Goal: Task Accomplishment & Management: Use online tool/utility

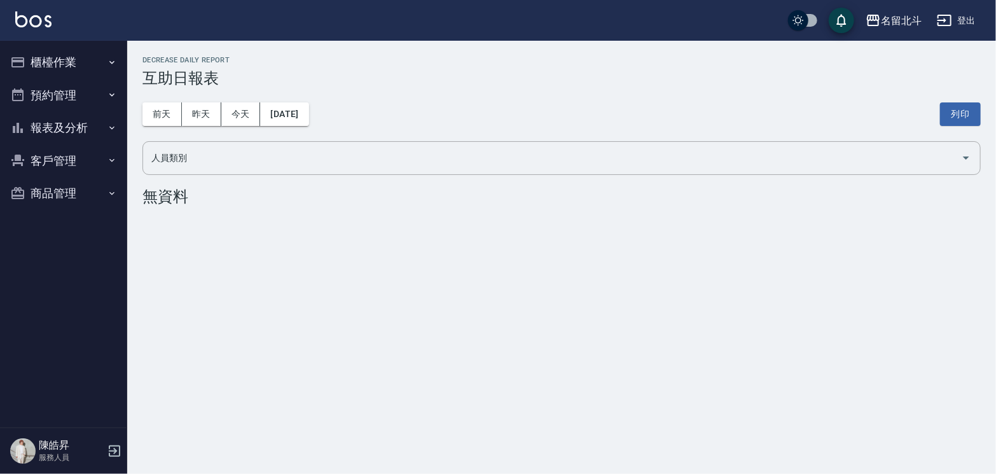
click at [73, 61] on button "櫃檯作業" at bounding box center [63, 62] width 117 height 33
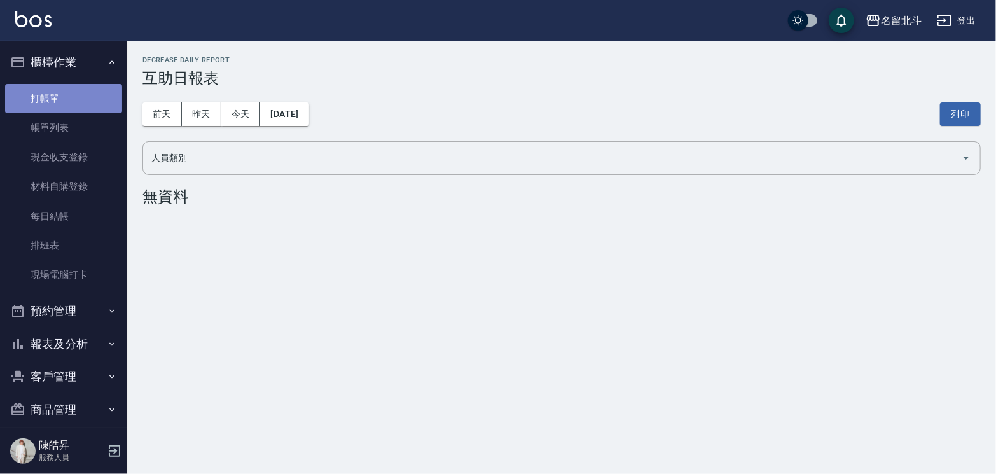
click at [67, 98] on link "打帳單" at bounding box center [63, 98] width 117 height 29
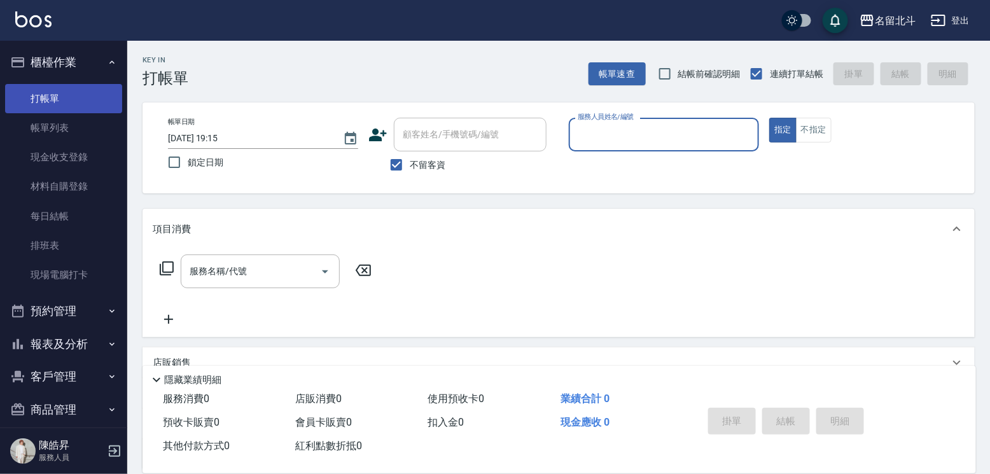
type input "ㄇ"
type input "a"
type button "true"
type input "[PERSON_NAME]-a"
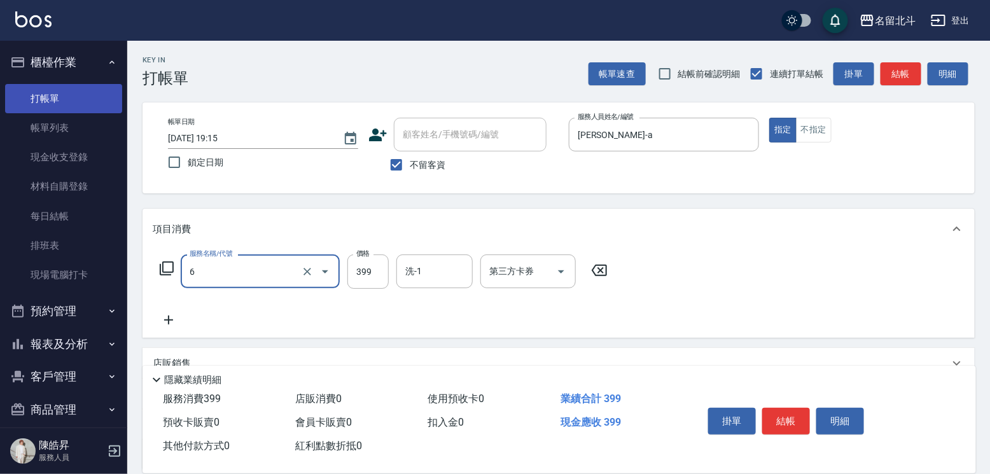
type input "海鹽SPA(6)"
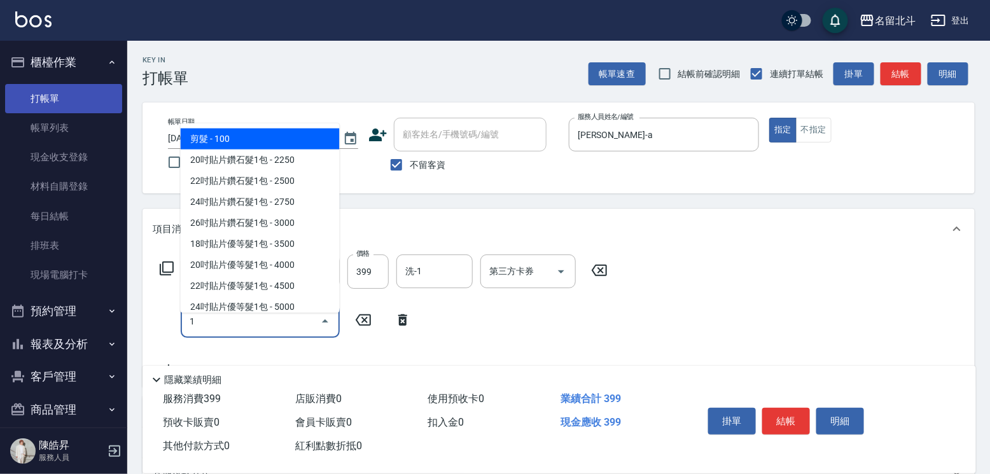
type input "剪髮(1)"
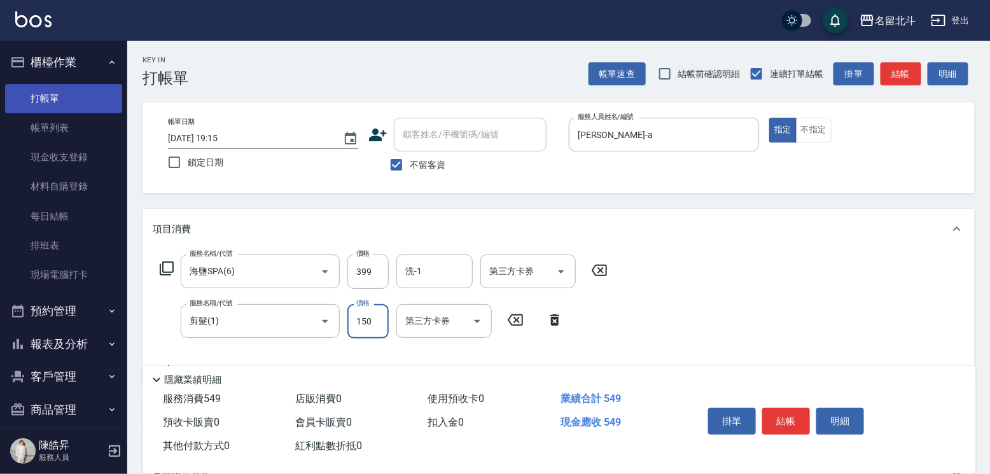
type input "150"
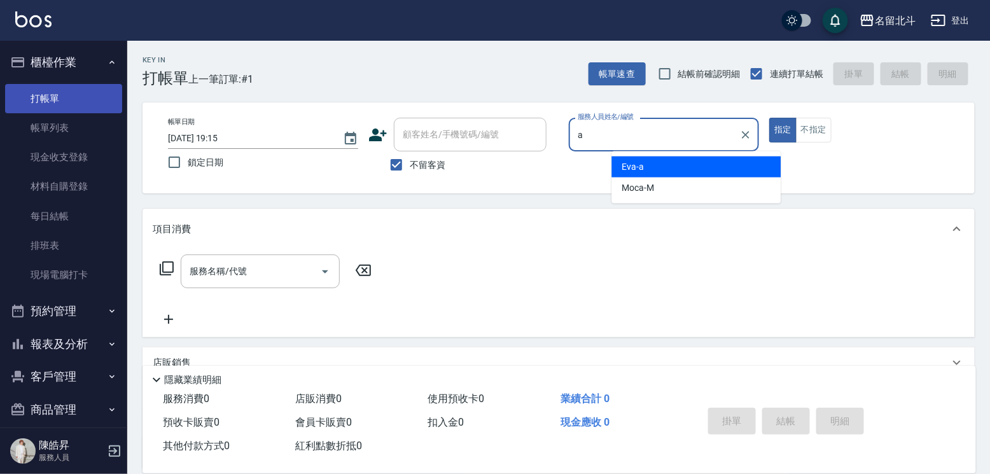
type input "[PERSON_NAME]-a"
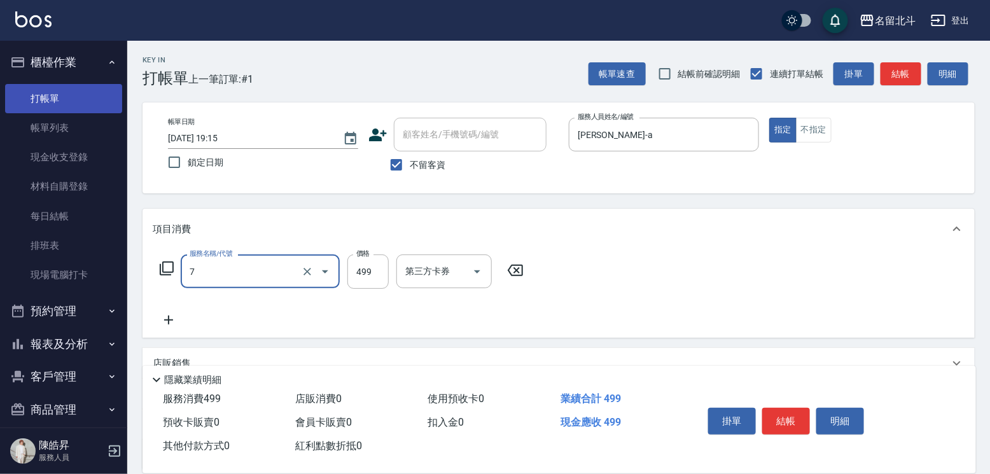
type input "去角質洗髮(7)"
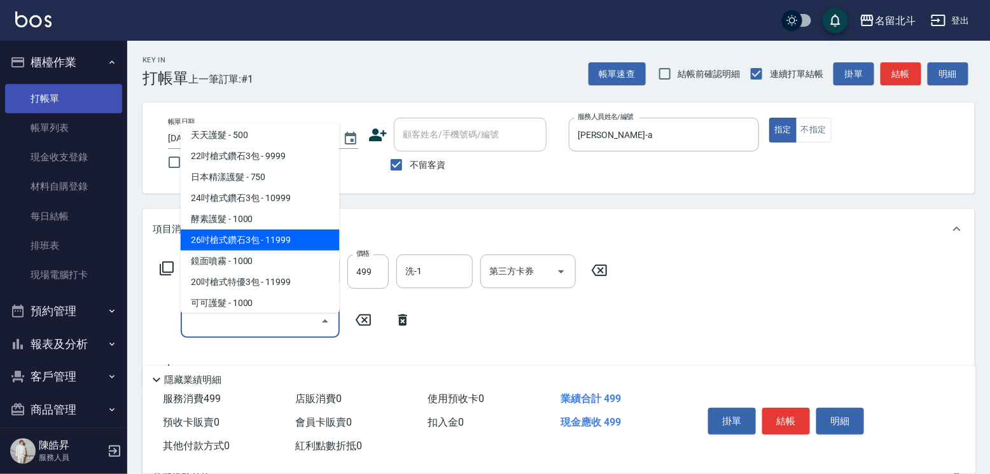
scroll to position [508, 0]
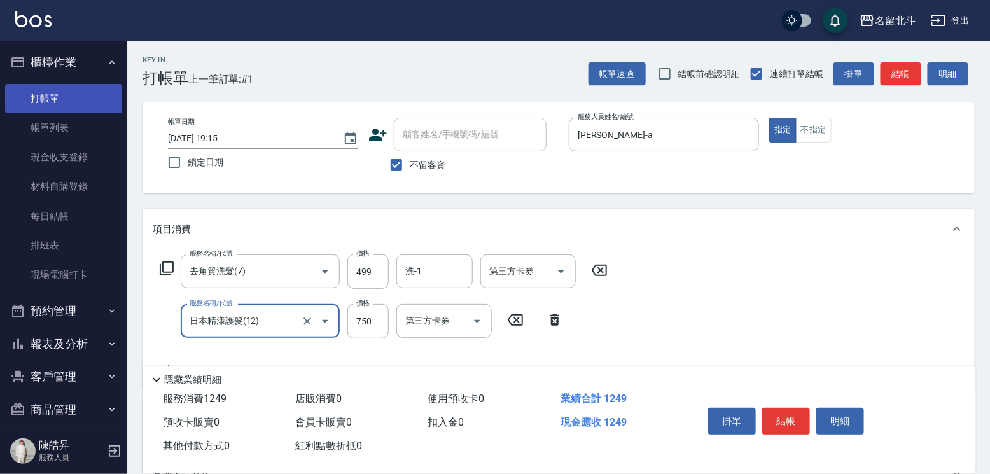
type input "日本精漾護髮(12)"
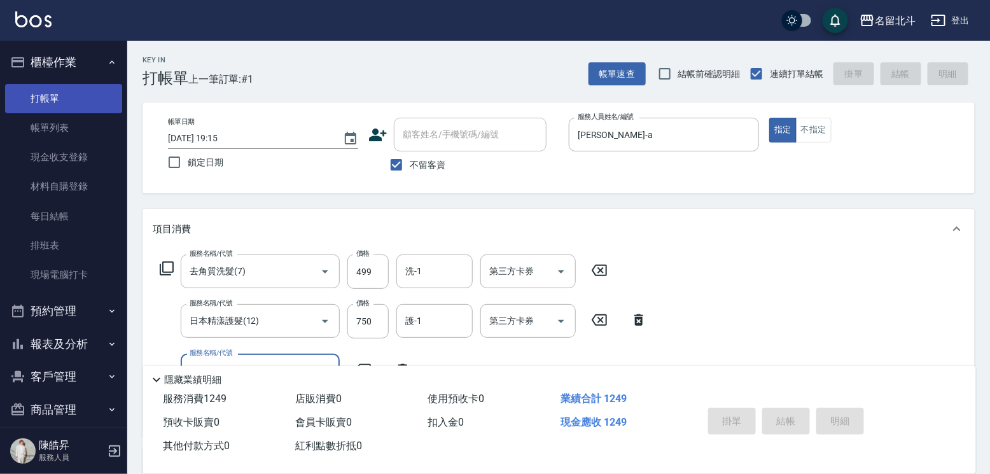
type input "[DATE] 19:16"
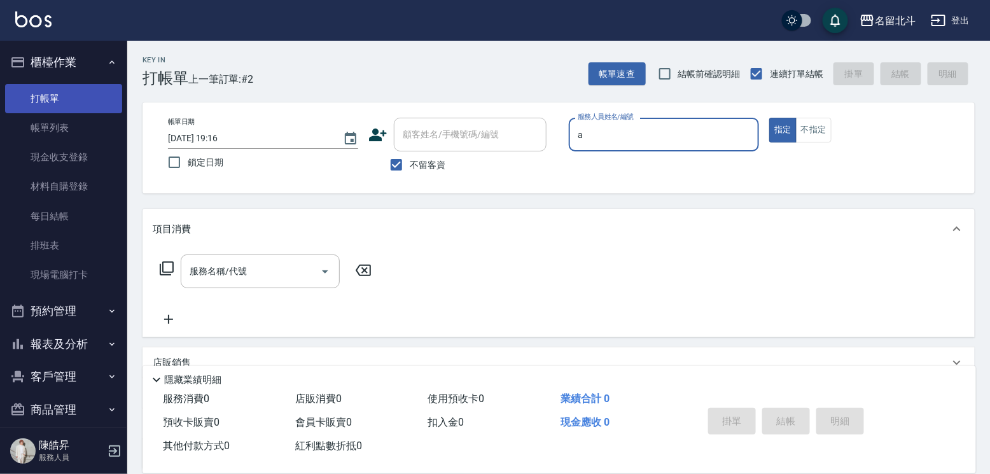
type input "[PERSON_NAME]-a"
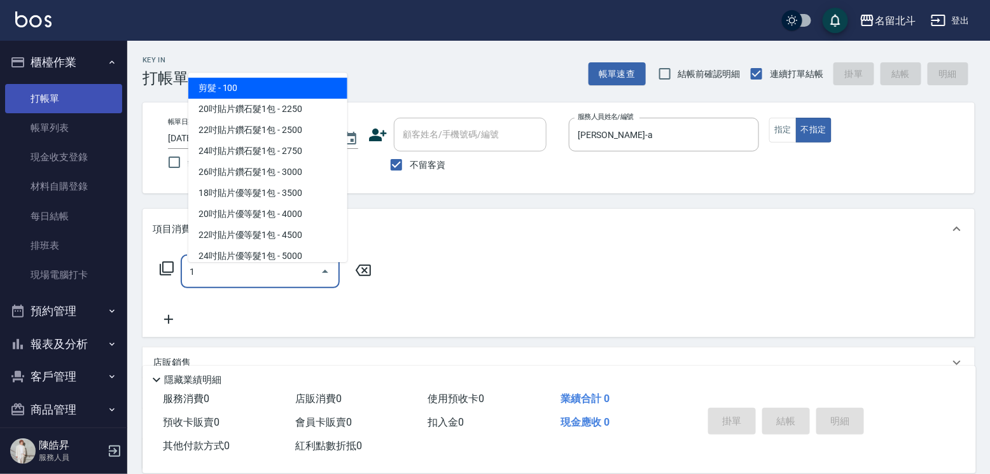
type input "剪髮(1)"
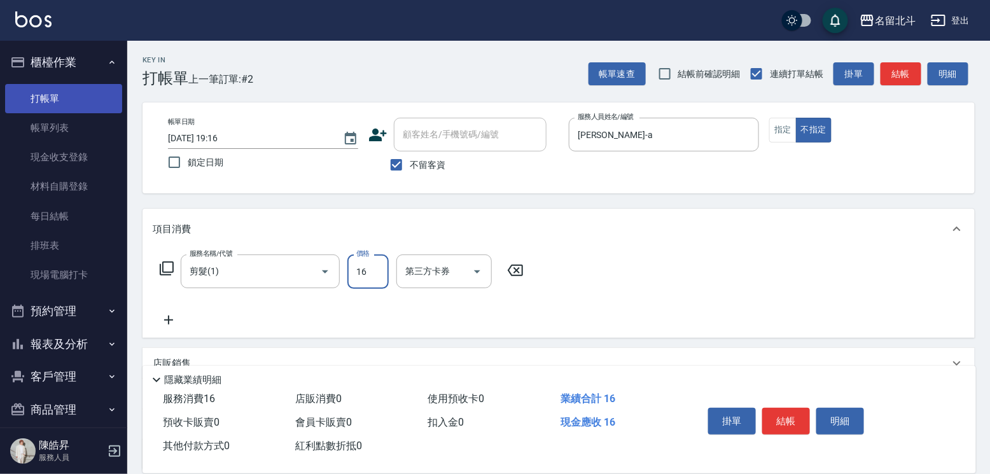
type input "168"
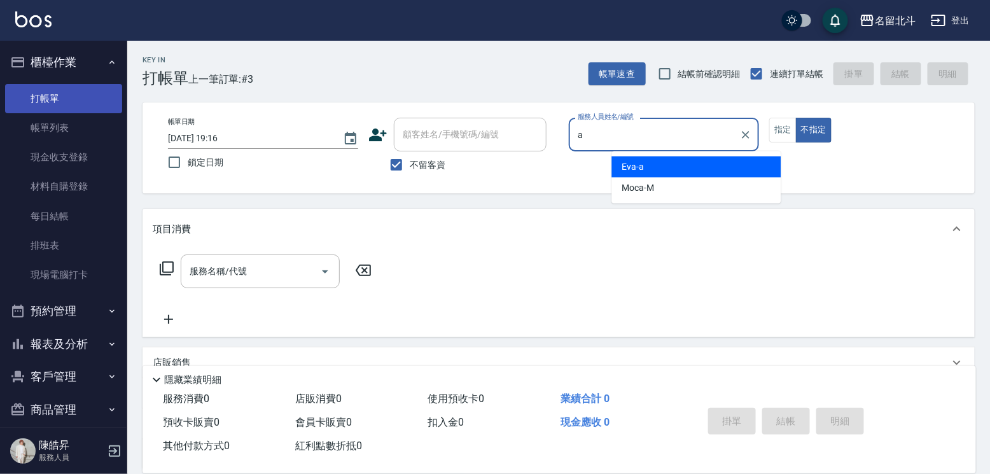
type input "[PERSON_NAME]-a"
type button "false"
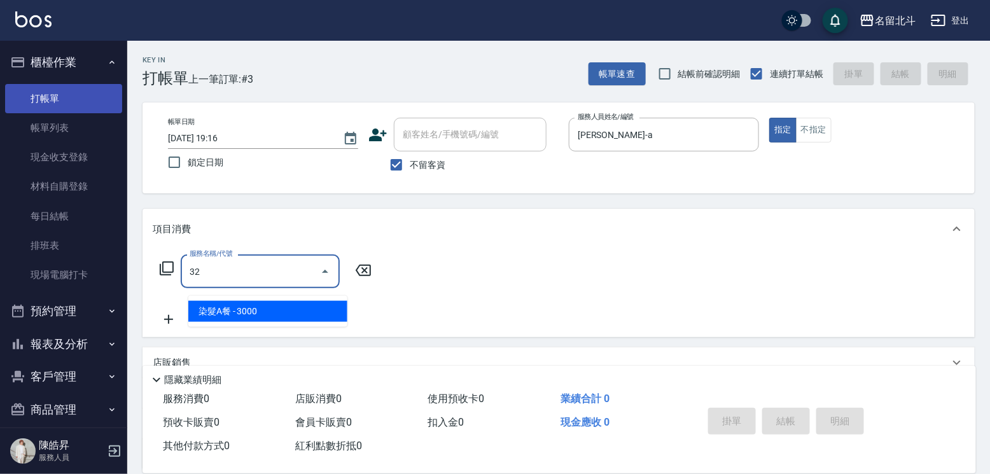
type input "染髮A餐(32)"
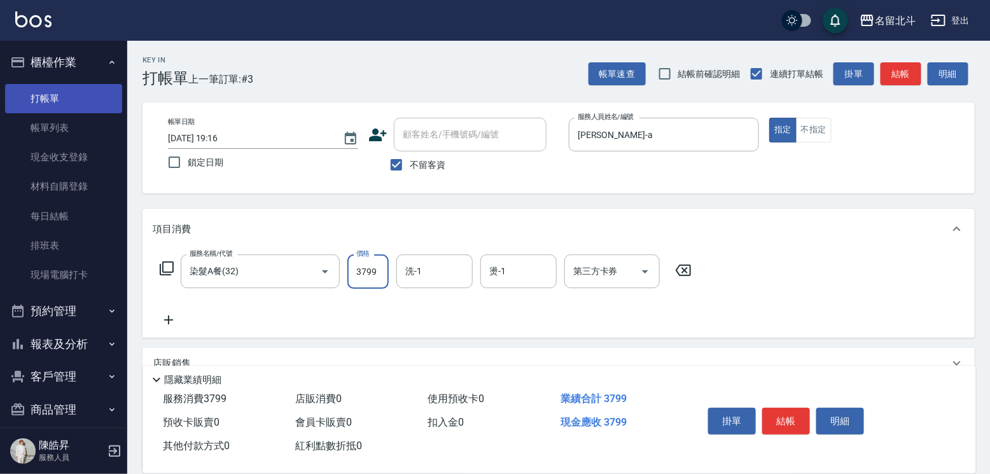
type input "3799"
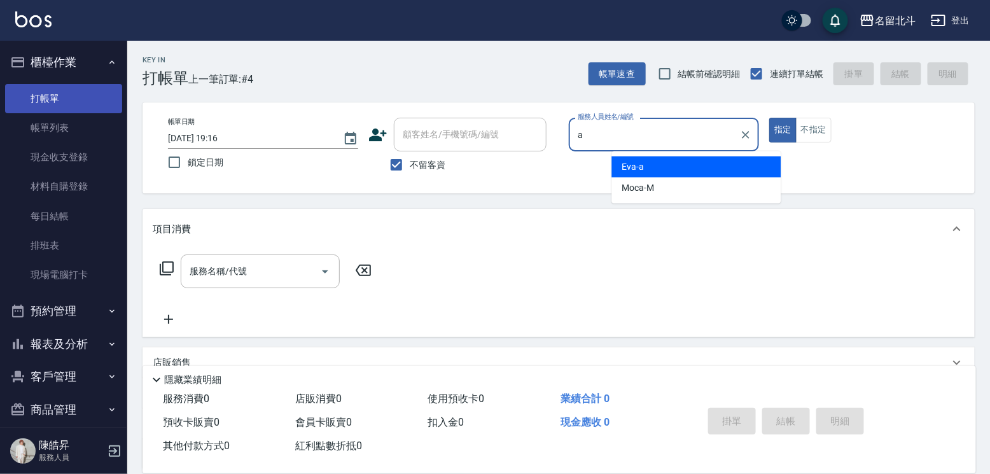
type input "[PERSON_NAME]-a"
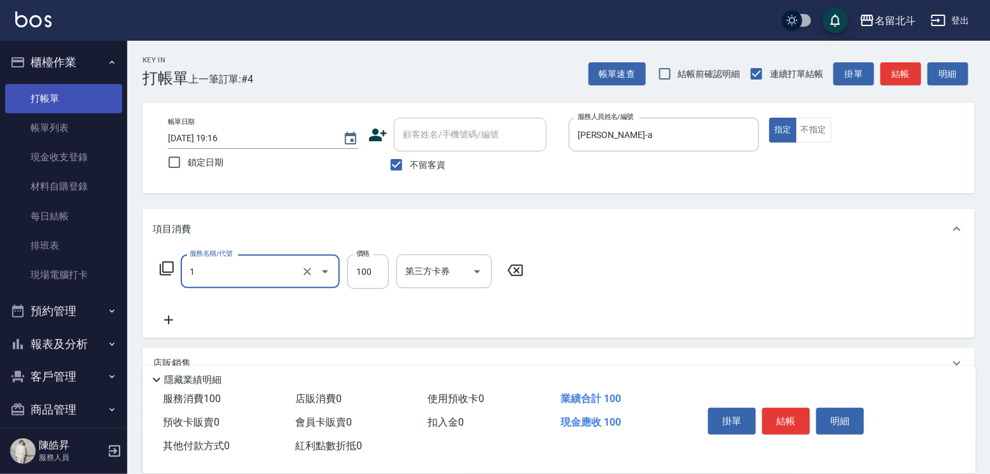
type input "剪髮(1)"
type input "200"
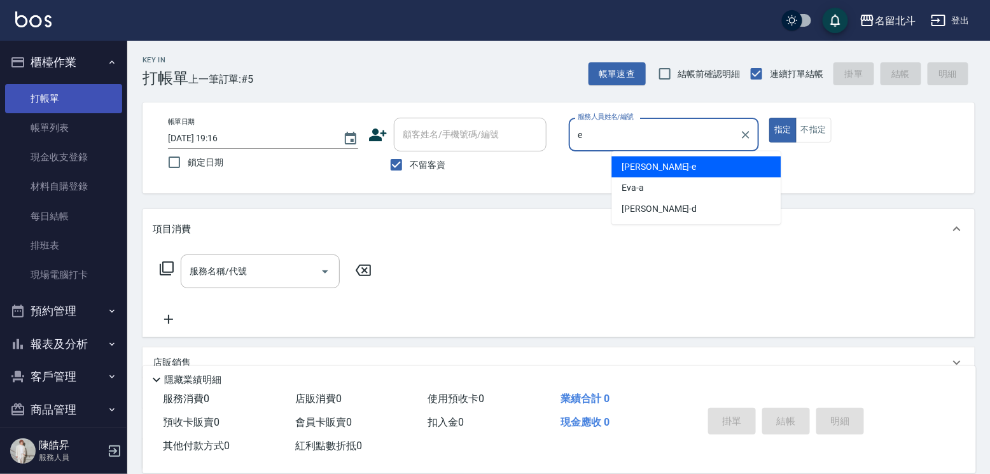
type input "[PERSON_NAME]-e"
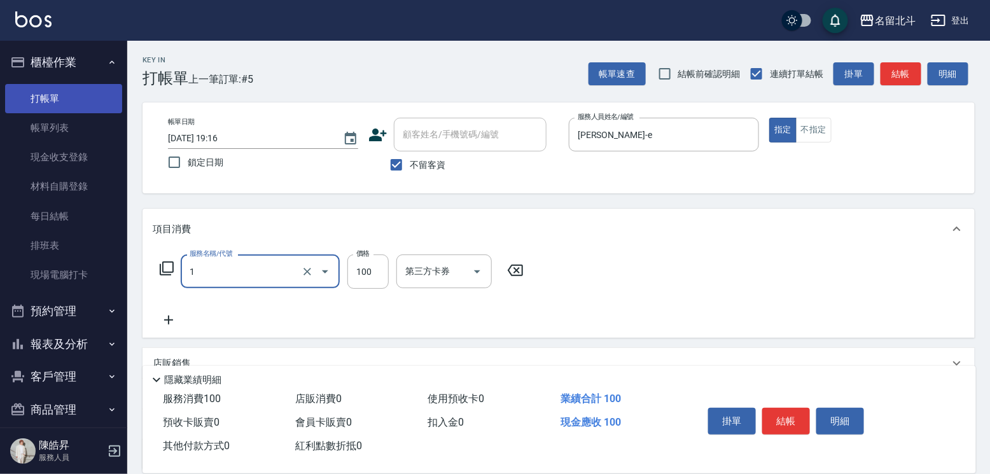
type input "剪髮(1)"
type input "50"
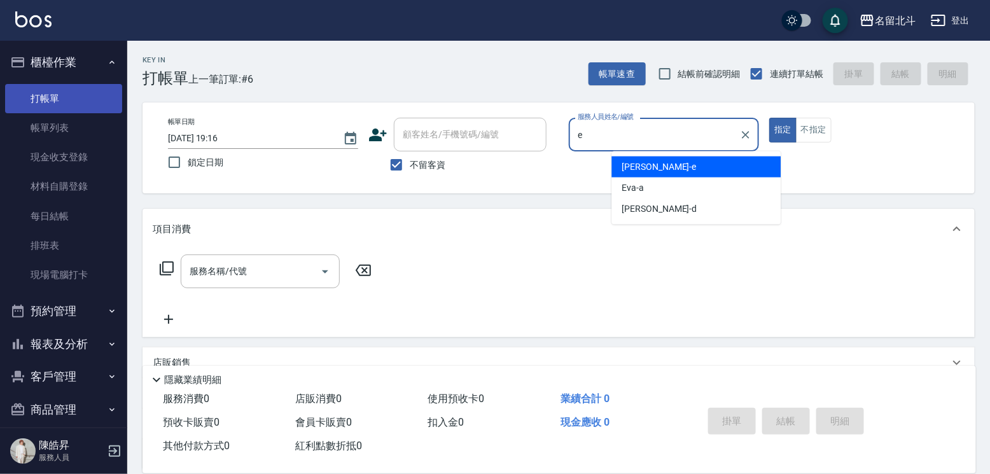
type input "[PERSON_NAME]-e"
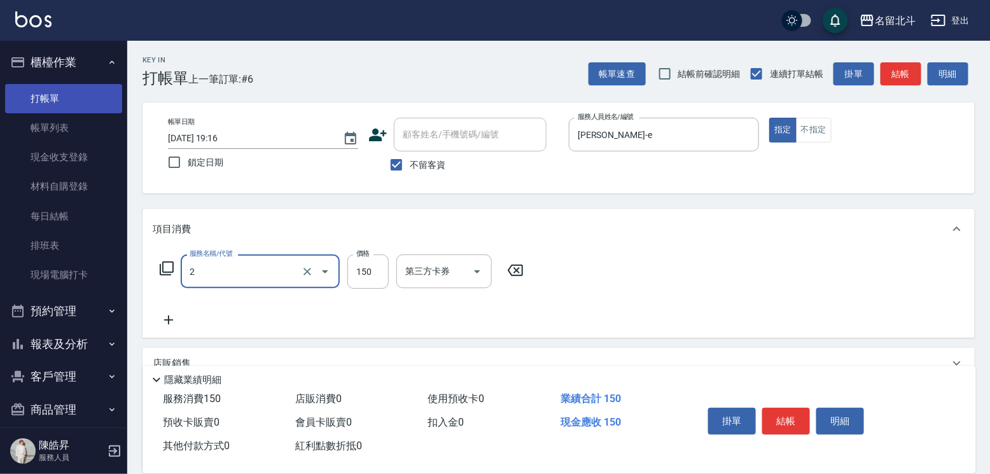
type input "一般洗髮(2)"
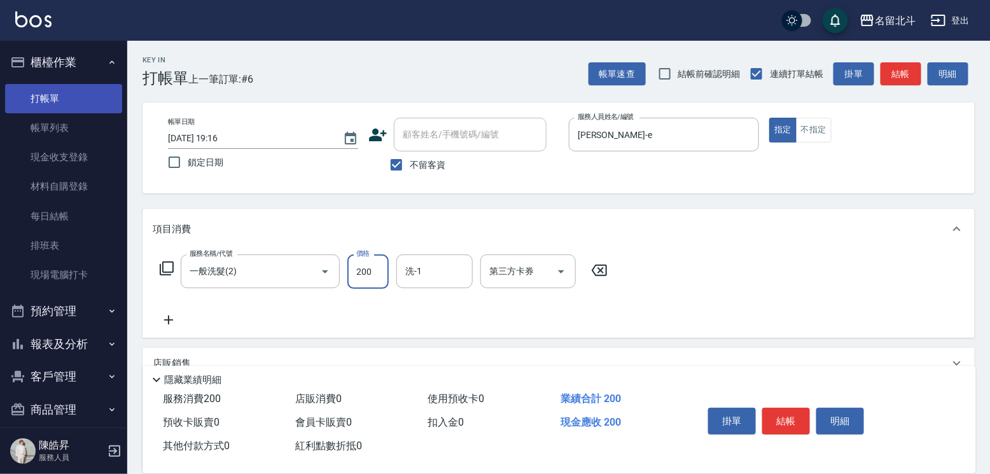
type input "200"
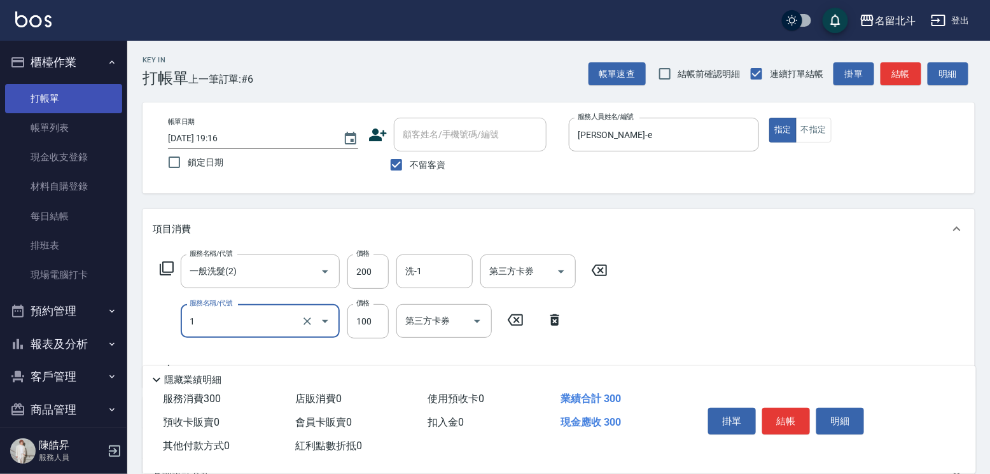
type input "剪髮(1)"
type input "200"
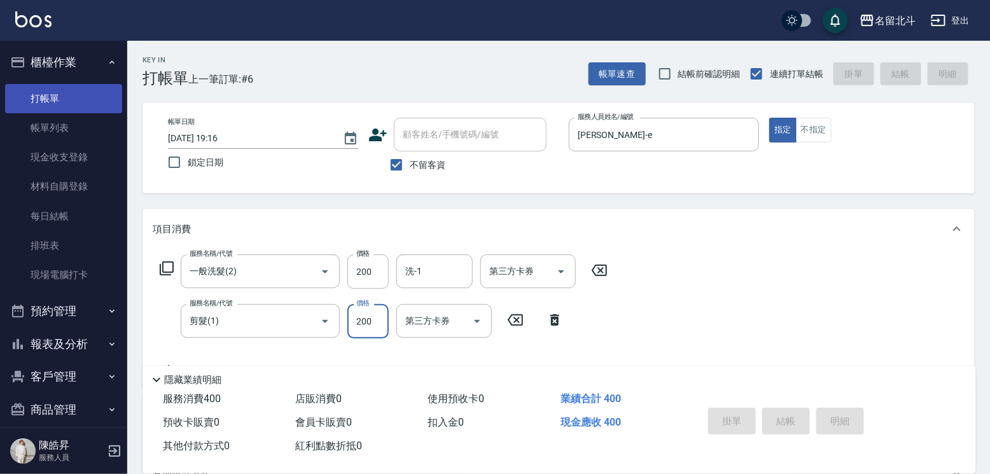
type input "[DATE] 19:17"
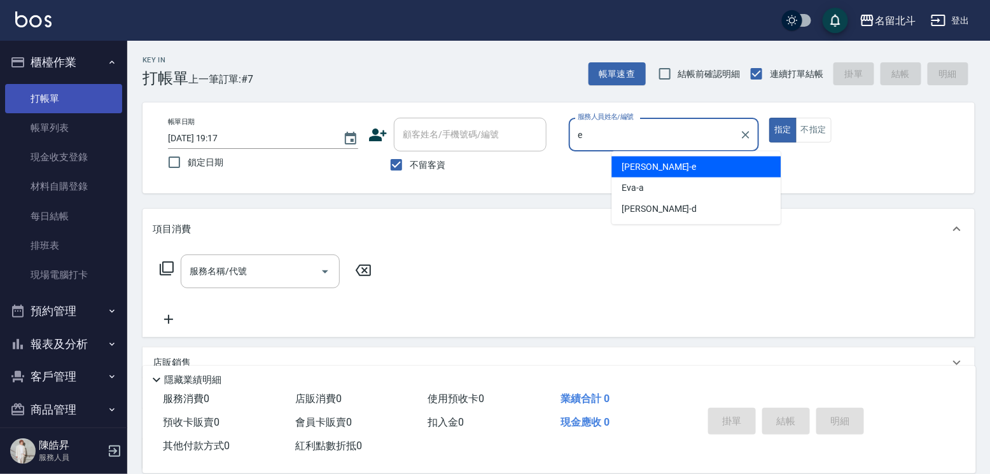
type input "[PERSON_NAME]-e"
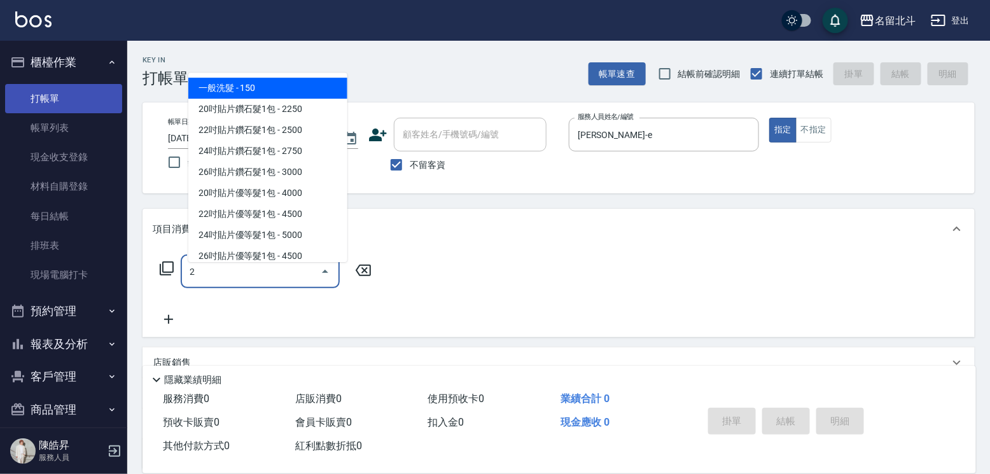
type input "一般洗髮(2)"
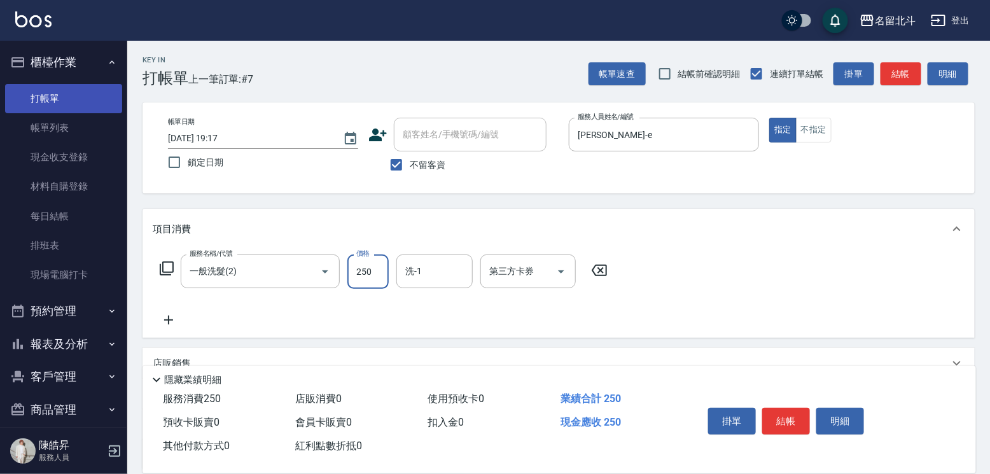
type input "250"
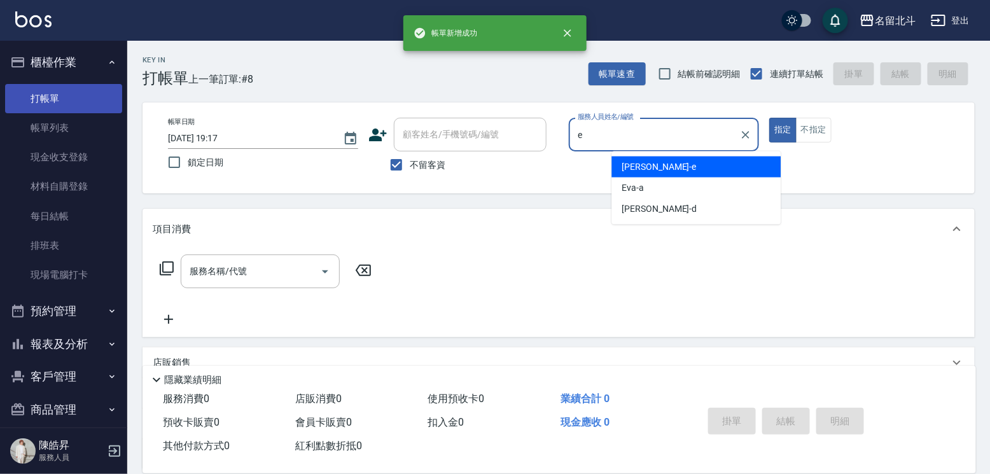
type input "[PERSON_NAME]-e"
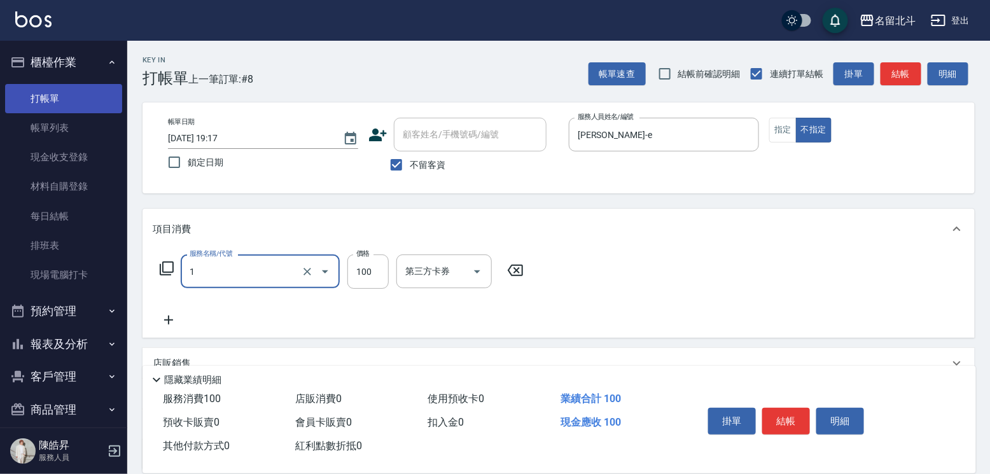
type input "剪髮(1)"
type input "168"
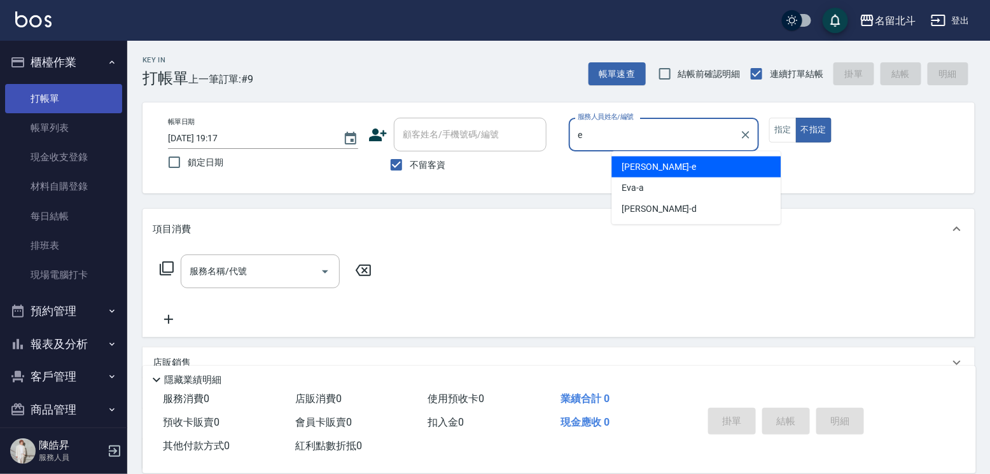
type input "[PERSON_NAME]-e"
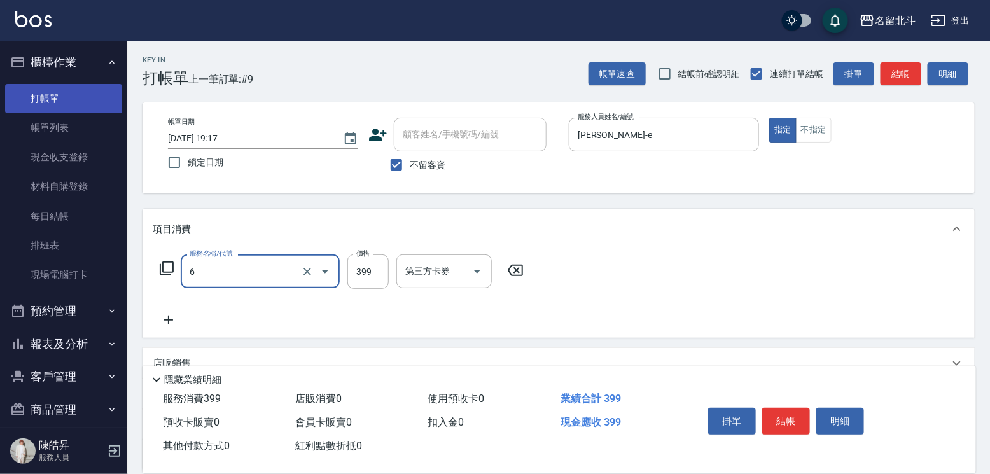
type input "海鹽SPA(6)"
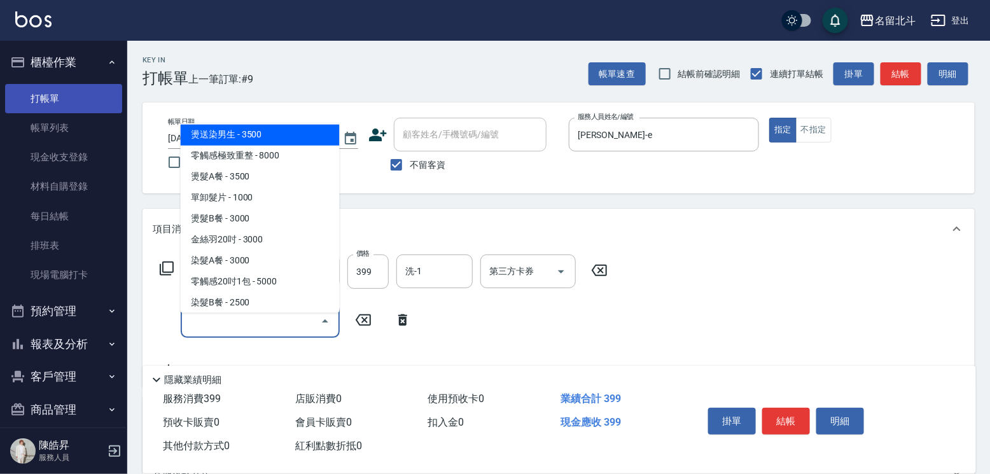
scroll to position [1264, 0]
type input "零觸感雙珠重整(00029)"
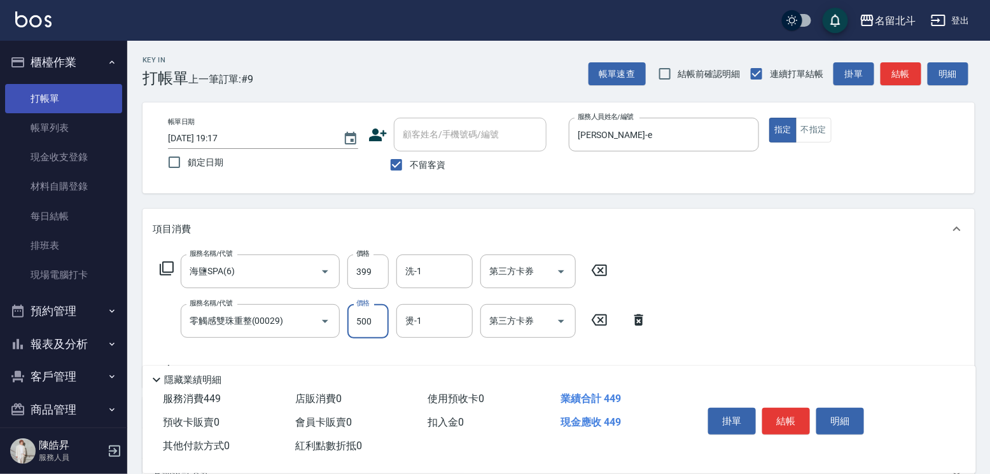
type input "5000"
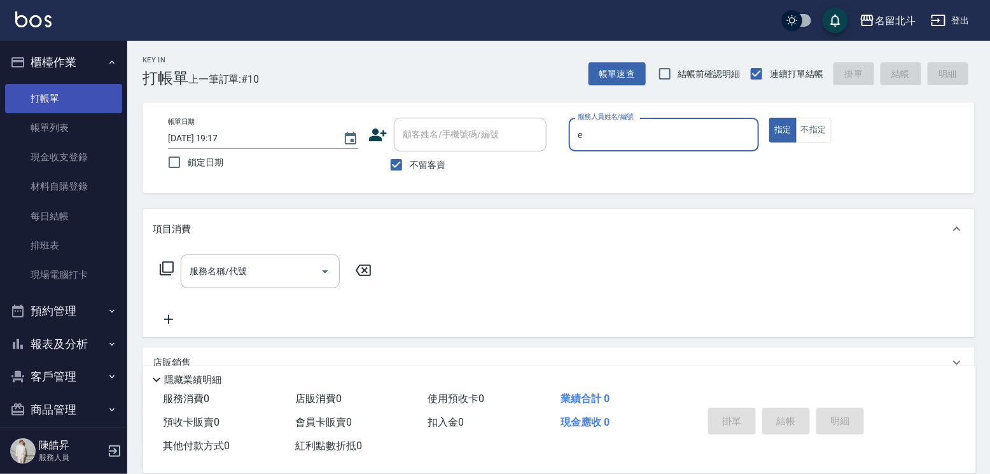
type input "[PERSON_NAME]-e"
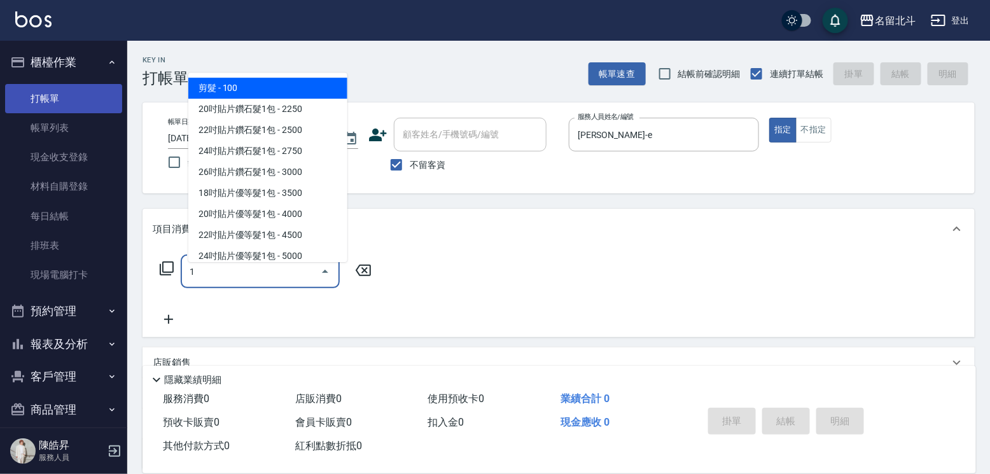
type input "剪髮(1)"
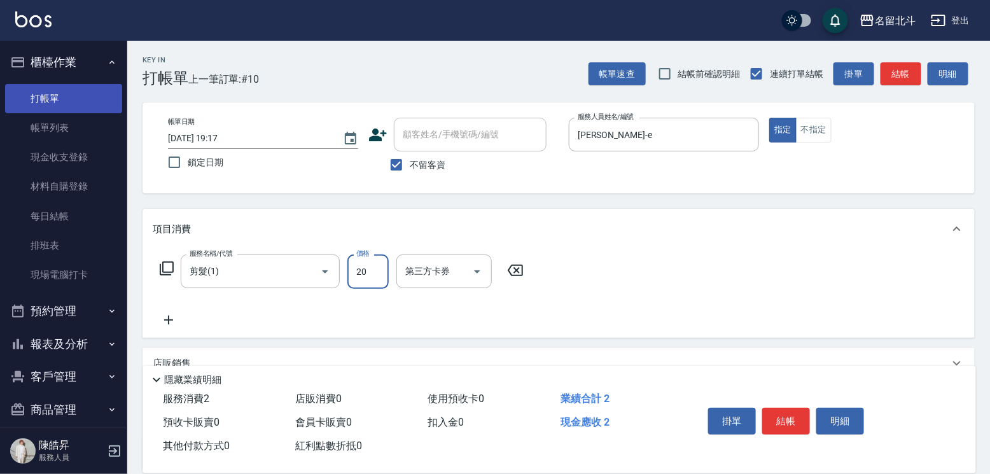
type input "200"
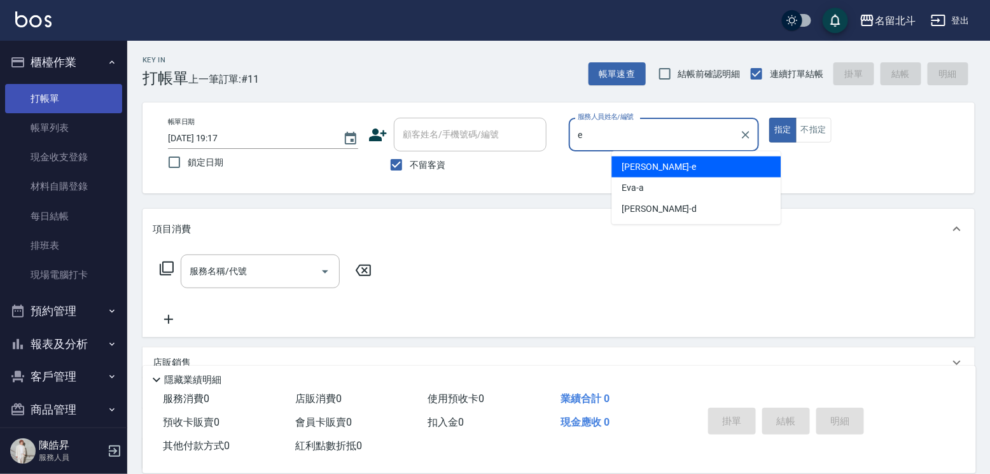
type input "[PERSON_NAME]-e"
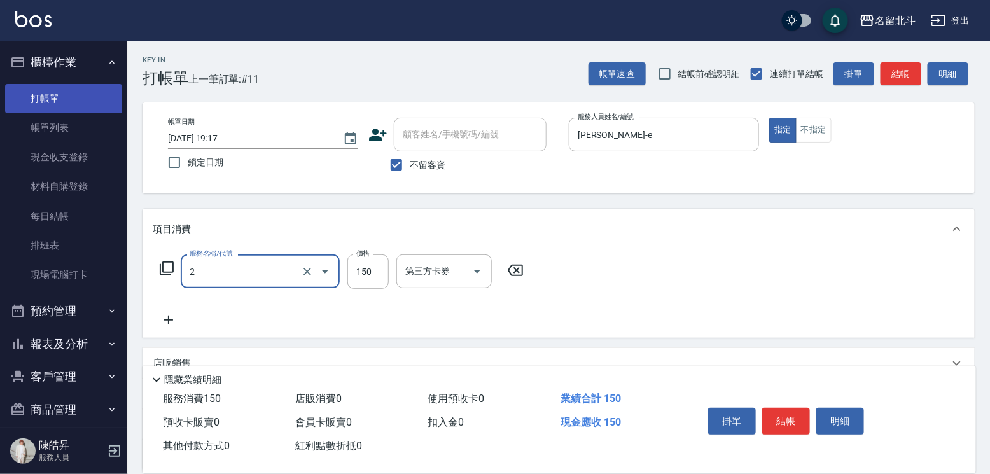
type input "一般洗髮(2)"
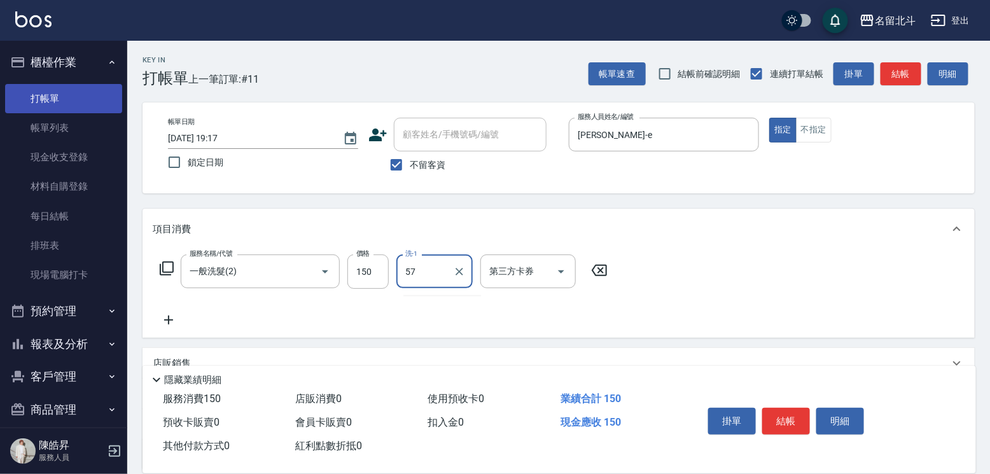
type input "[PERSON_NAME]-57"
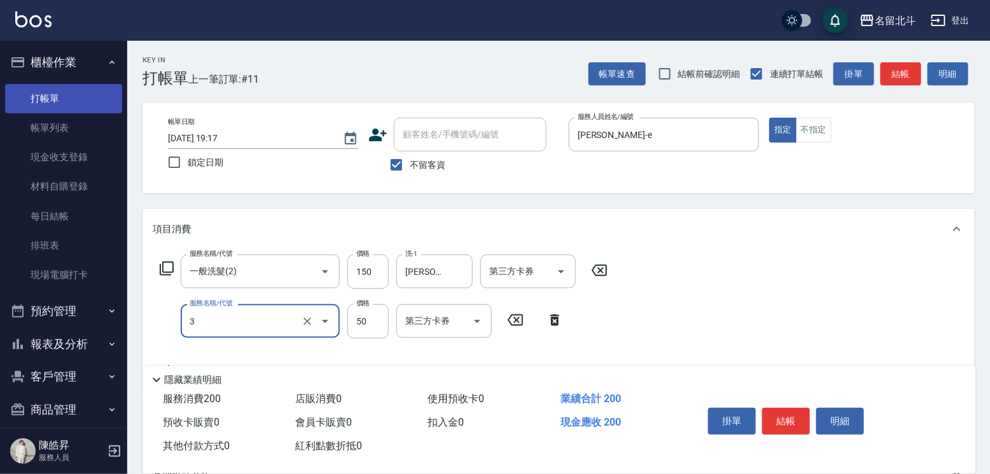
type input "精油(3)"
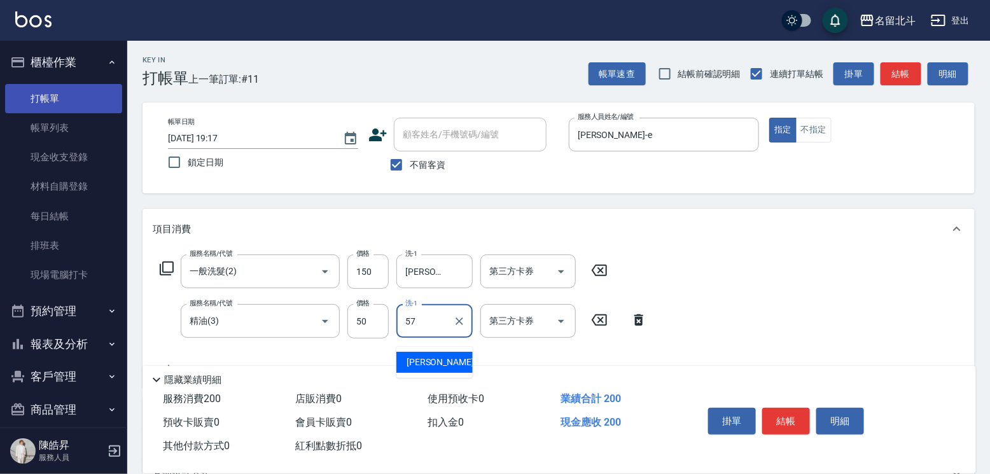
type input "[PERSON_NAME]-57"
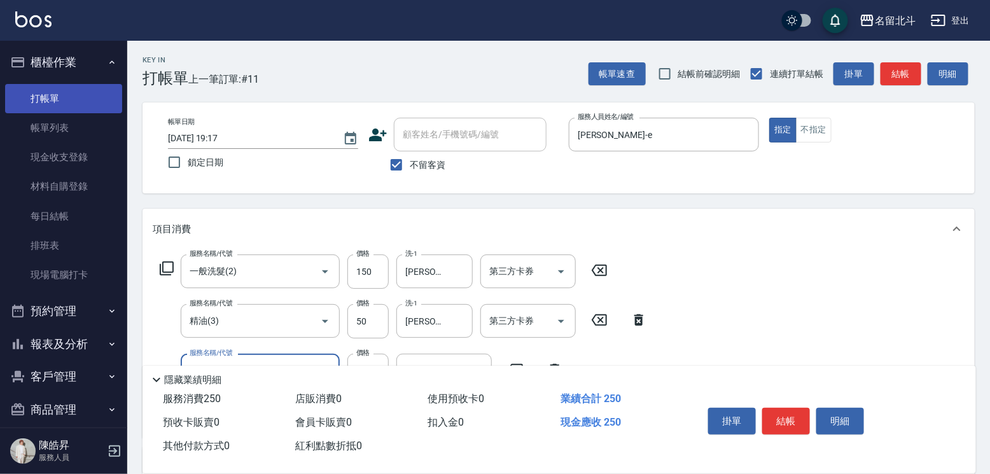
type input "瞬間保養(4)"
type input "[PERSON_NAME]-57"
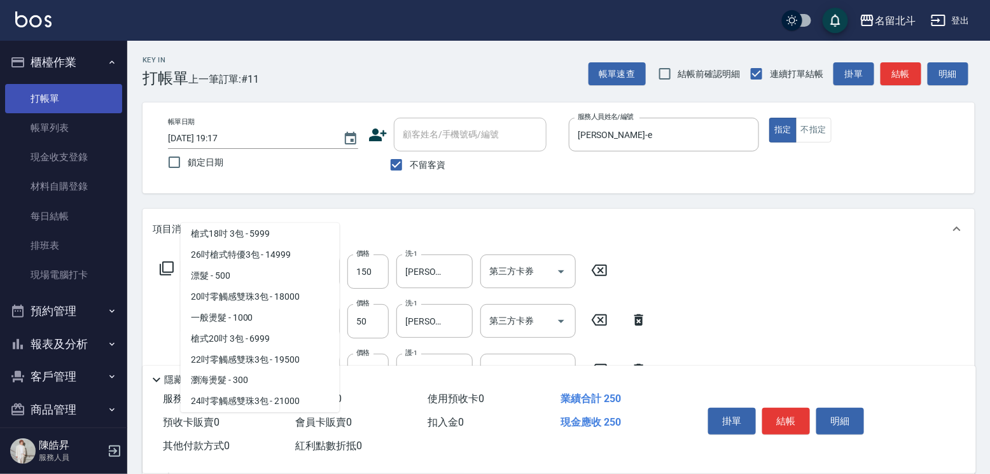
scroll to position [719, 0]
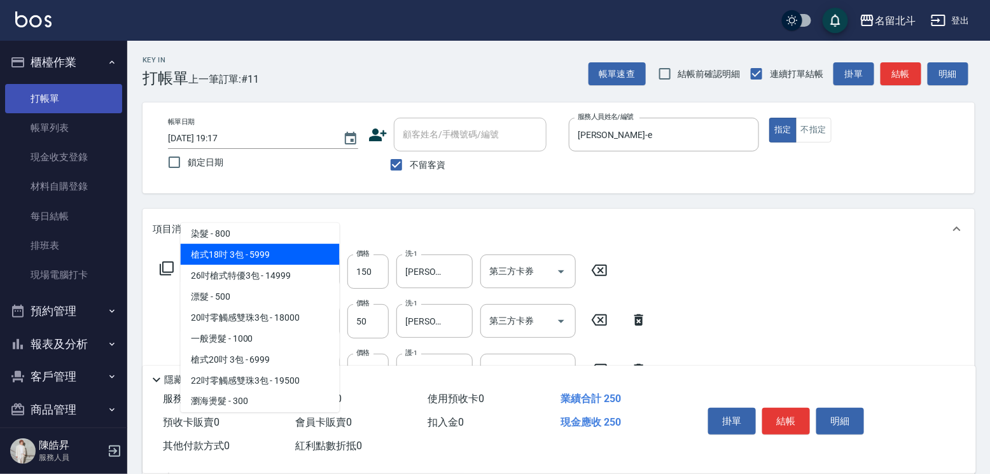
type input "槍式18吋 3包(000018)"
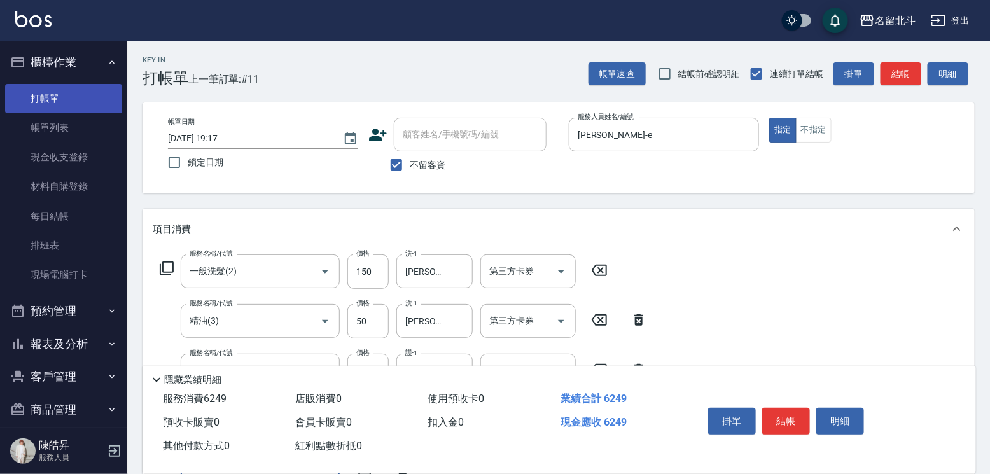
scroll to position [16, 0]
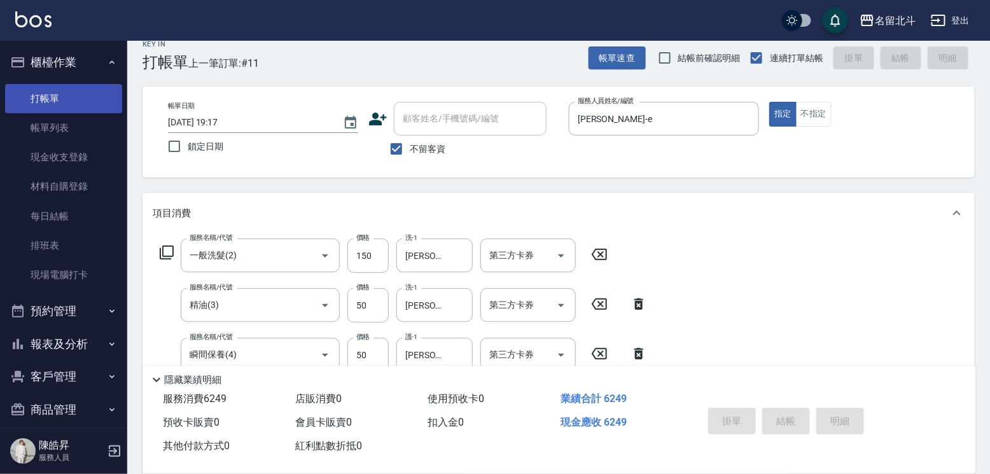
type input "[DATE] 19:18"
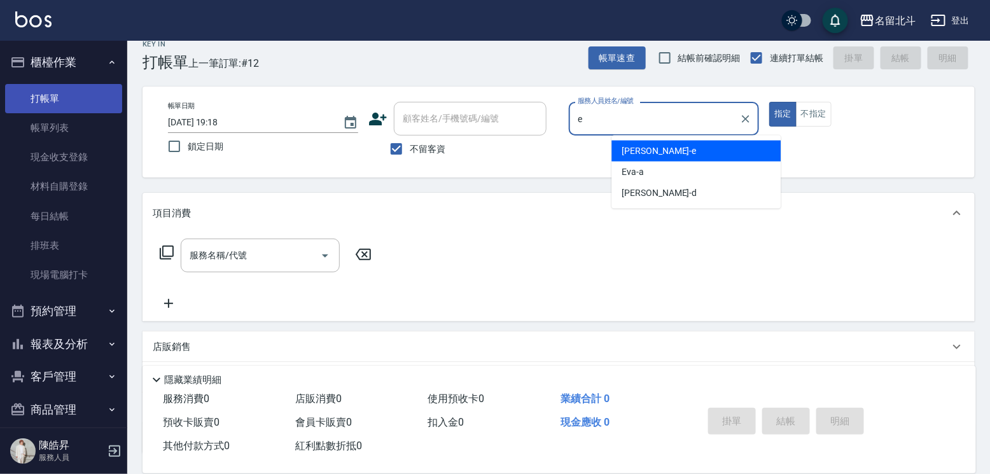
type input "[PERSON_NAME]-e"
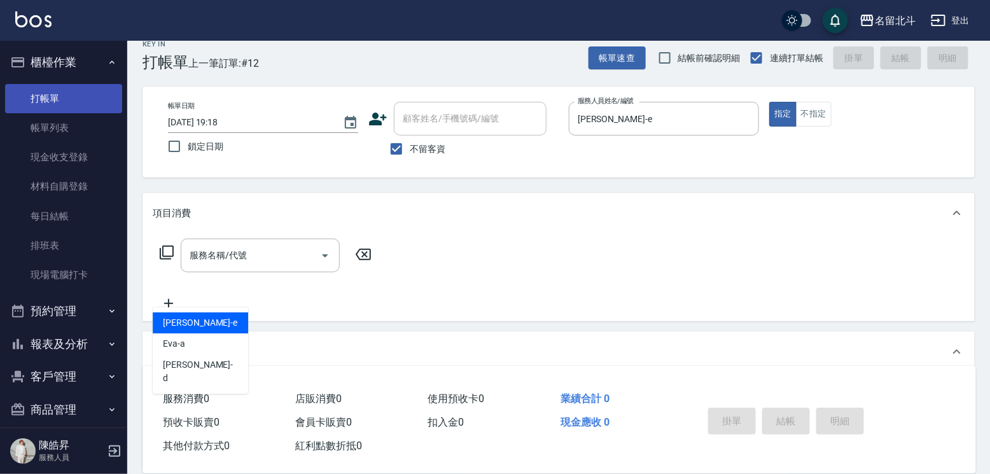
scroll to position [0, 0]
type input "[PERSON_NAME]-e"
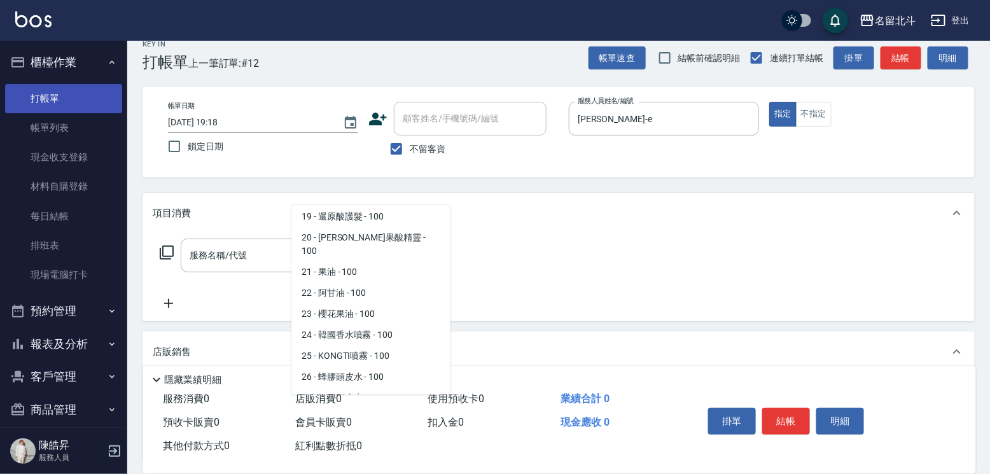
scroll to position [403, 0]
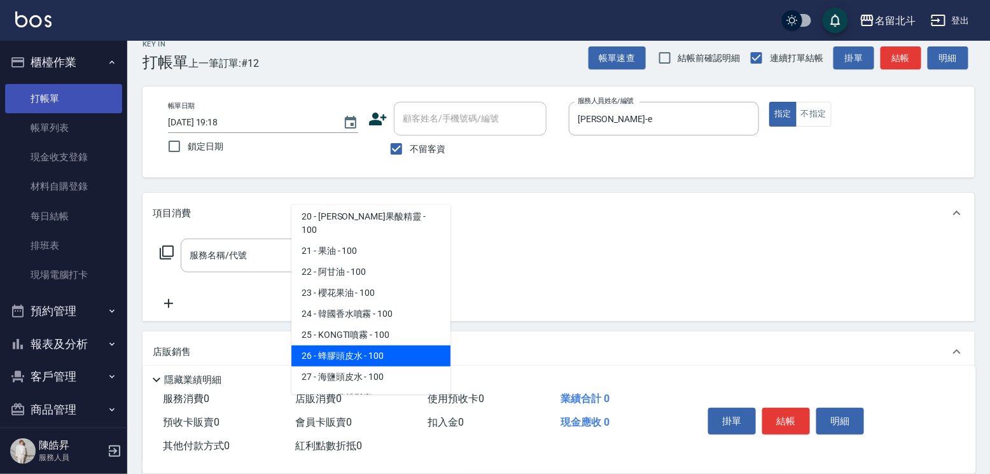
type input "蜂膠頭皮水"
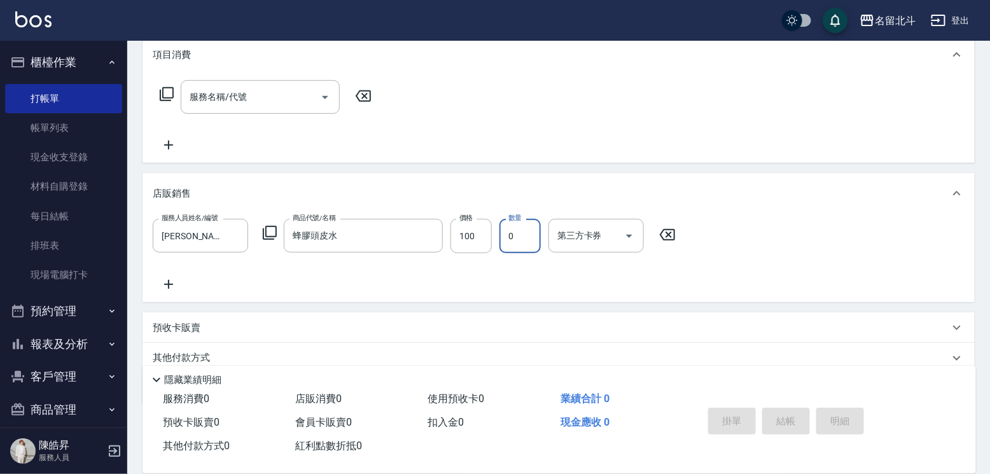
scroll to position [270, 0]
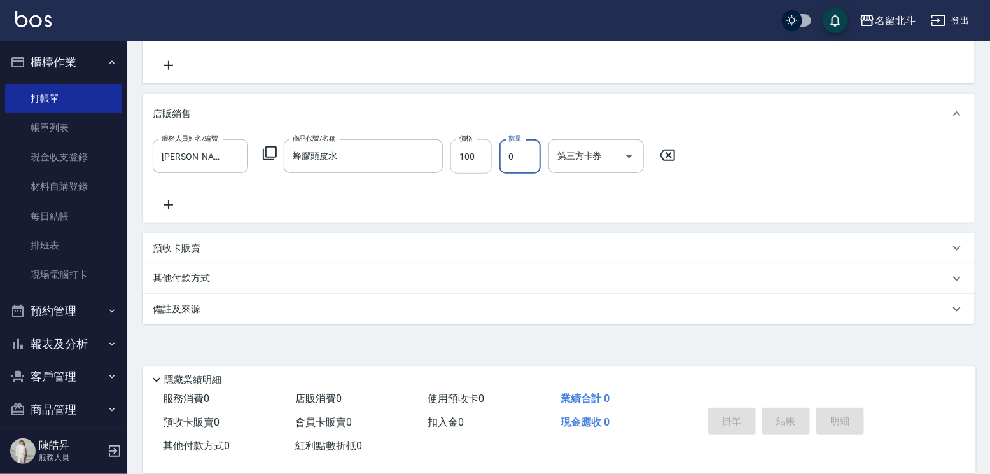
type input "0"
click at [482, 155] on input "100" at bounding box center [470, 156] width 41 height 34
type input "450"
click at [735, 162] on div "服務人員姓名/編號 [PERSON_NAME]-e 服務人員姓名/編號 商品代號/名稱 蜂膠頭皮水 商品代號/名稱 價格 450 價格 數量 0 數量 第三方…" at bounding box center [559, 175] width 812 height 73
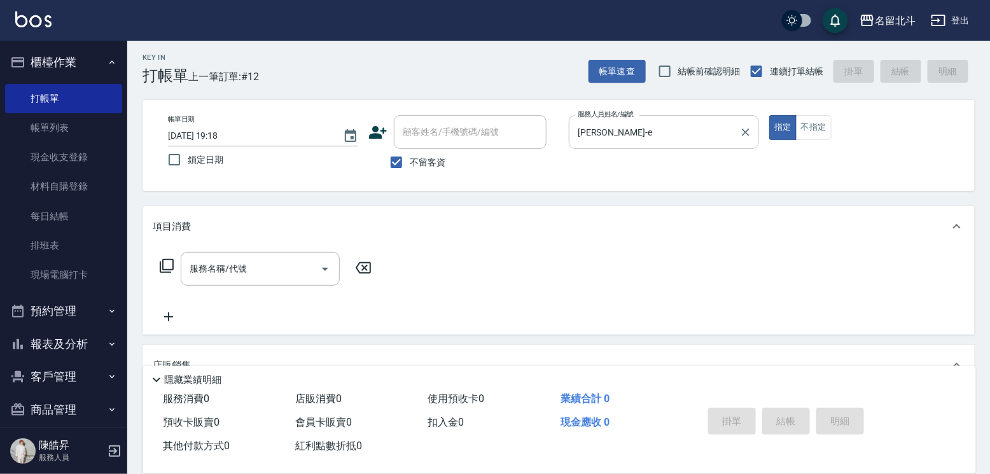
scroll to position [0, 0]
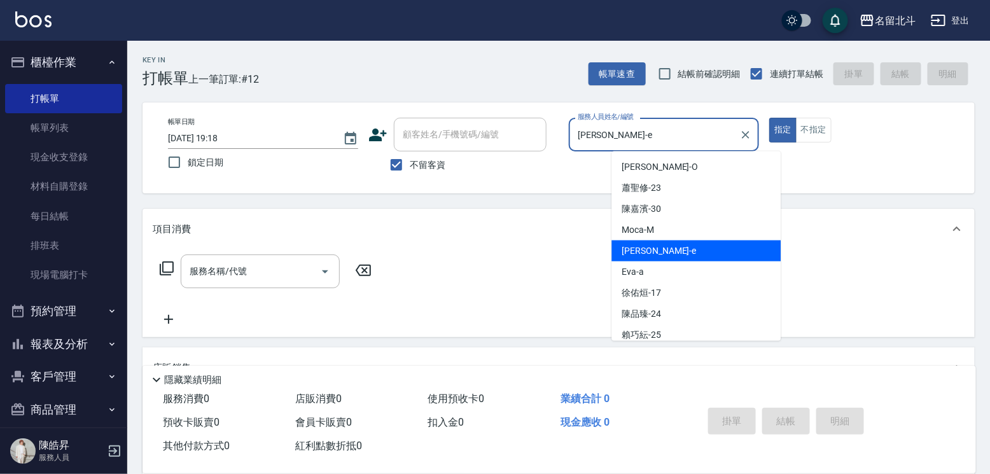
click at [688, 139] on input "[PERSON_NAME]-e" at bounding box center [655, 134] width 160 height 22
click at [664, 250] on div "[PERSON_NAME] -e" at bounding box center [695, 250] width 169 height 21
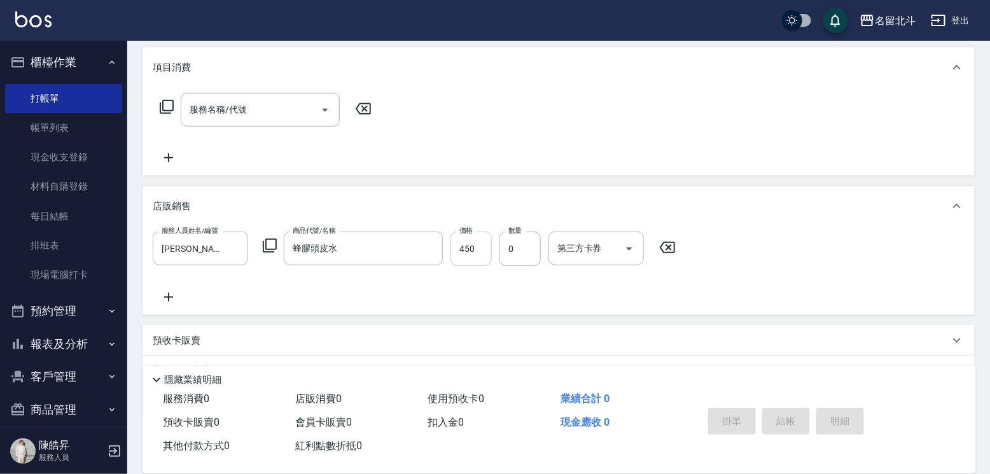
scroll to position [254, 0]
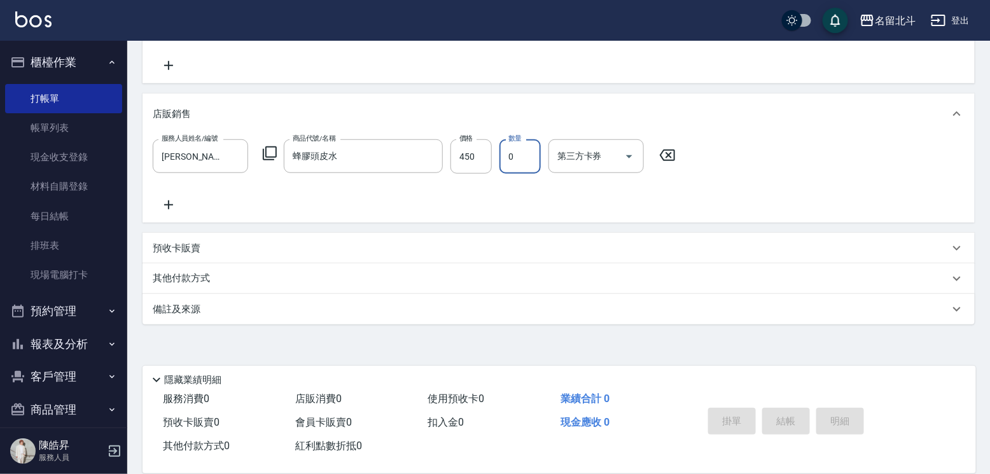
click at [512, 168] on input "0" at bounding box center [519, 156] width 41 height 34
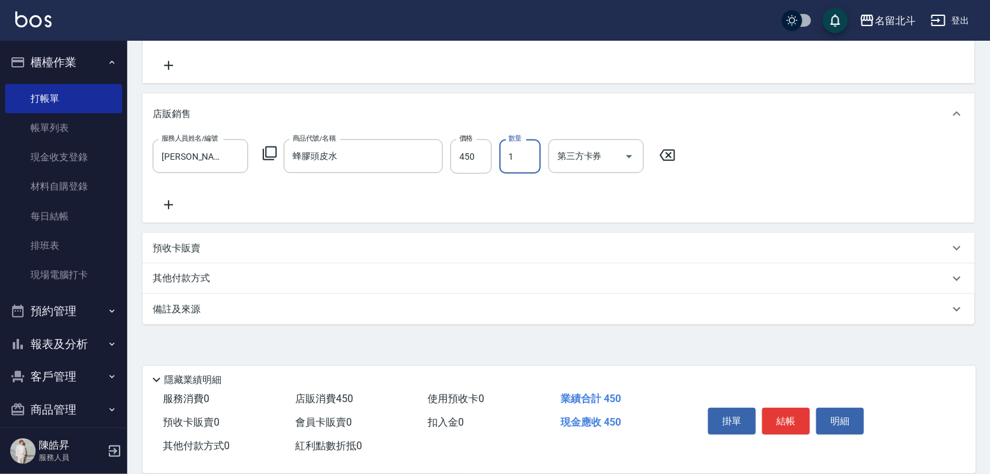
type input "1"
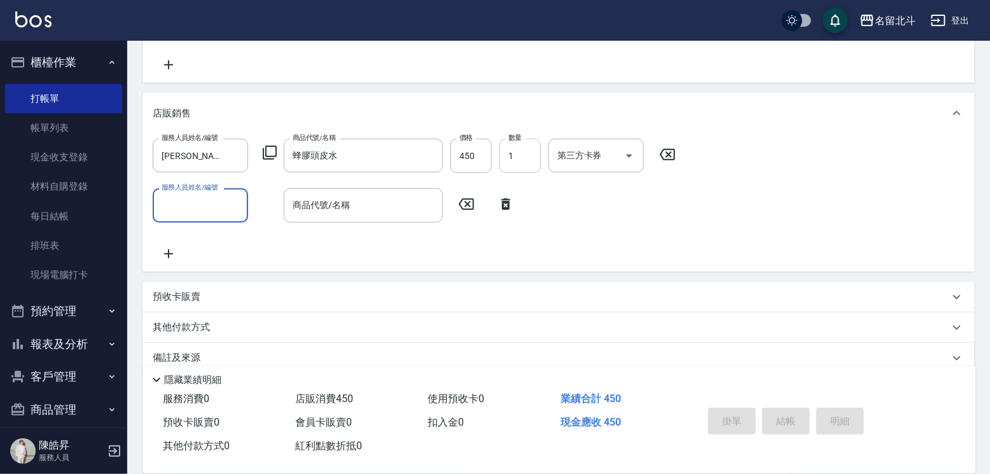
type input "[DATE] 19:19"
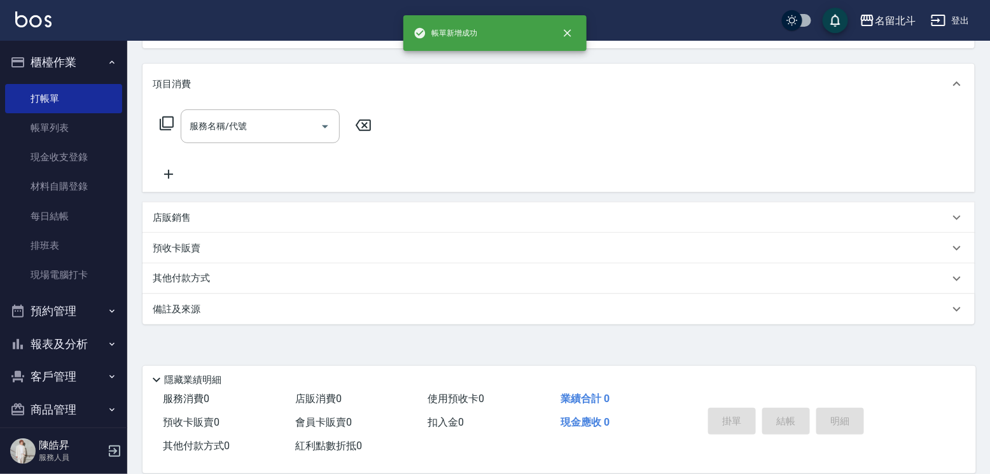
scroll to position [0, 0]
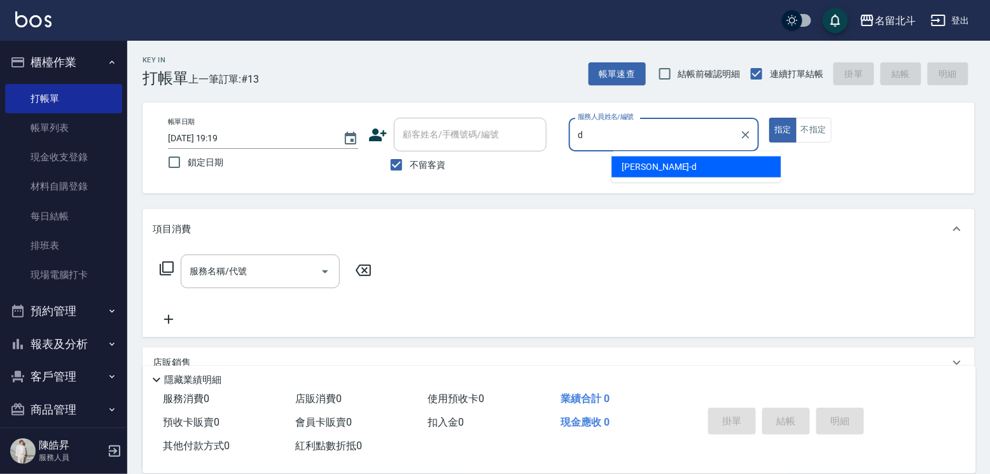
type input "[PERSON_NAME] -d"
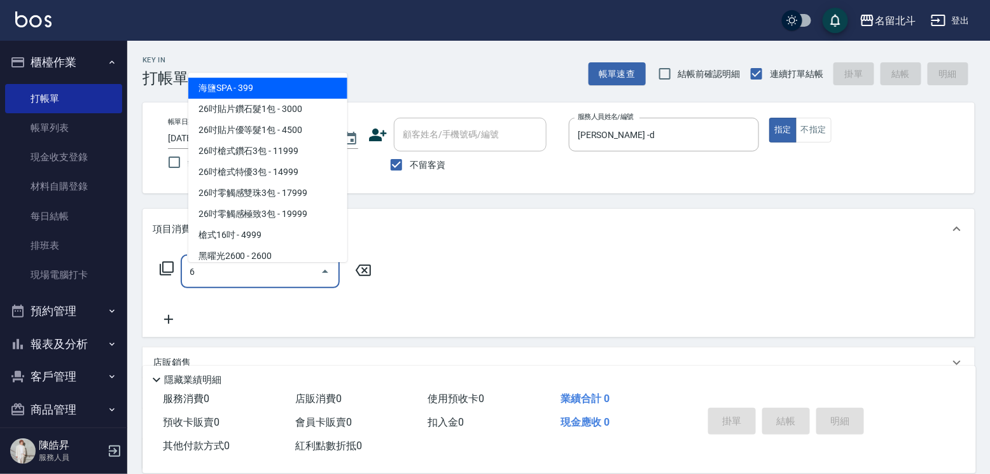
type input "海鹽SPA(6)"
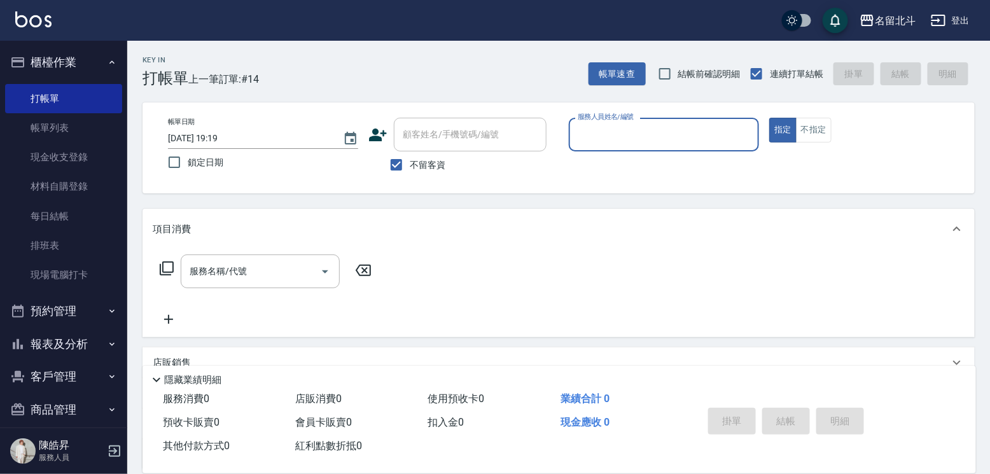
type input "e"
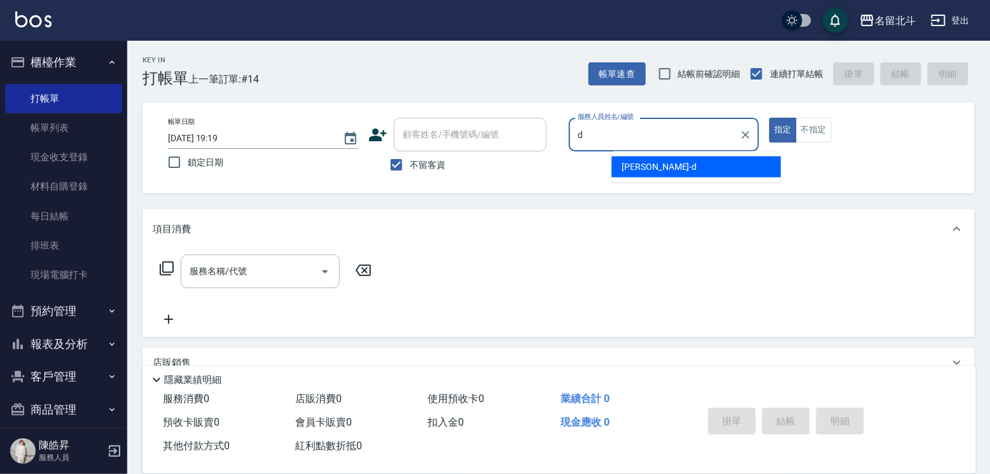
type input "[PERSON_NAME] -d"
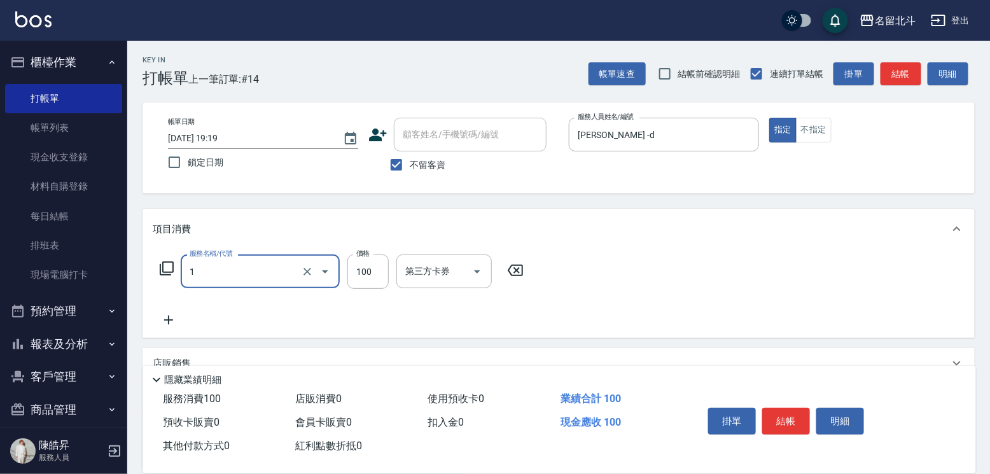
type input "剪髮(1)"
type input "250"
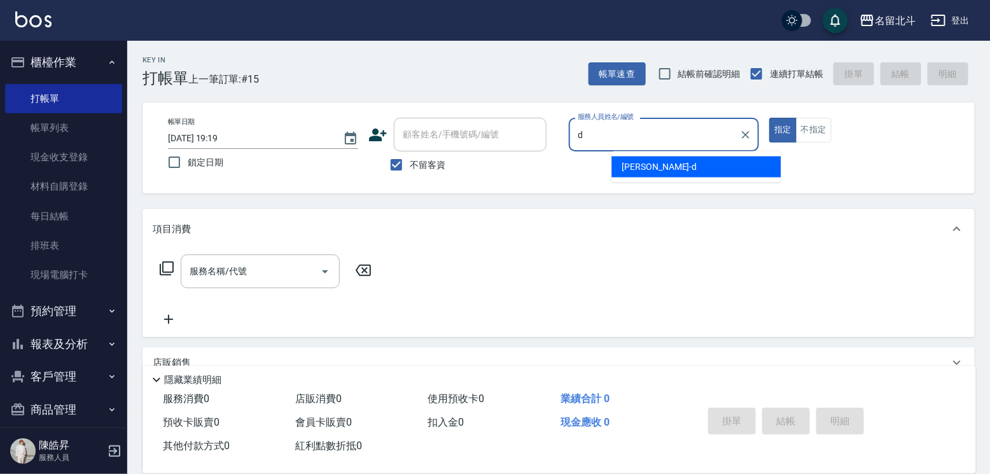
type input "[PERSON_NAME] -d"
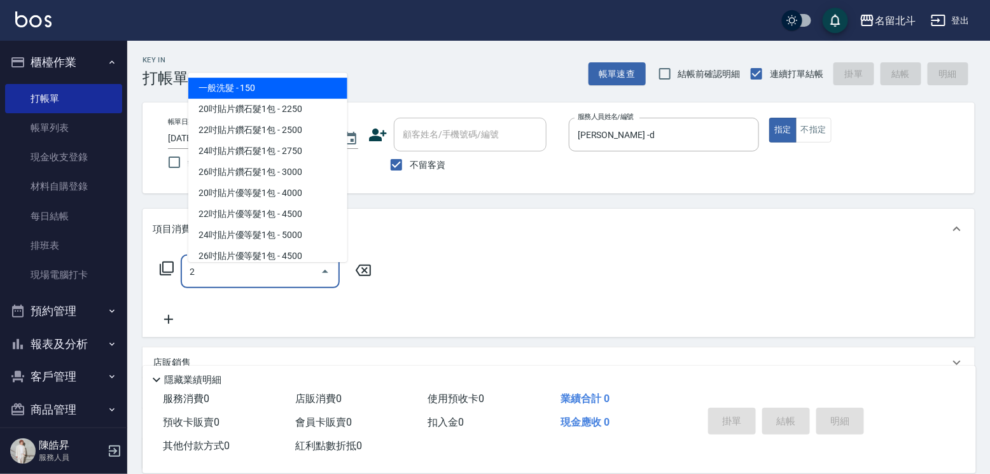
type input "一般洗髮(2)"
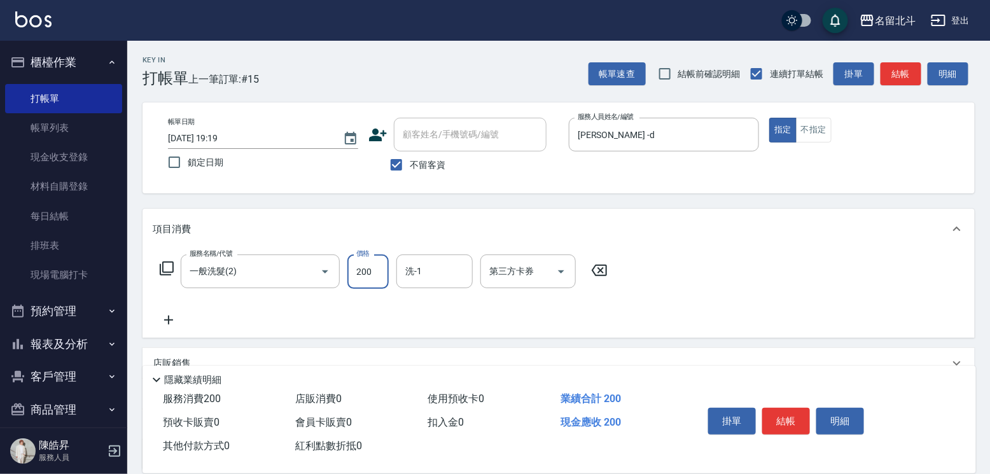
type input "200"
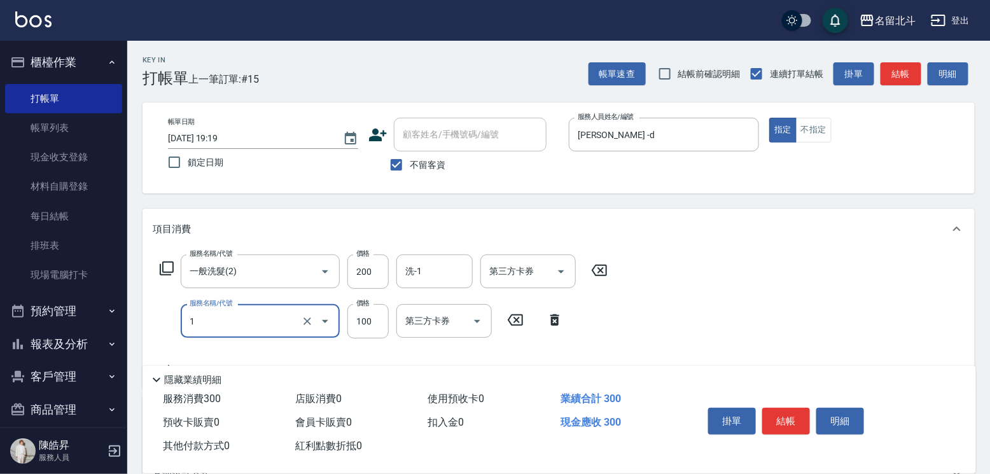
type input "剪髮(1)"
type input "250"
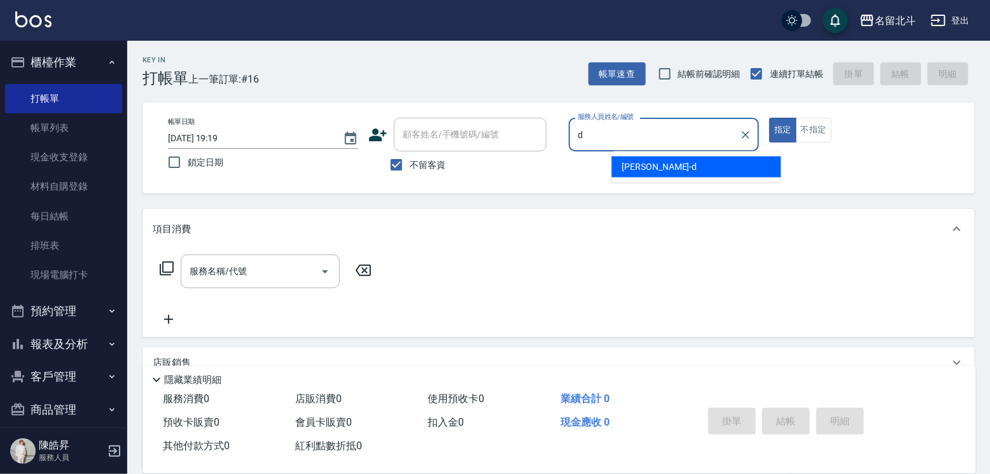
type input "[PERSON_NAME] -d"
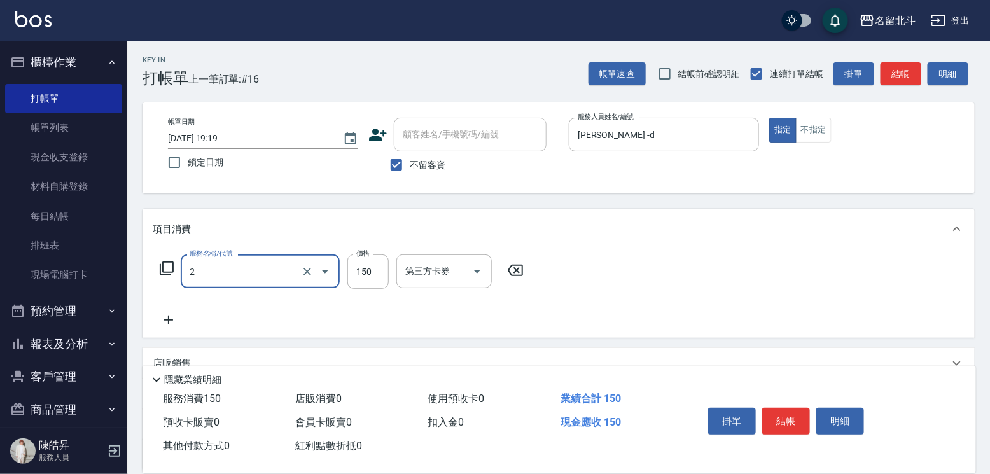
type input "一般洗髮(2)"
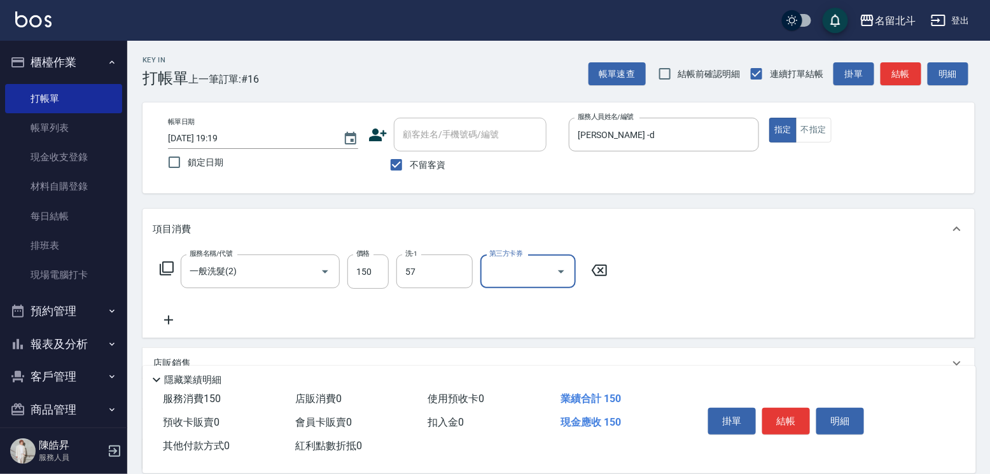
type input "[PERSON_NAME]-57"
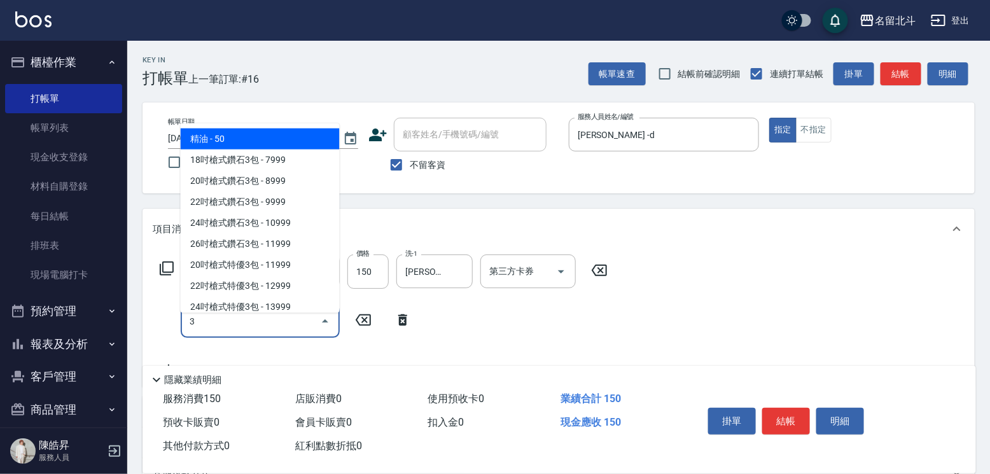
type input "精油(3)"
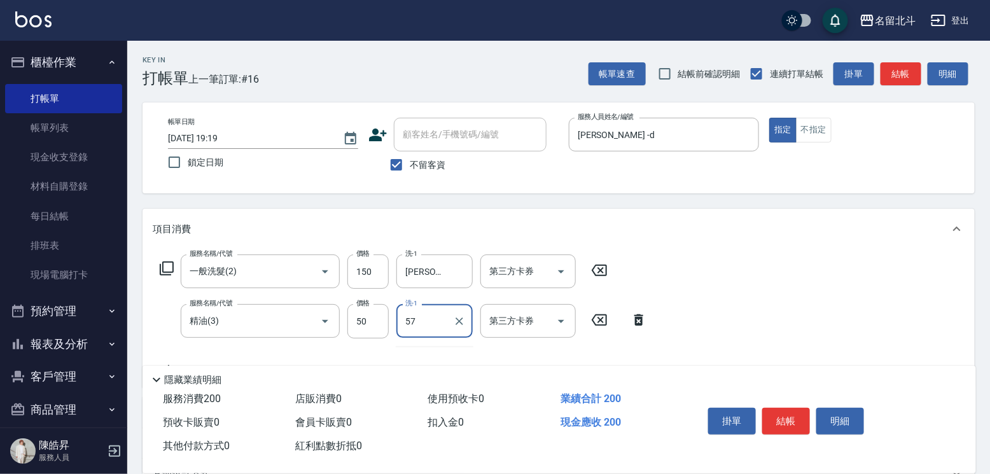
type input "[PERSON_NAME]-57"
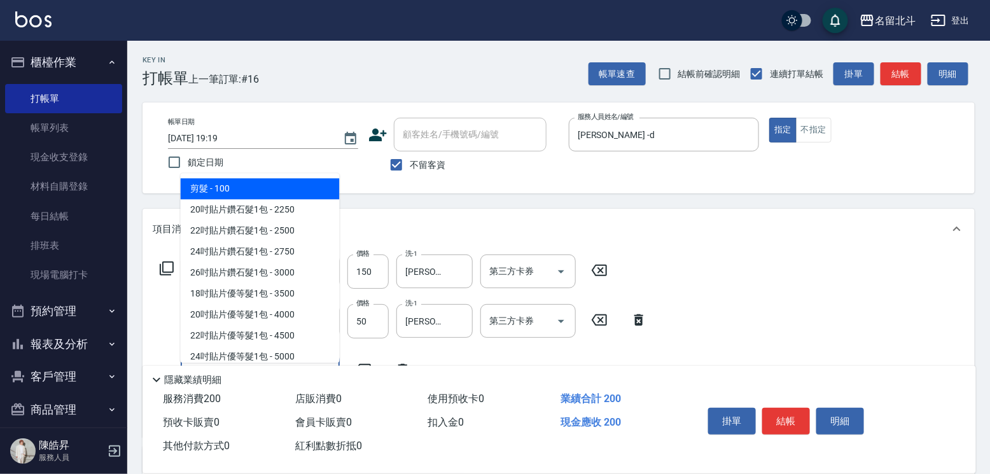
type input "剪髮(1)"
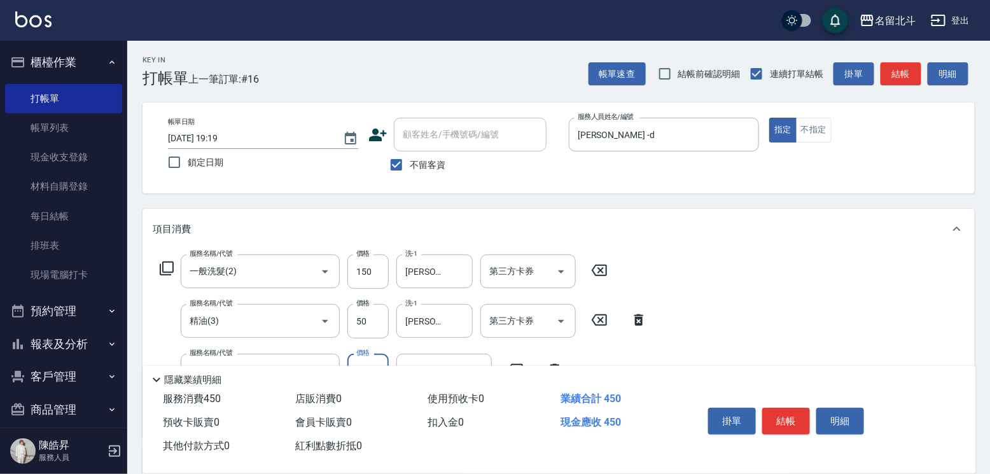
type input "250"
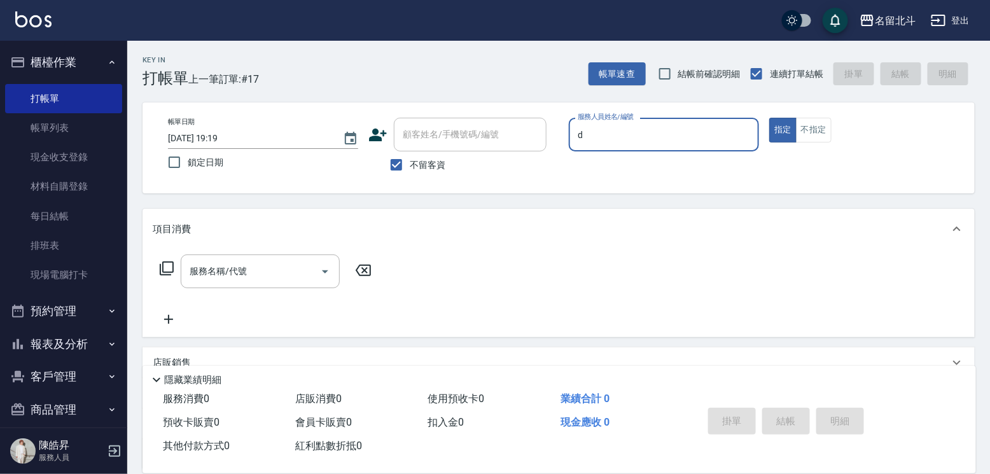
type input "[PERSON_NAME] -d"
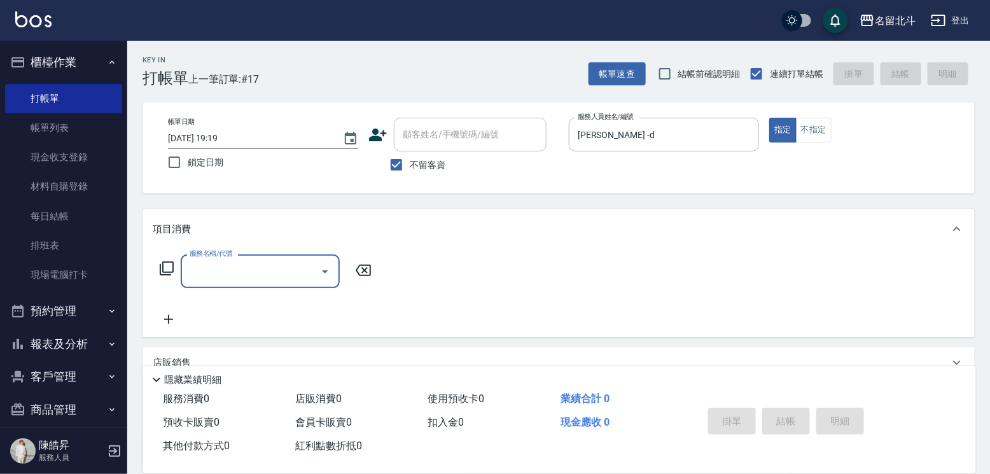
type input "8"
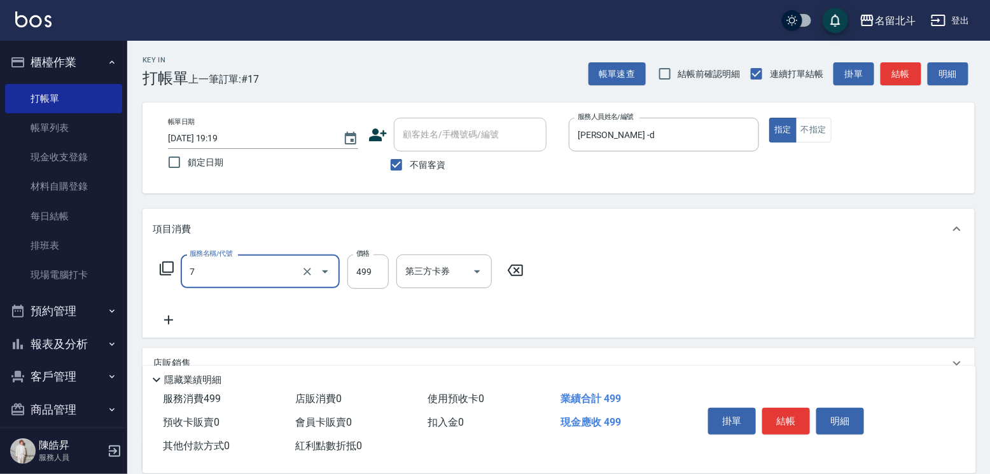
type input "去角質洗髮(7)"
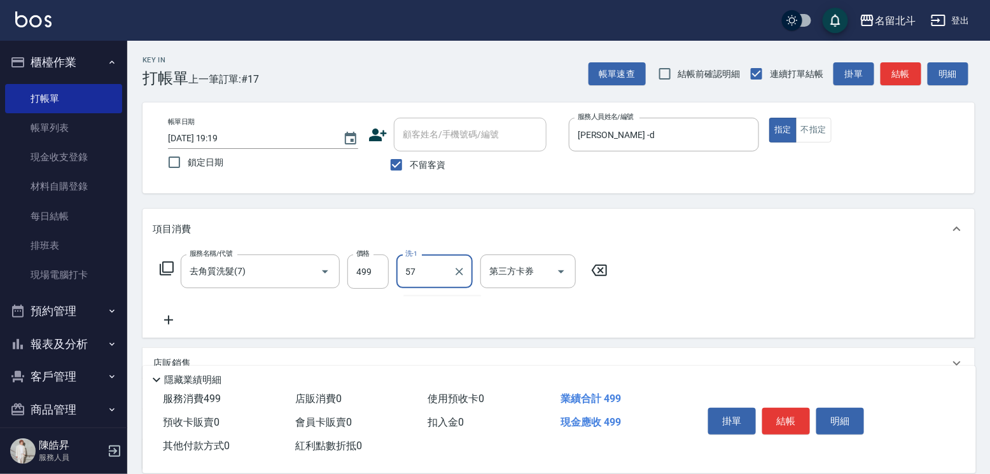
type input "[PERSON_NAME]-57"
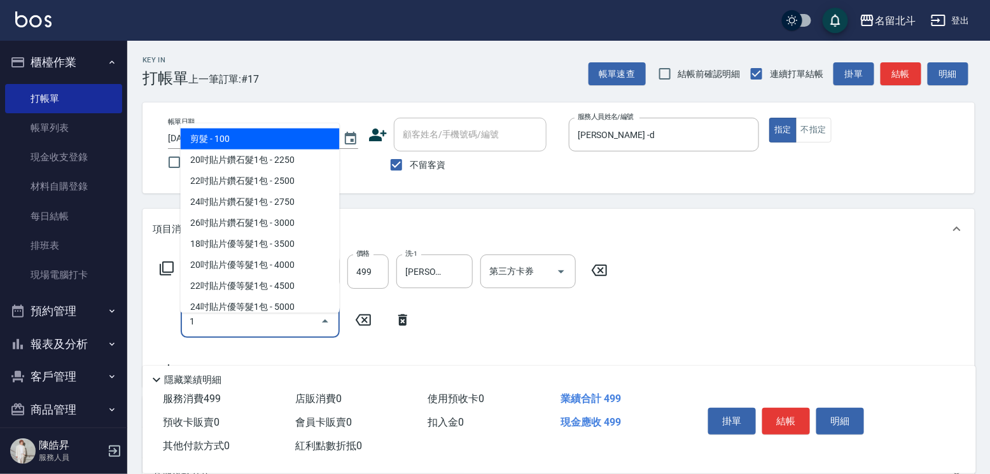
type input "剪髮(1)"
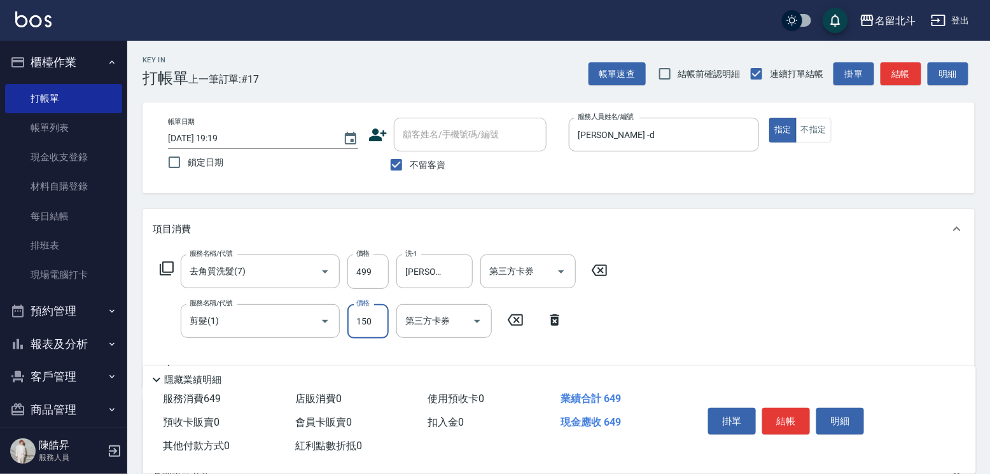
type input "150"
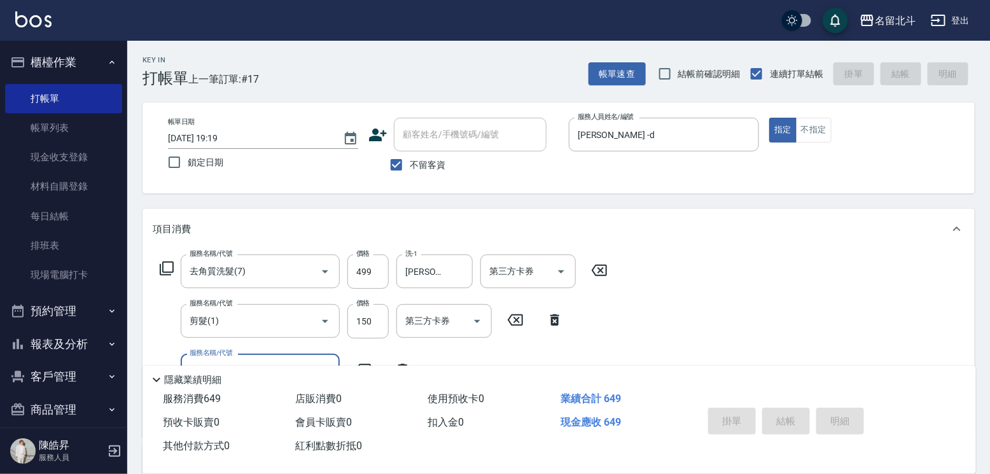
type input "[DATE] 19:20"
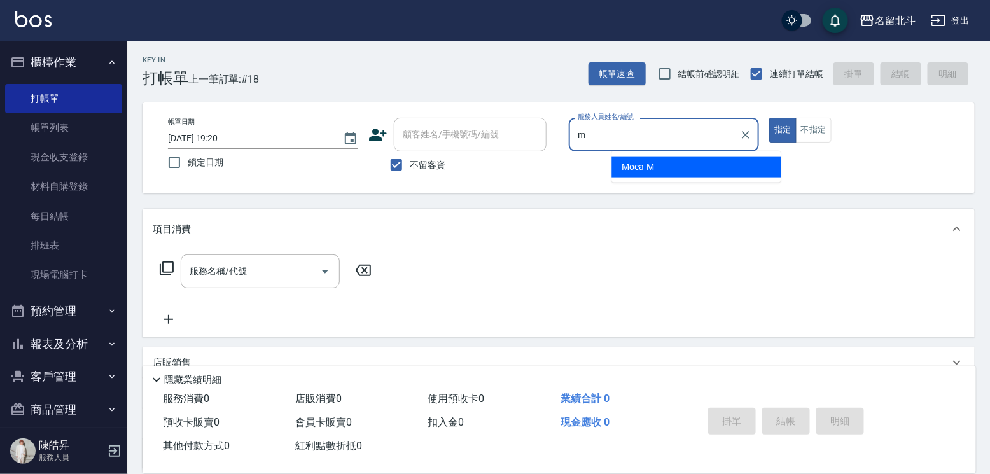
type input "Moca-M"
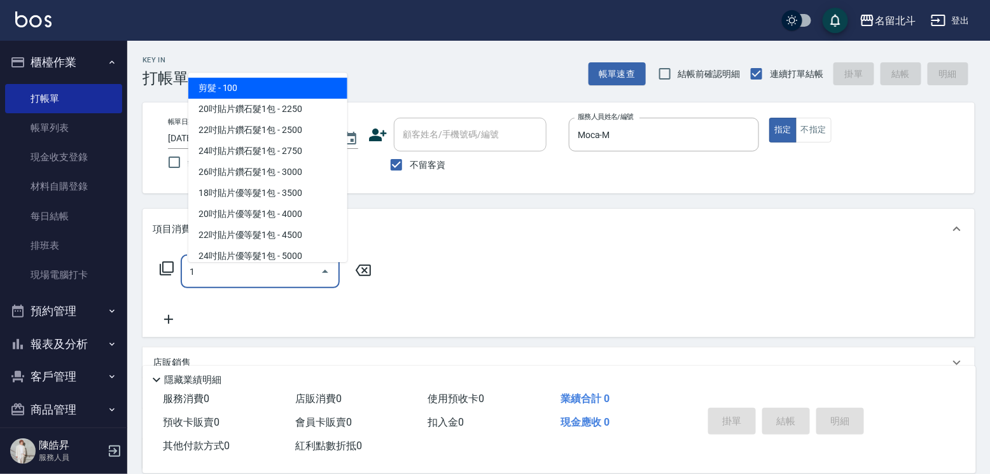
type input "剪髮(1)"
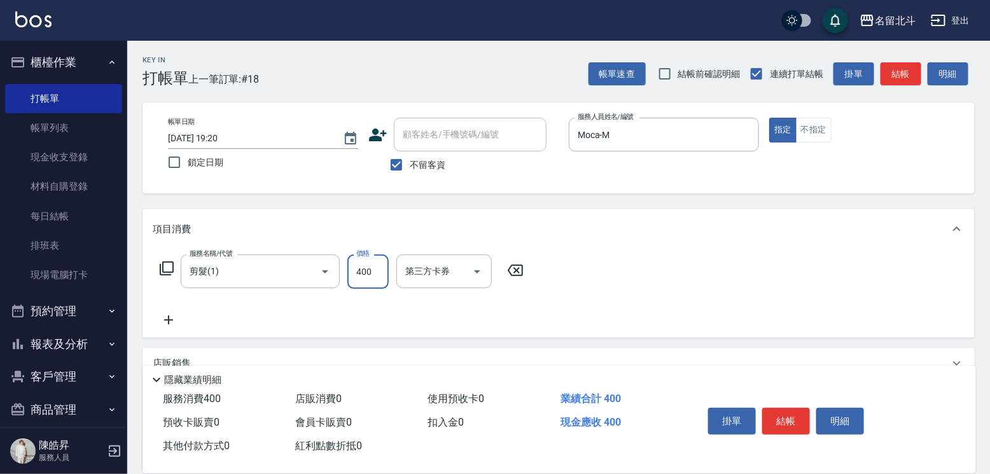
type input "400"
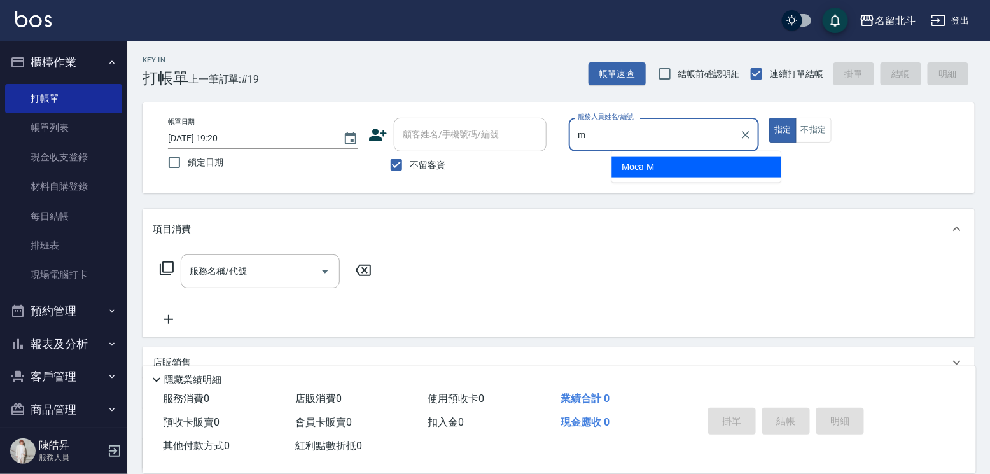
type input "Moca-M"
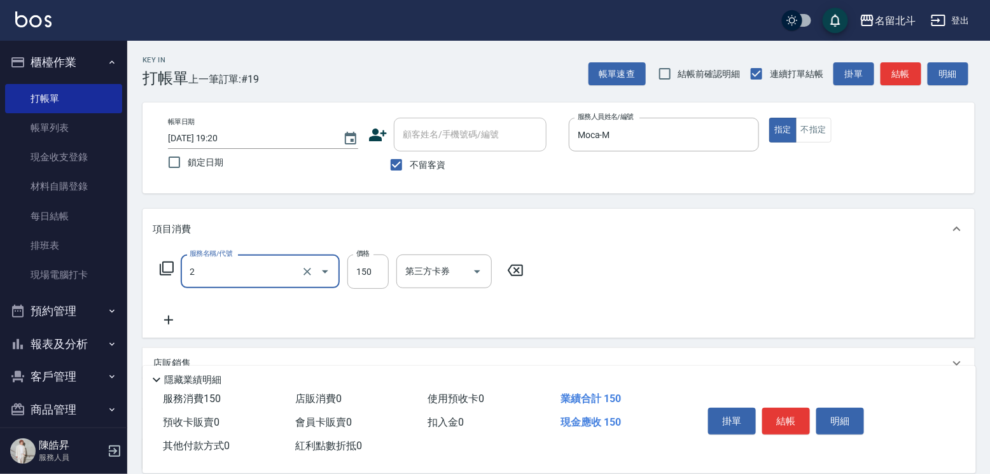
type input "一般洗髮(2)"
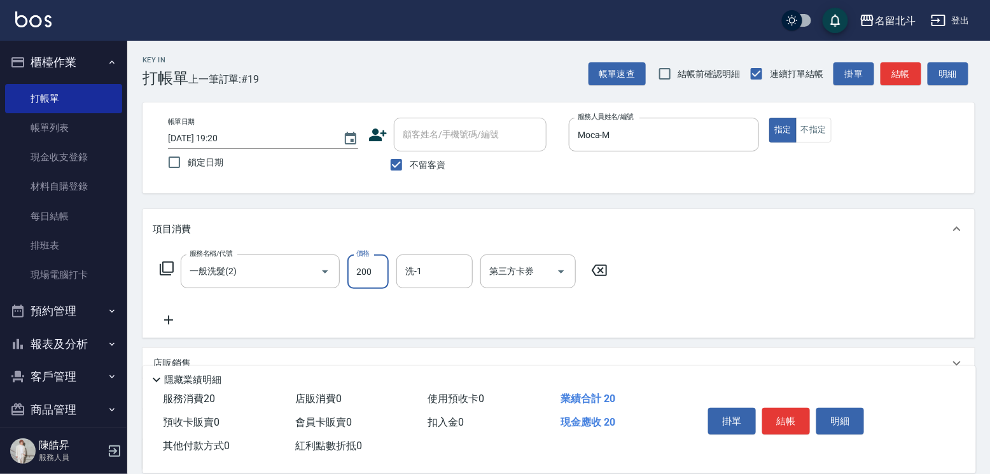
type input "200"
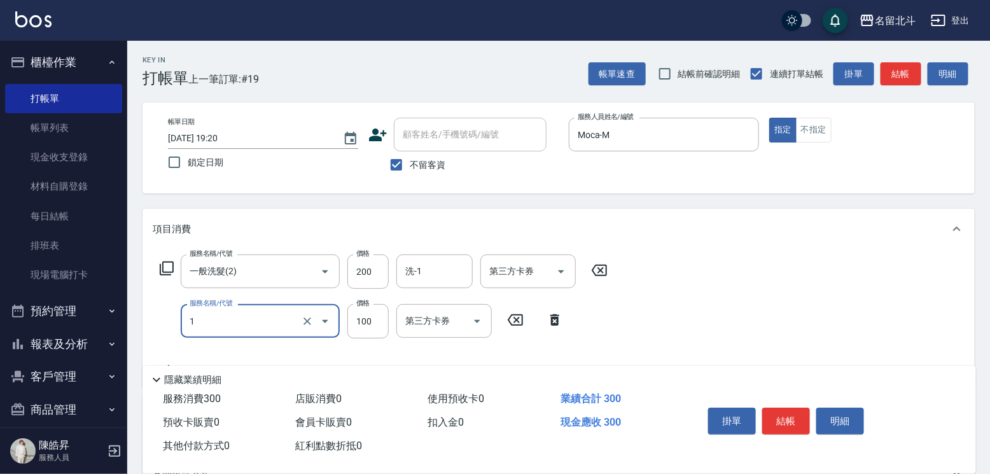
type input "剪髮(1)"
type input "250"
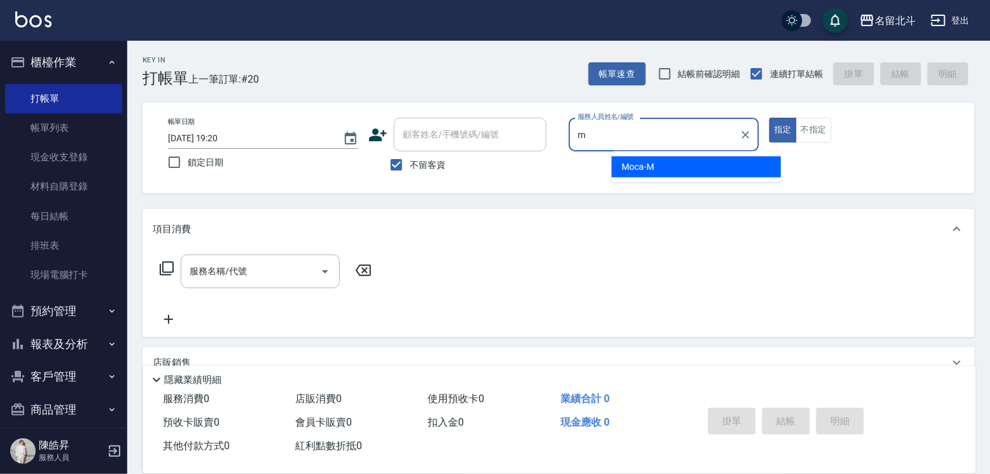
type input "Moca-M"
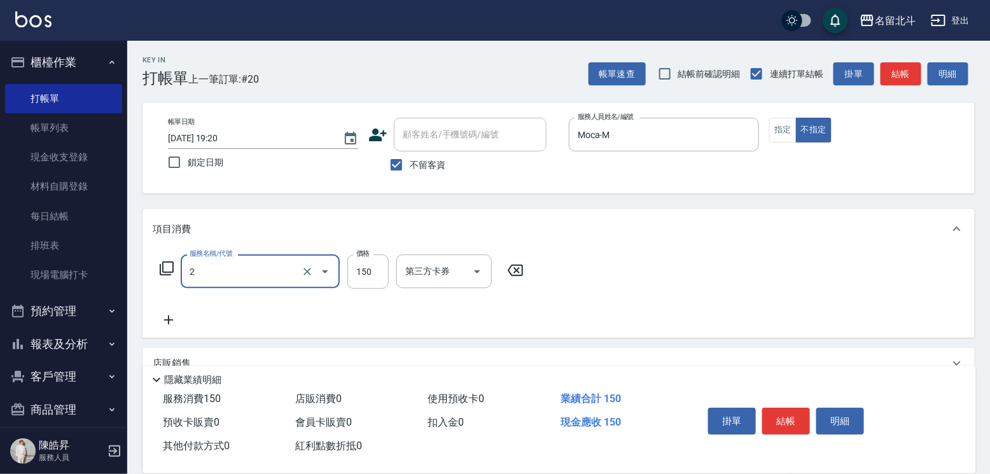
type input "一般洗髮(2)"
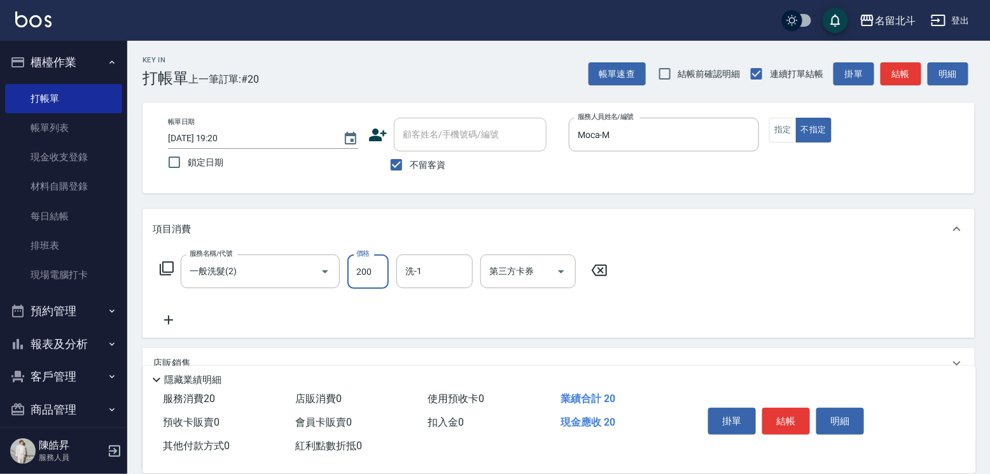
type input "200"
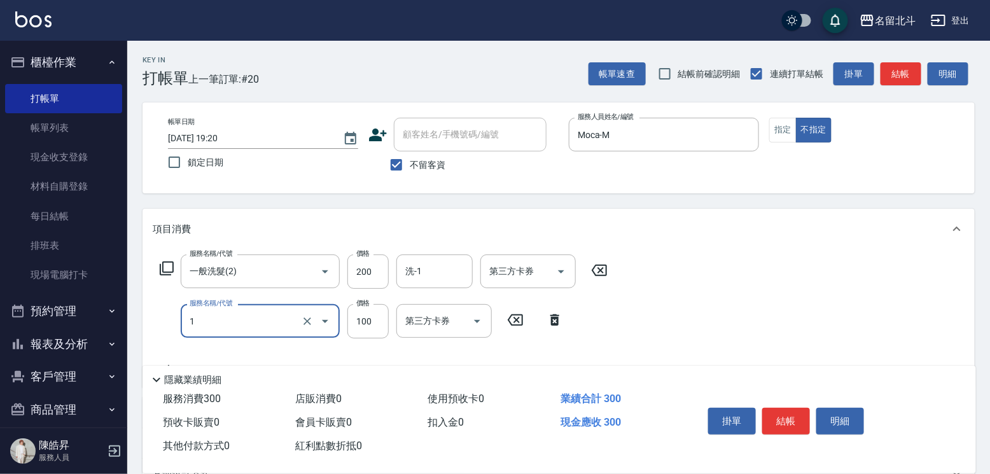
type input "剪髮(1)"
type input "118"
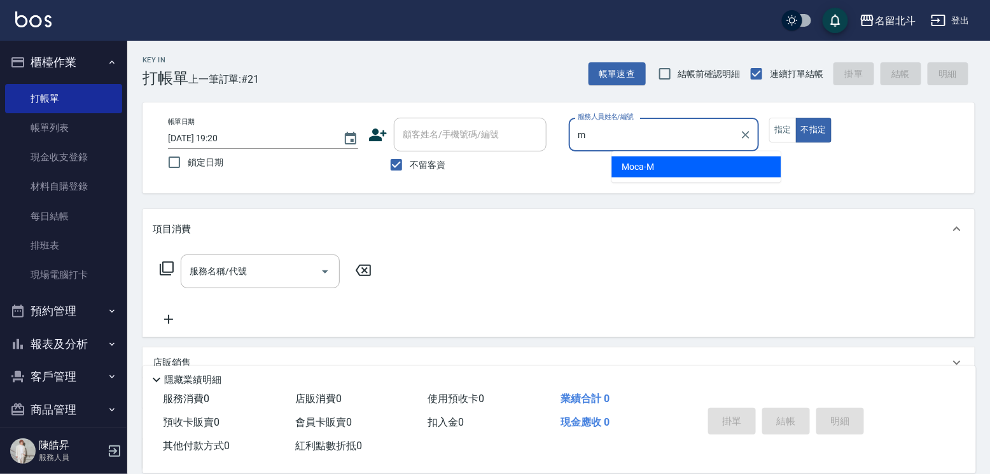
type input "Moca-M"
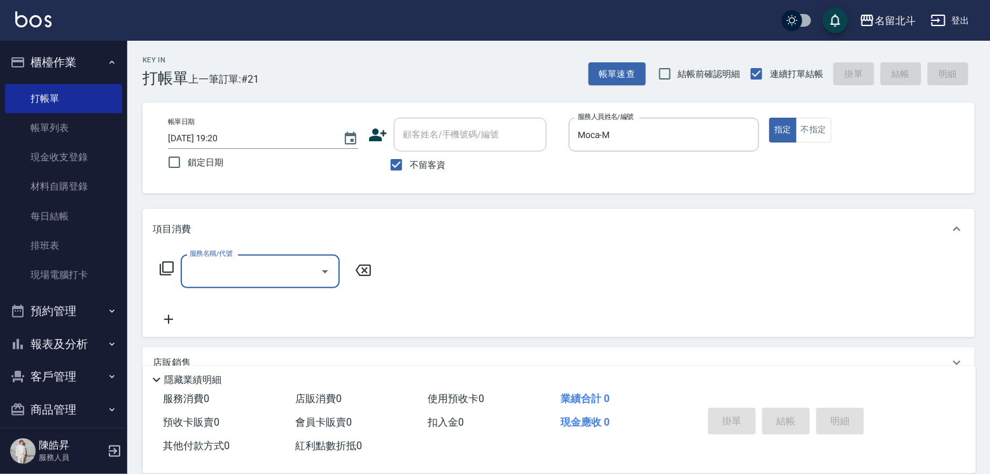
type input "8"
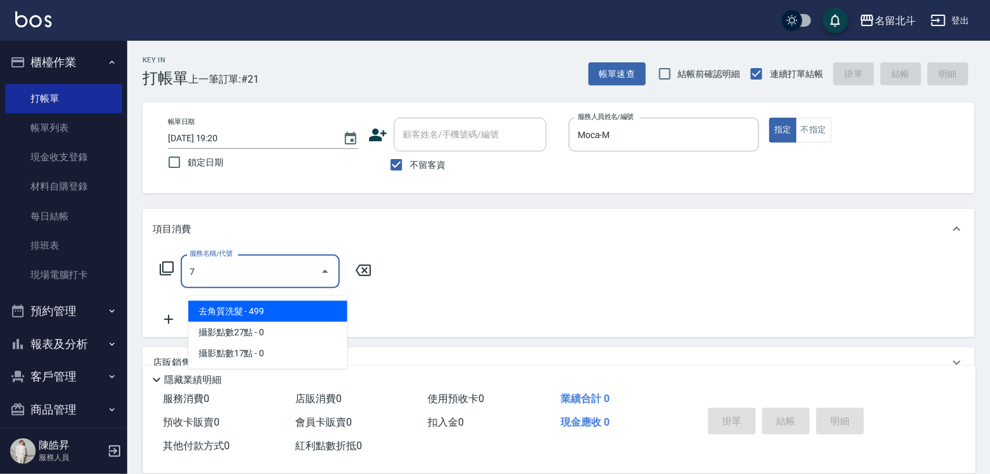
type input "去角質洗髮(7)"
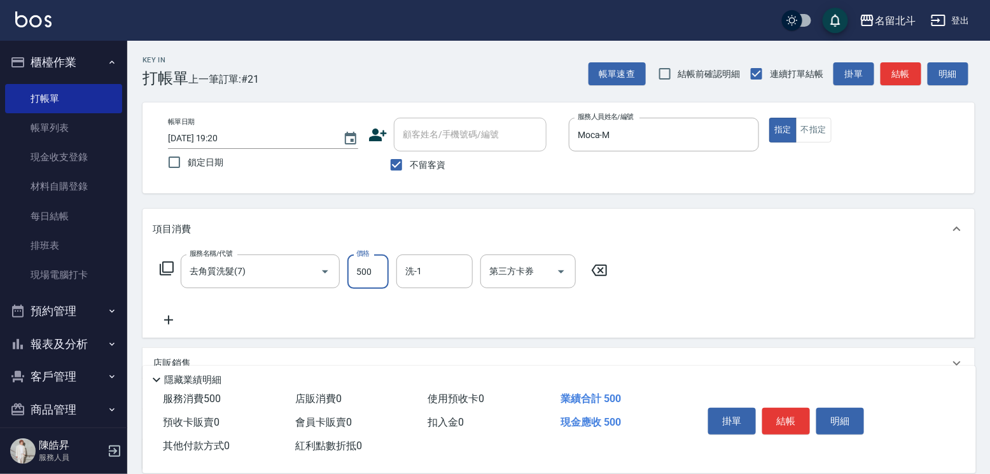
type input "500"
type input "[PERSON_NAME]-57"
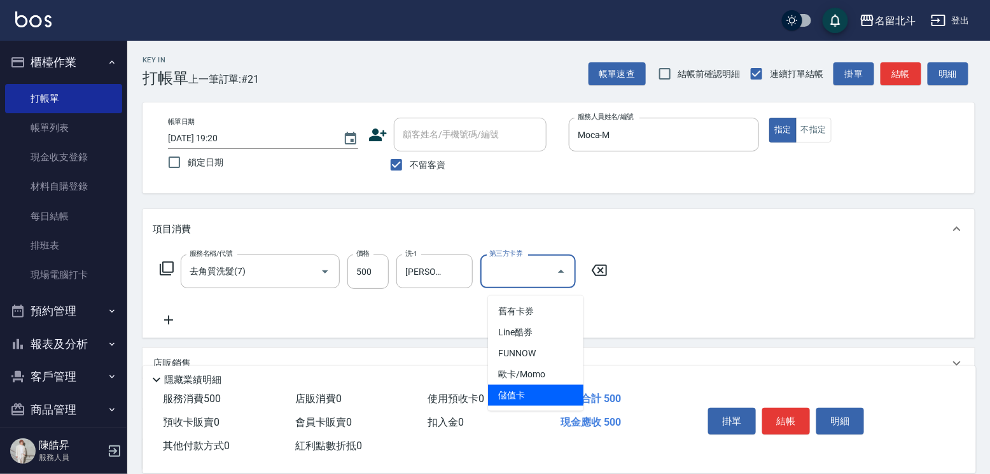
type input "儲值卡"
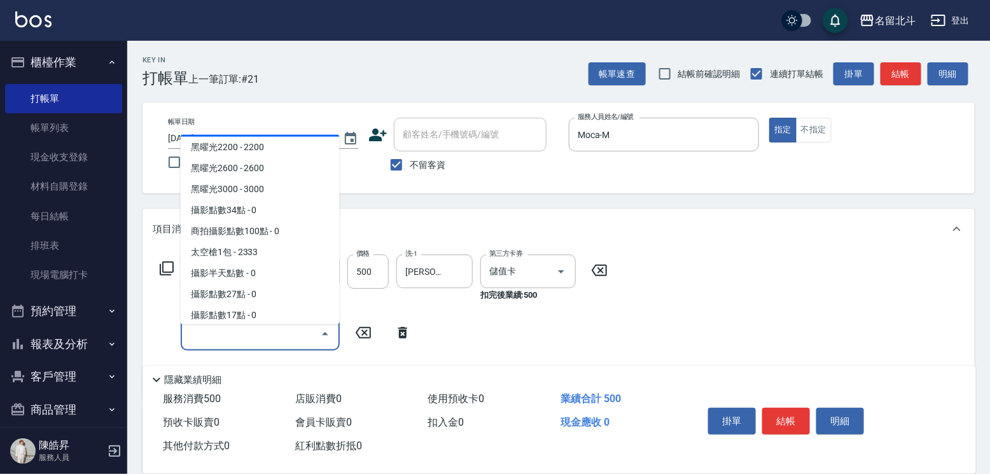
scroll to position [1851, 0]
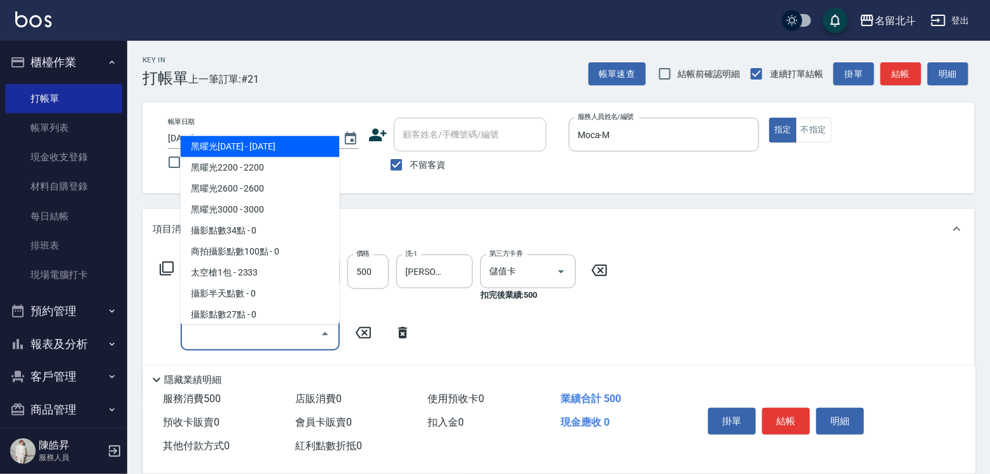
type input "黑曜光1800(1800)"
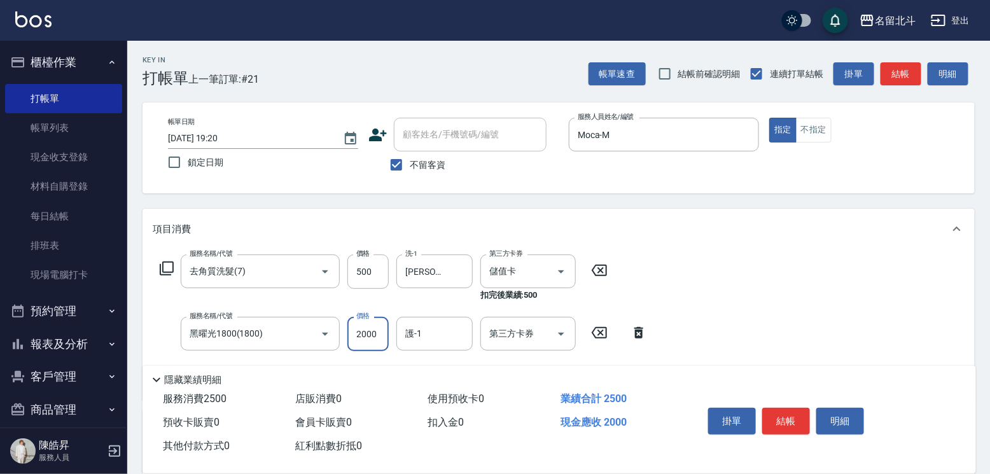
scroll to position [0, 0]
type input "2000"
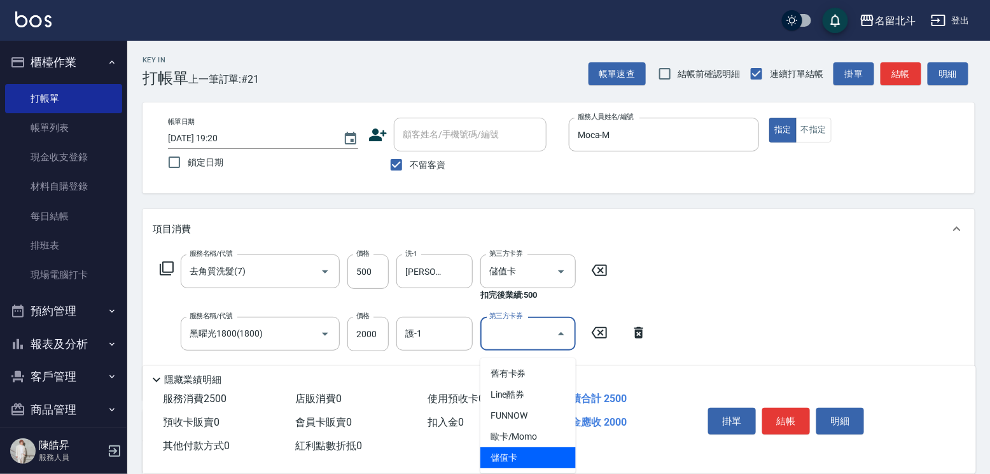
type input "儲值卡"
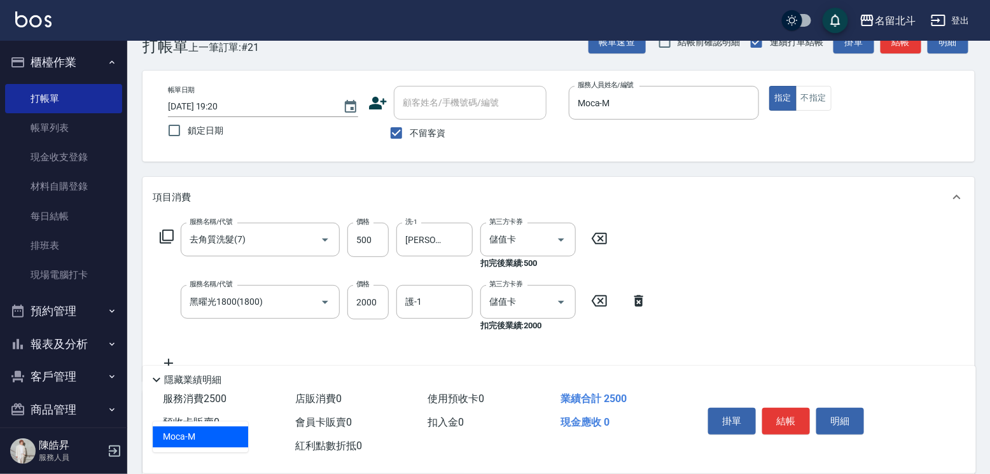
type input "Moca-M"
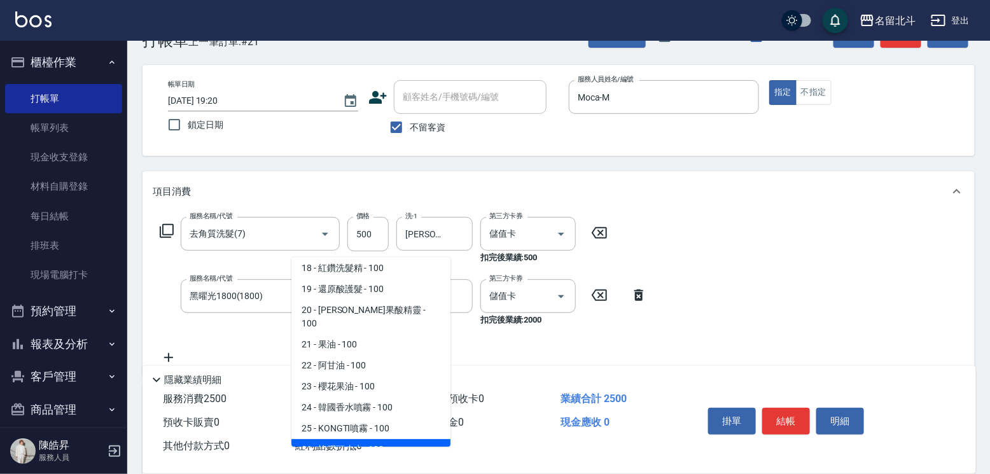
scroll to position [382, 0]
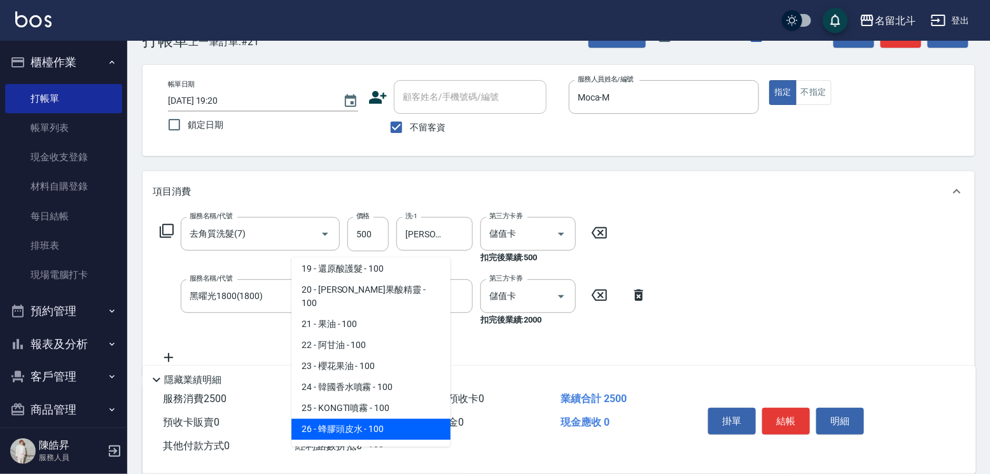
type input "蜂膠頭皮水"
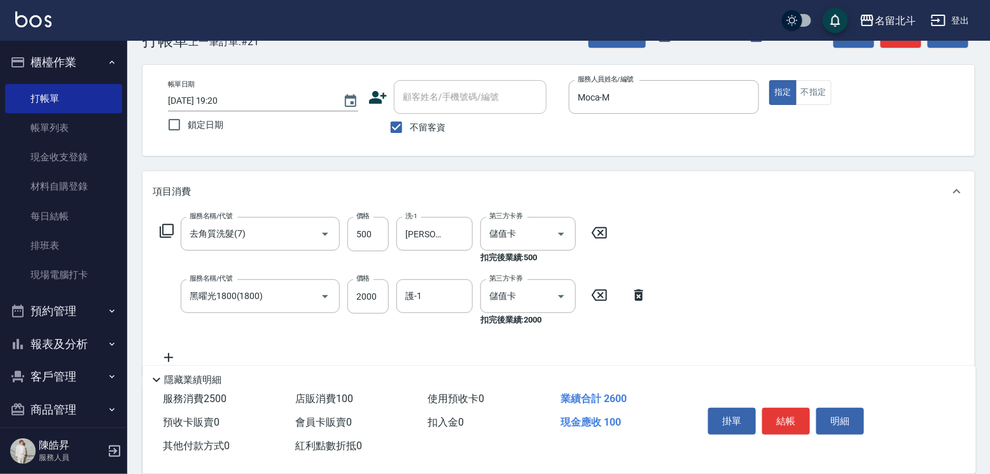
scroll to position [45, 0]
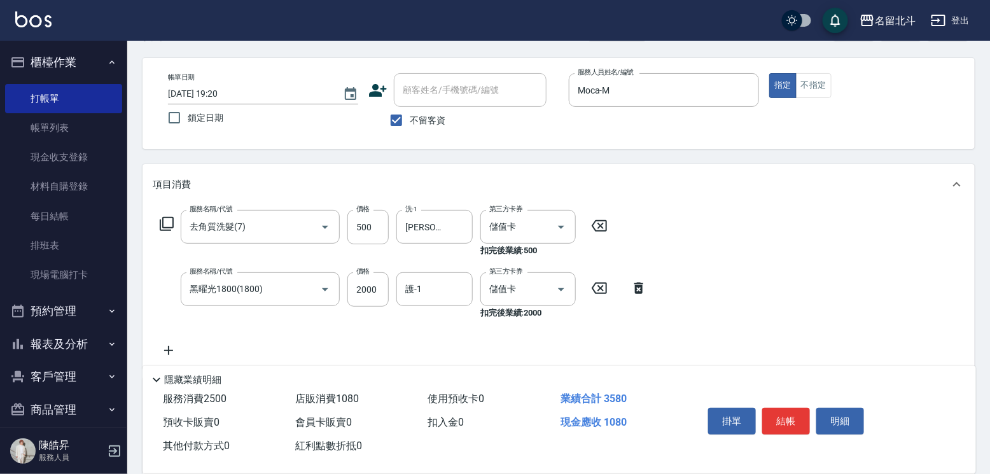
type input "1080"
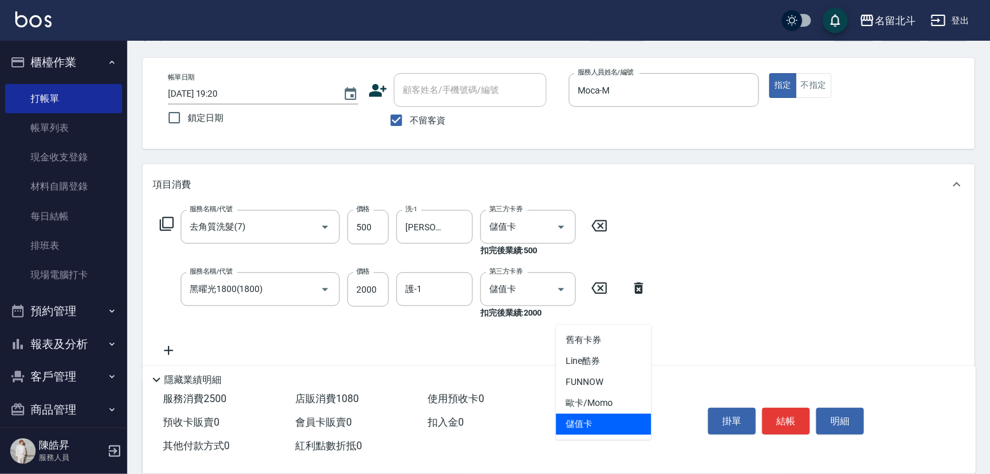
type input "儲值卡"
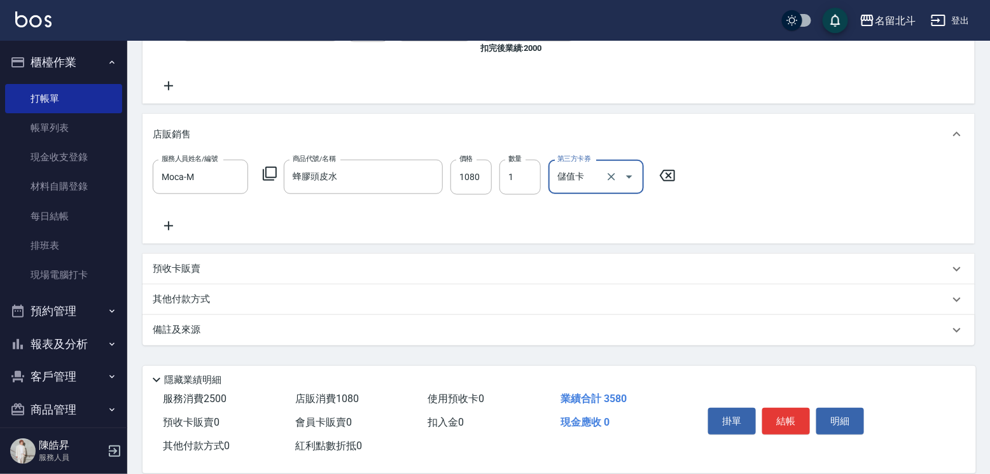
scroll to position [318, 0]
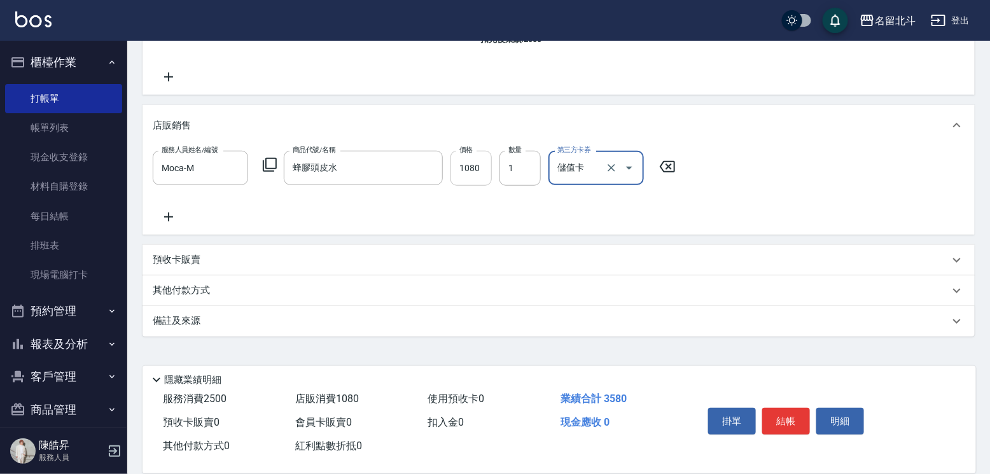
click at [484, 185] on input "1080" at bounding box center [470, 168] width 41 height 34
type input "540"
type input "2"
click at [790, 176] on div "服務人員姓名/編號 Moca-M 服務人員姓名/編號 商品代號/名稱 蜂膠頭皮水 商品代號/名稱 價格 540 價格 數量 2 數量 第三方卡券 儲值卡 第三…" at bounding box center [559, 187] width 812 height 73
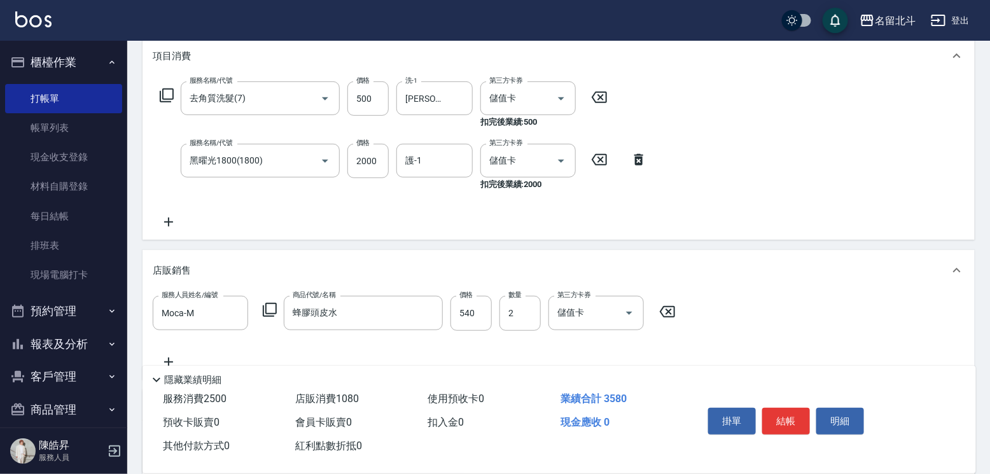
scroll to position [0, 0]
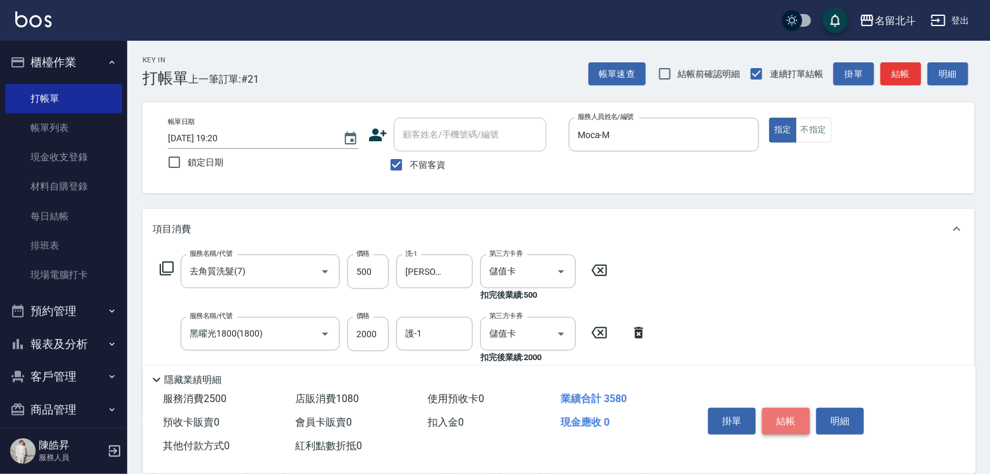
click at [798, 408] on button "結帳" at bounding box center [786, 421] width 48 height 27
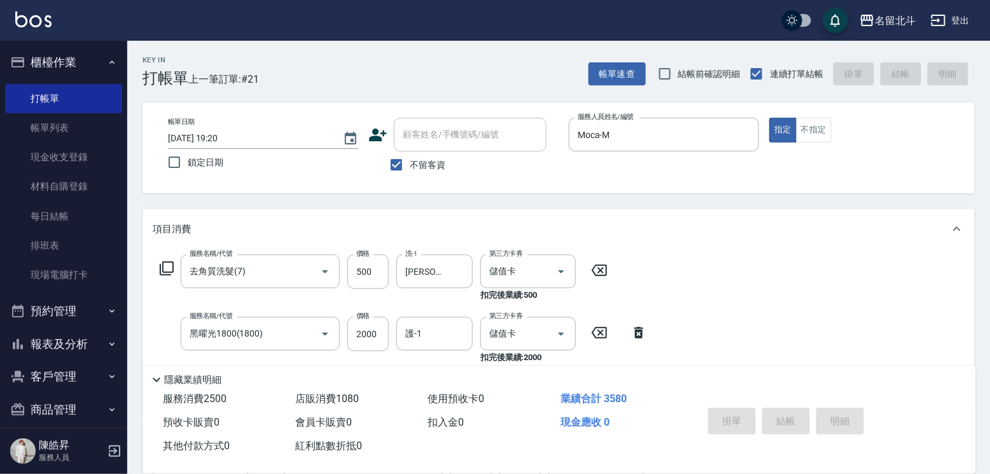
type input "[DATE] 19:22"
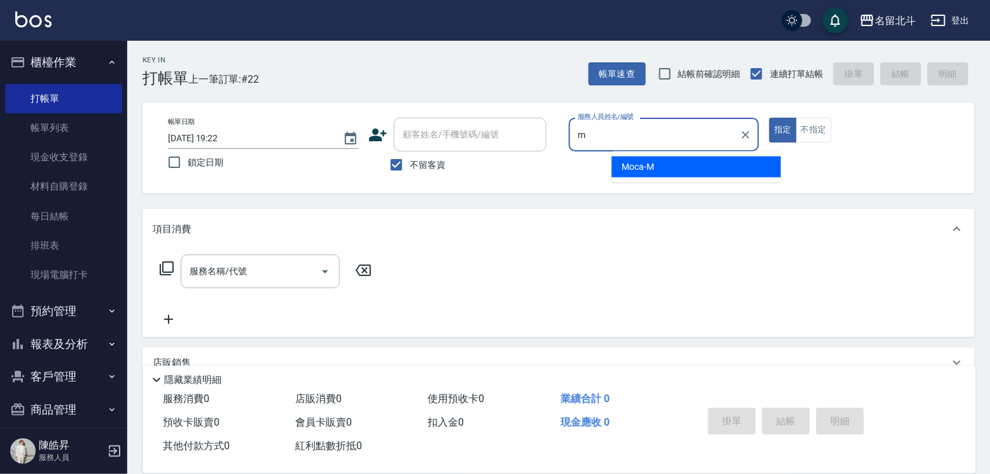
type input "Moca-M"
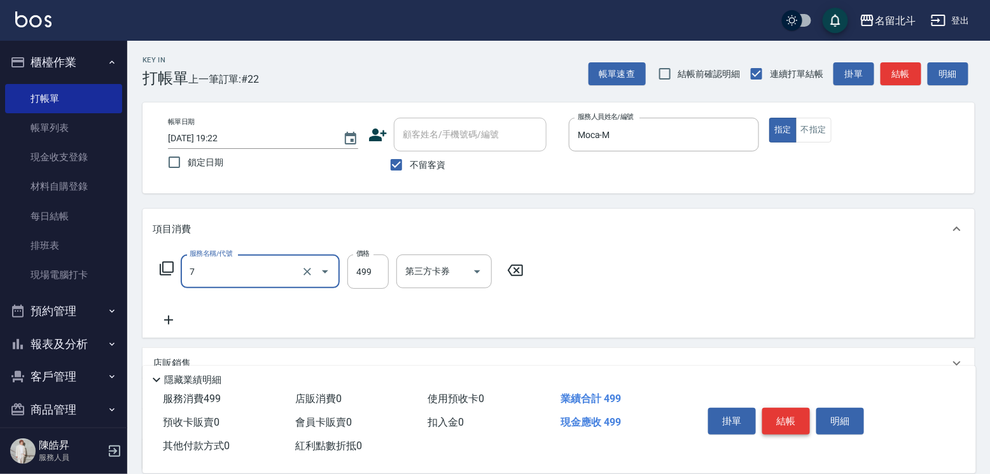
type input "去角質洗髮(7)"
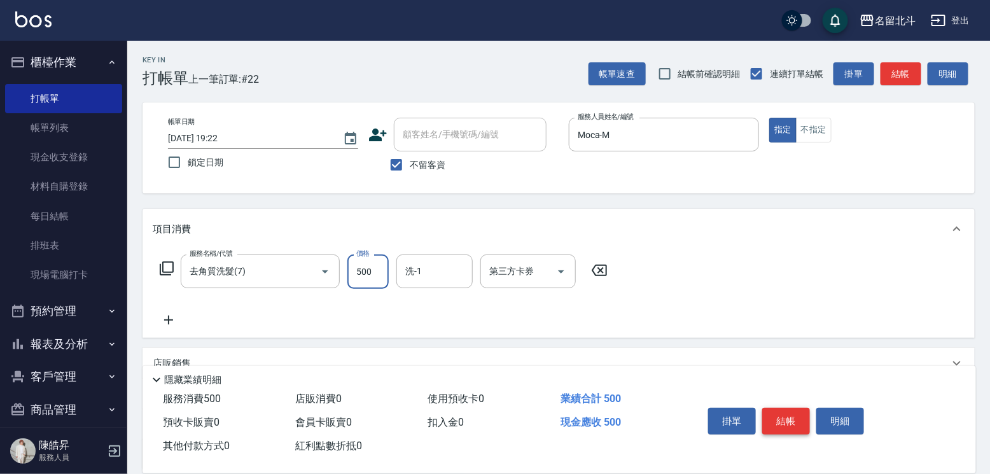
type input "500"
type input "[PERSON_NAME]-57"
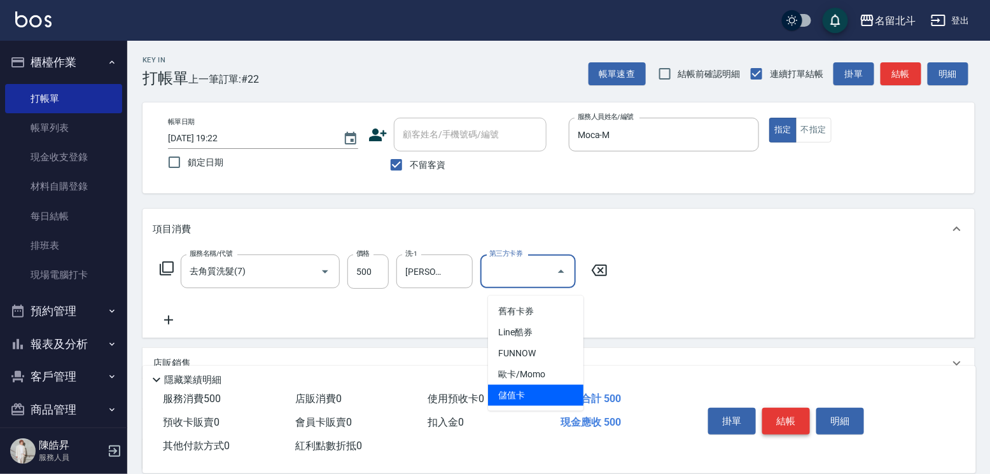
type input "儲值卡"
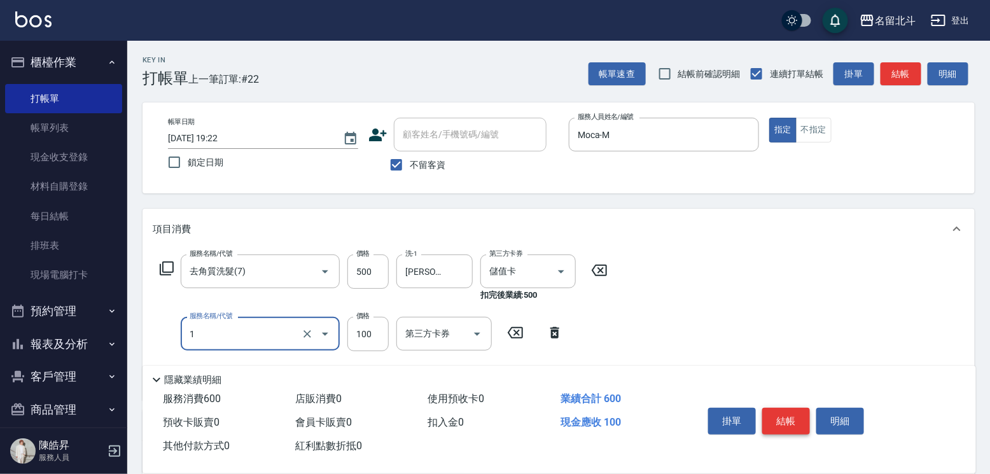
type input "剪髮(1)"
type input "300"
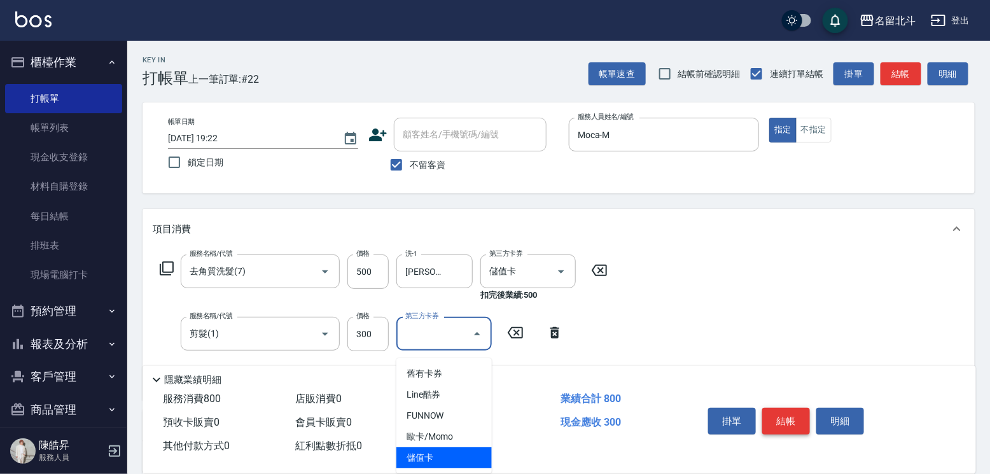
type input "儲值卡"
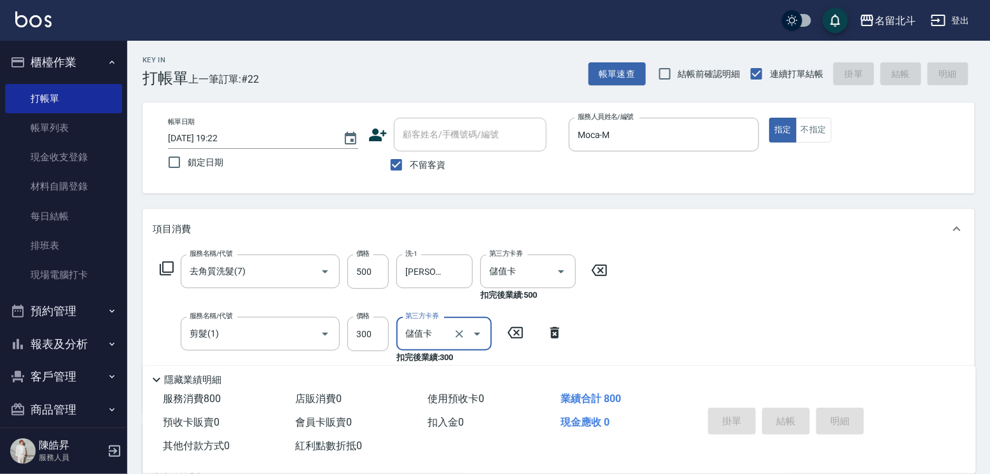
type input "[DATE] 19:23"
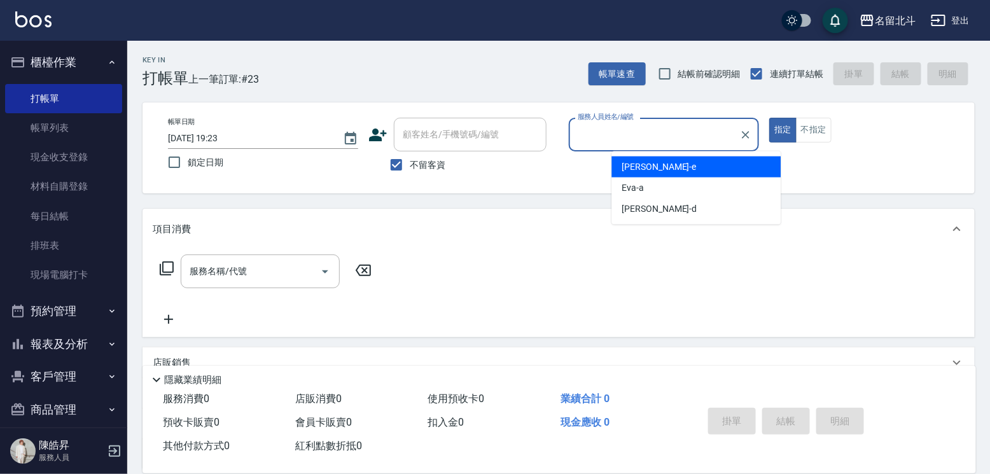
type input "e"
type input "Moca-M"
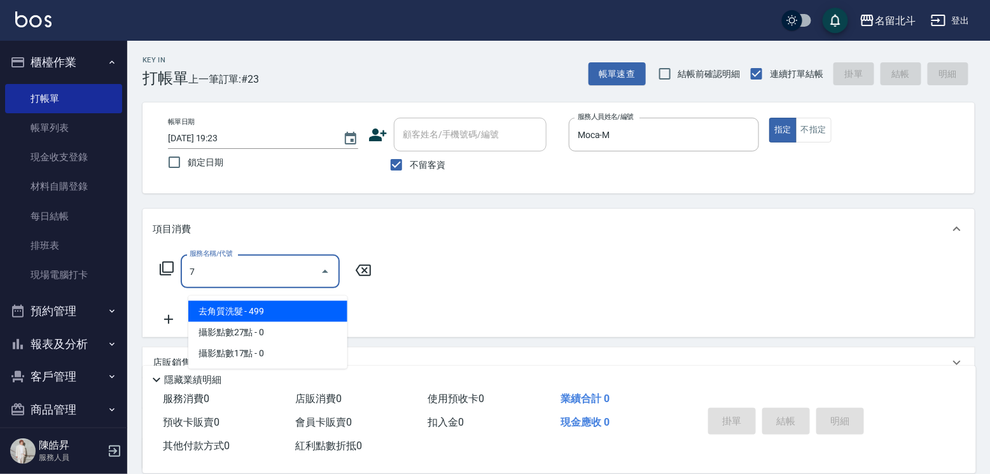
type input "去角質洗髮(7)"
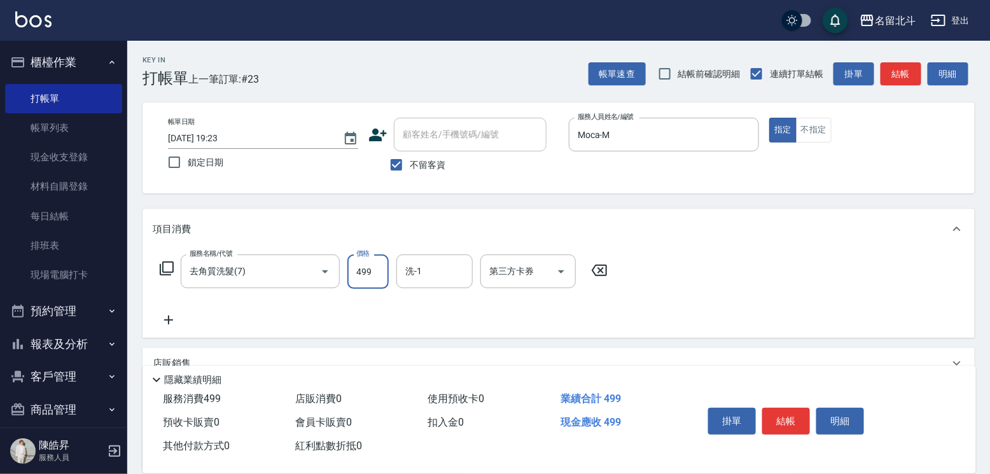
click at [387, 277] on input "499" at bounding box center [367, 271] width 41 height 34
type input "500"
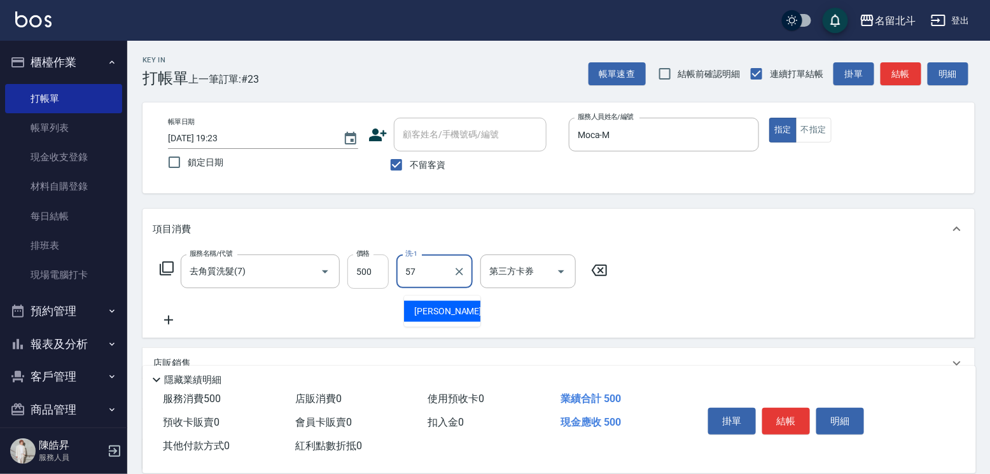
type input "[PERSON_NAME]-57"
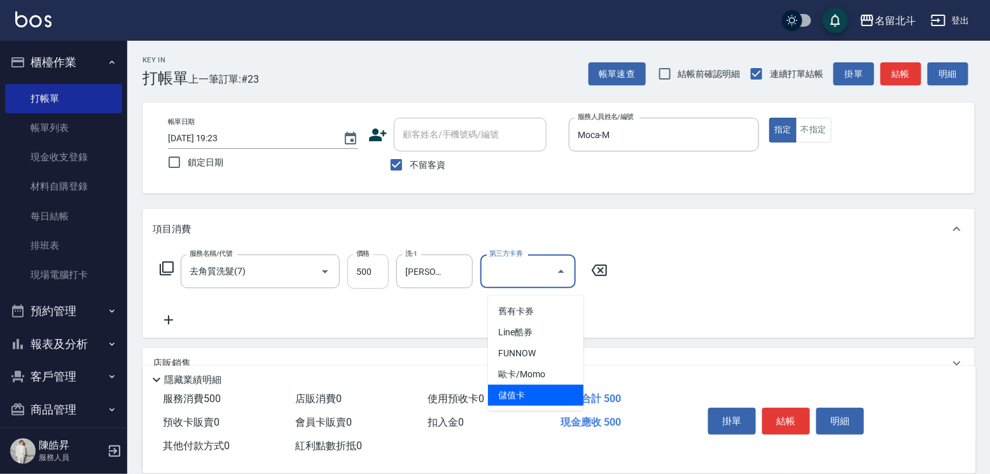
type input "儲值卡"
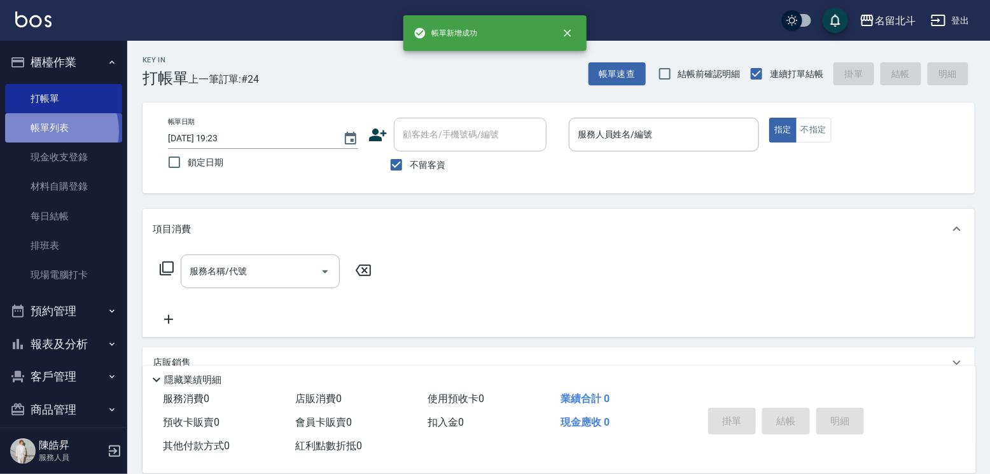
click at [49, 134] on link "帳單列表" at bounding box center [63, 127] width 117 height 29
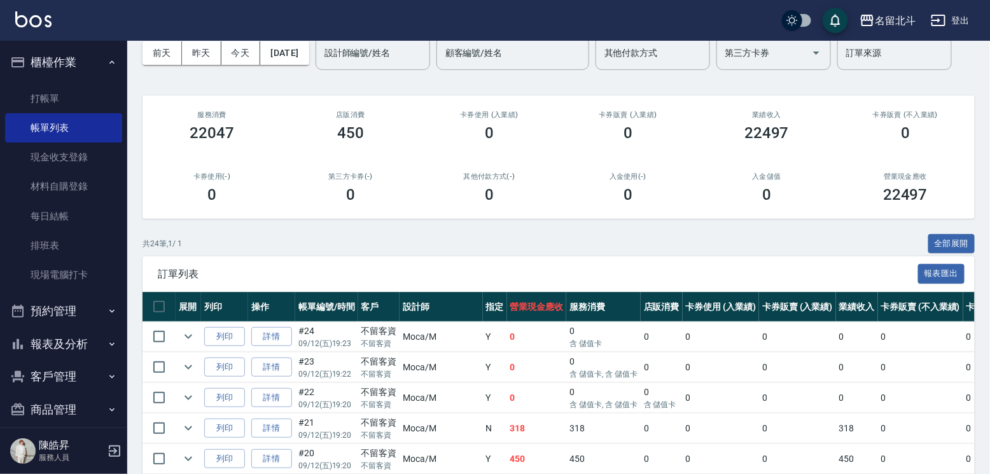
scroll to position [127, 0]
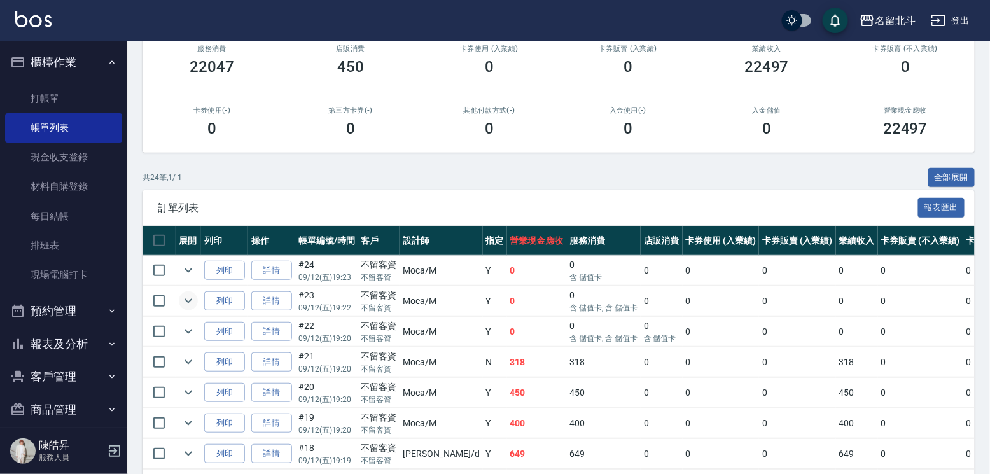
click at [196, 309] on icon "expand row" at bounding box center [188, 300] width 15 height 15
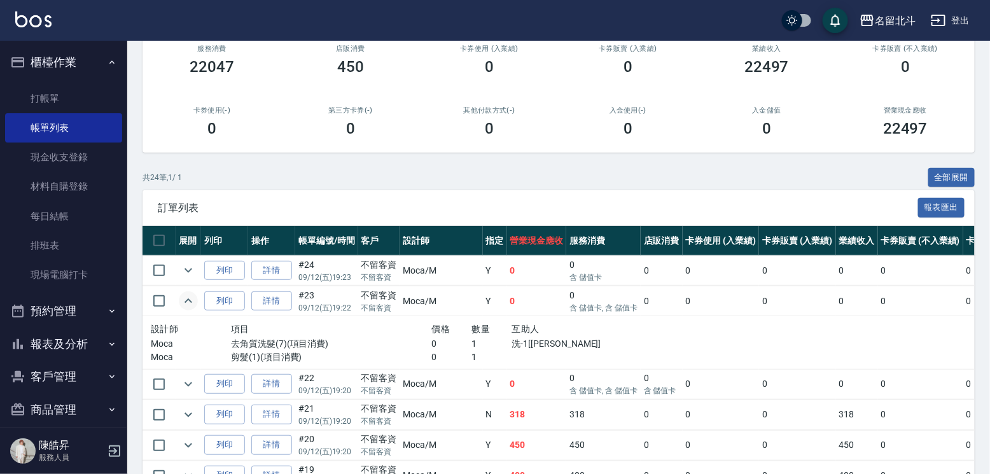
click at [192, 303] on icon "expand row" at bounding box center [189, 300] width 8 height 4
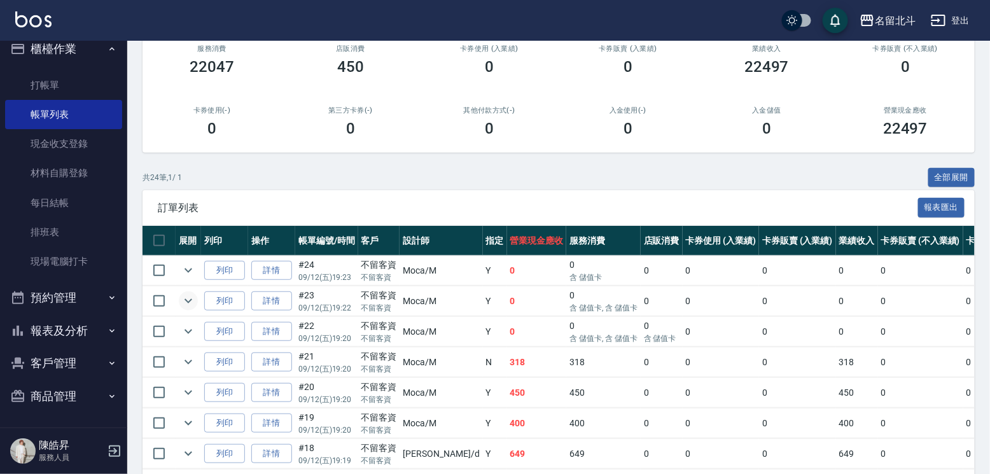
scroll to position [27, 0]
click at [84, 327] on button "報表及分析" at bounding box center [63, 330] width 117 height 33
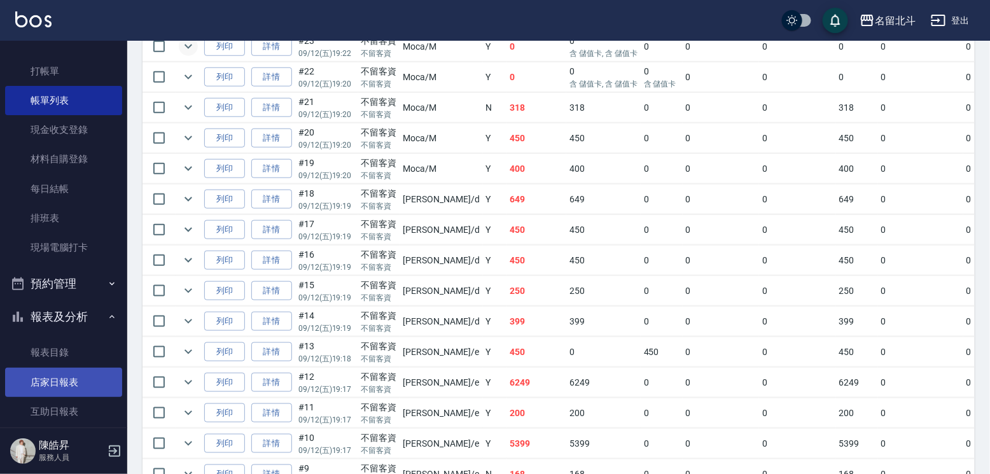
scroll to position [91, 0]
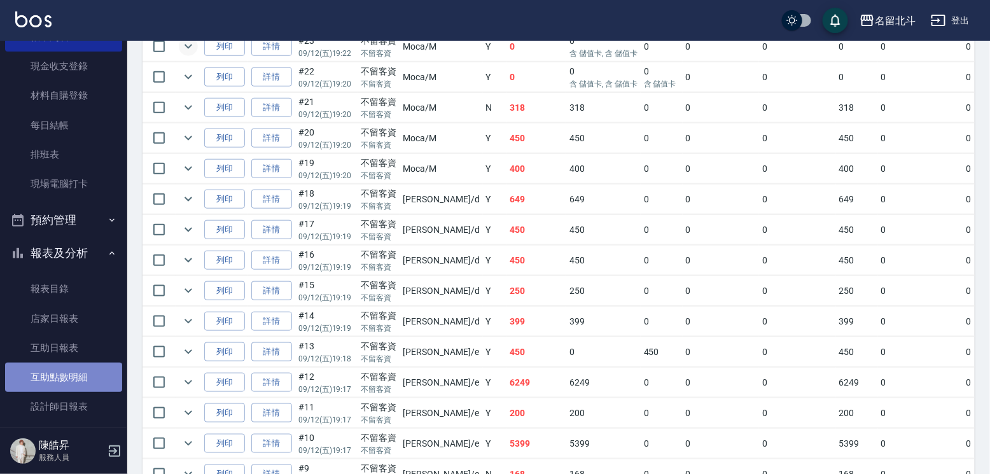
click at [70, 385] on link "互助點數明細" at bounding box center [63, 377] width 117 height 29
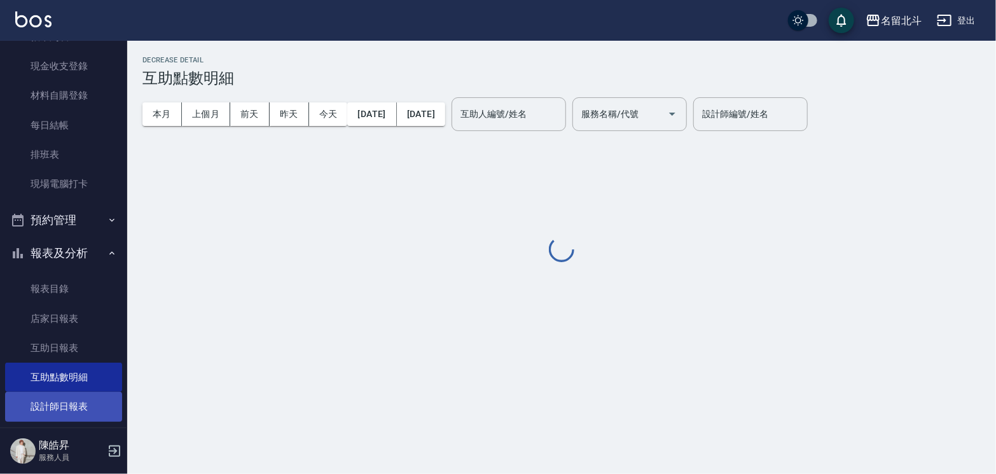
click at [68, 404] on link "設計師日報表" at bounding box center [63, 406] width 117 height 29
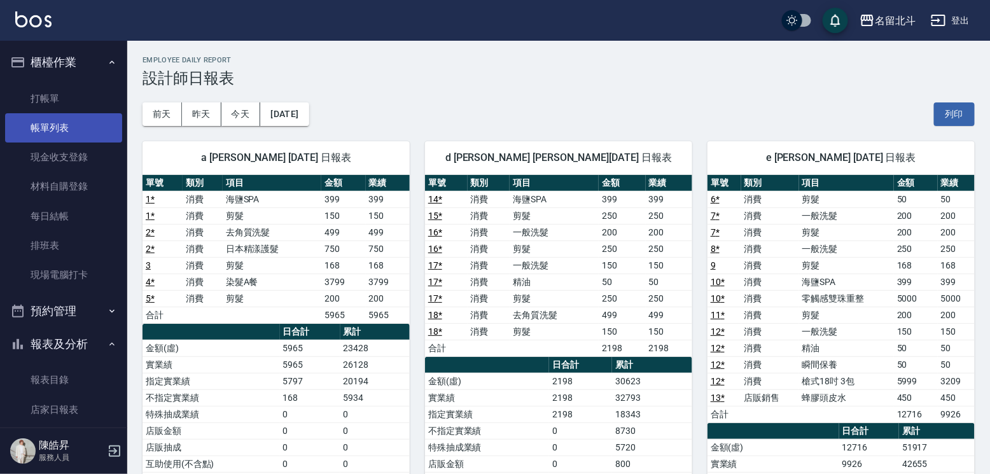
click at [46, 125] on link "帳單列表" at bounding box center [63, 127] width 117 height 29
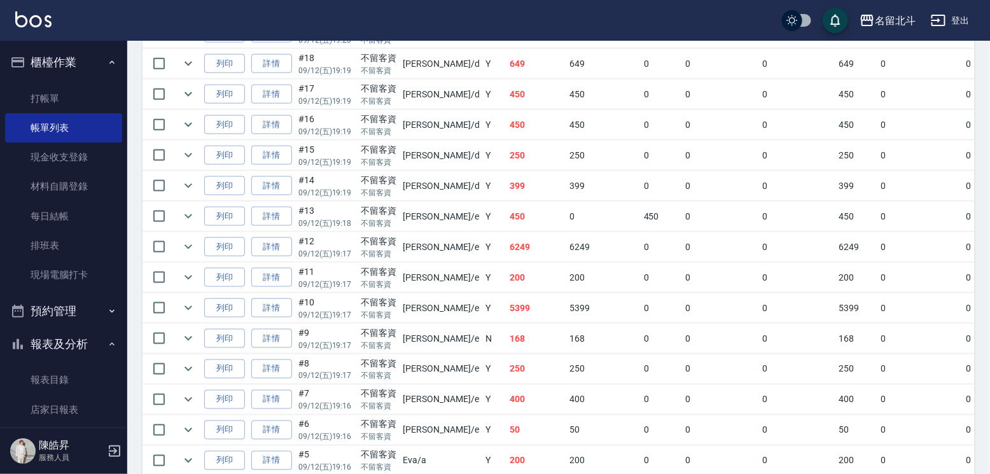
scroll to position [573, 0]
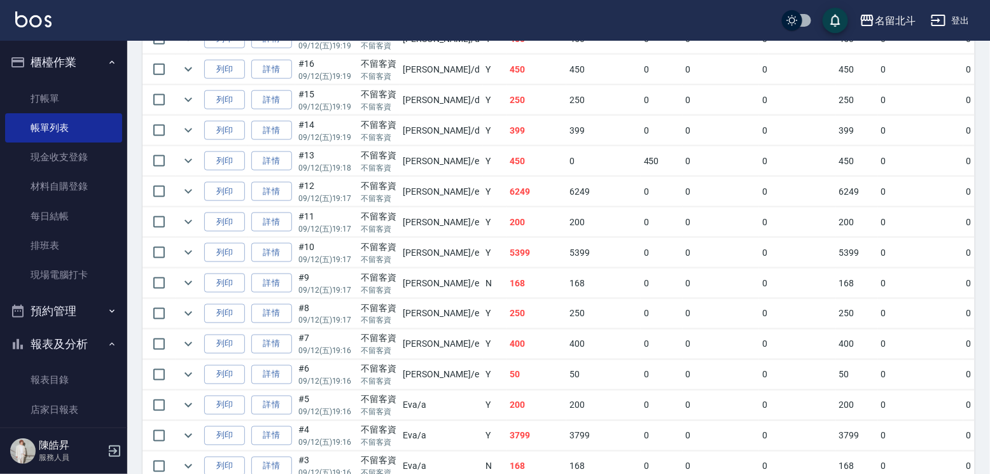
click at [196, 16] on icon "expand row" at bounding box center [188, 8] width 15 height 15
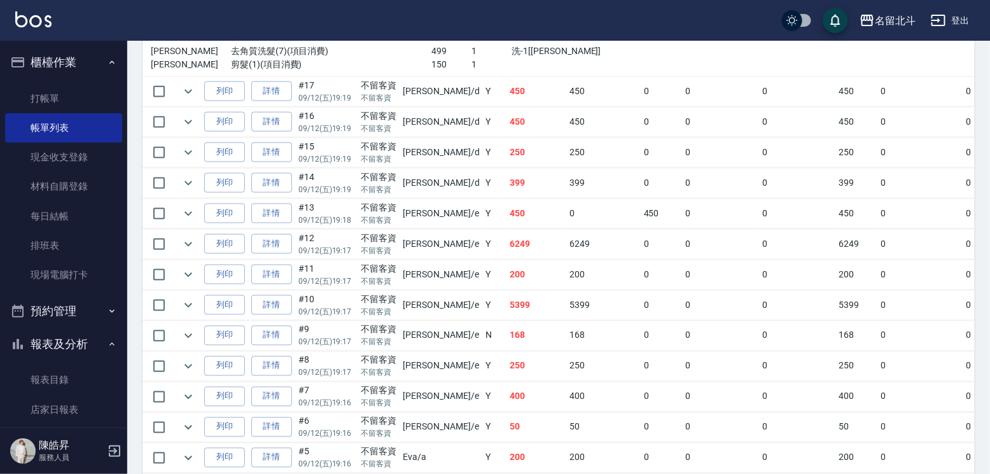
click at [196, 16] on icon "expand row" at bounding box center [188, 8] width 15 height 15
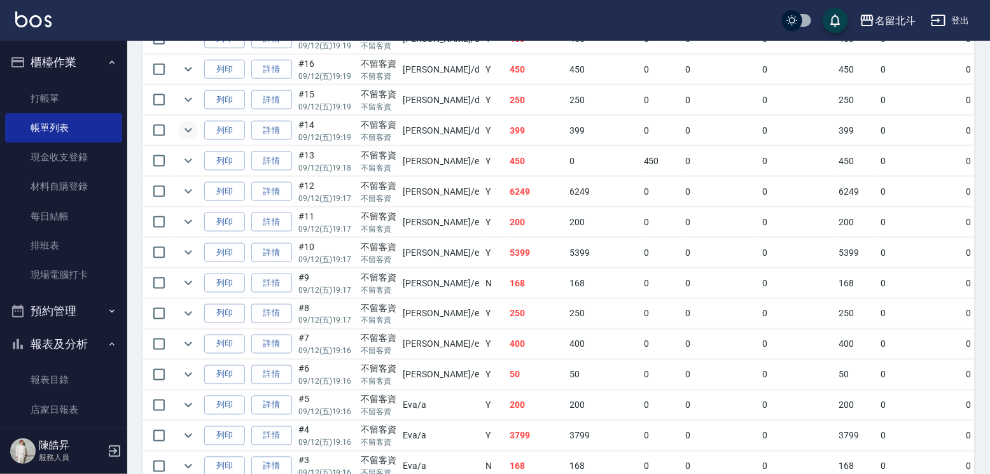
click at [196, 138] on icon "expand row" at bounding box center [188, 130] width 15 height 15
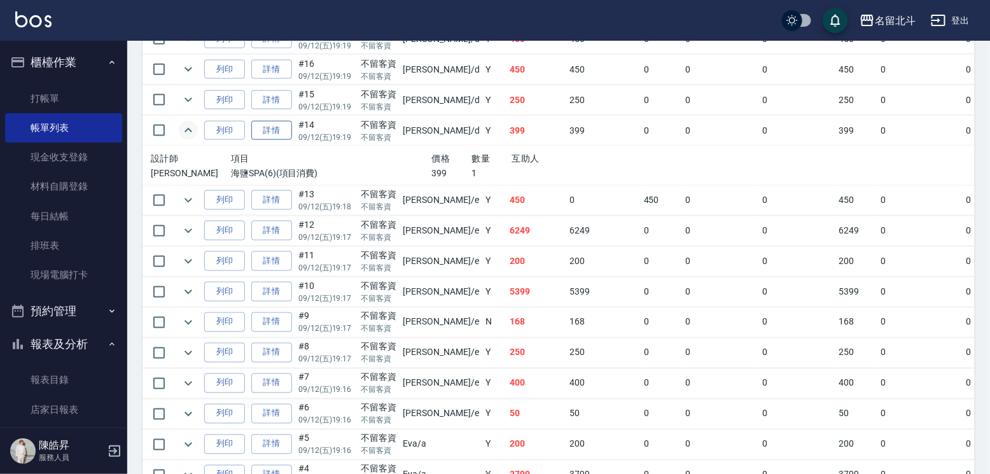
click at [283, 141] on link "詳情" at bounding box center [271, 131] width 41 height 20
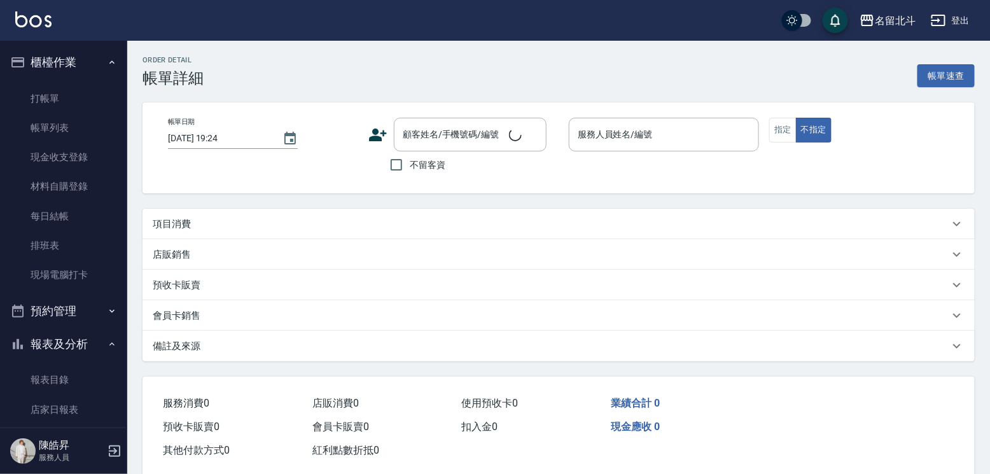
type input "[DATE] 19:19"
checkbox input "true"
type input "[PERSON_NAME] -d"
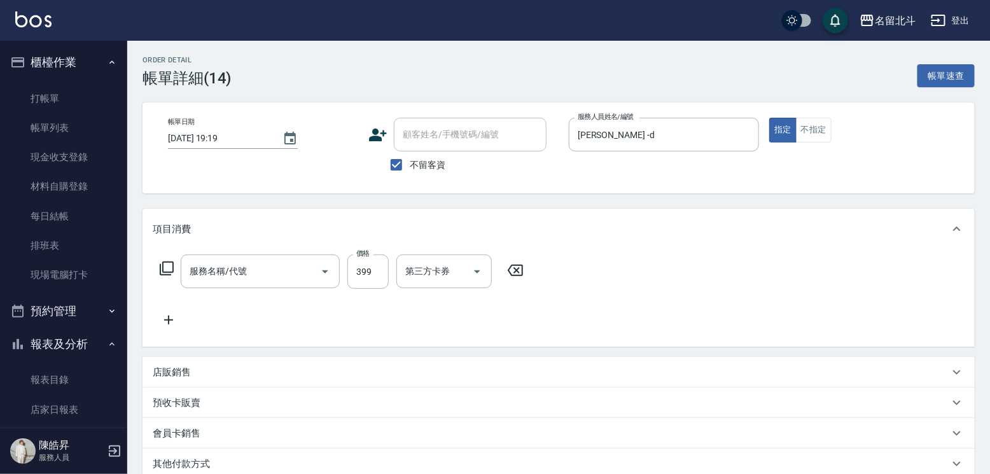
type input "海鹽SPA(6)"
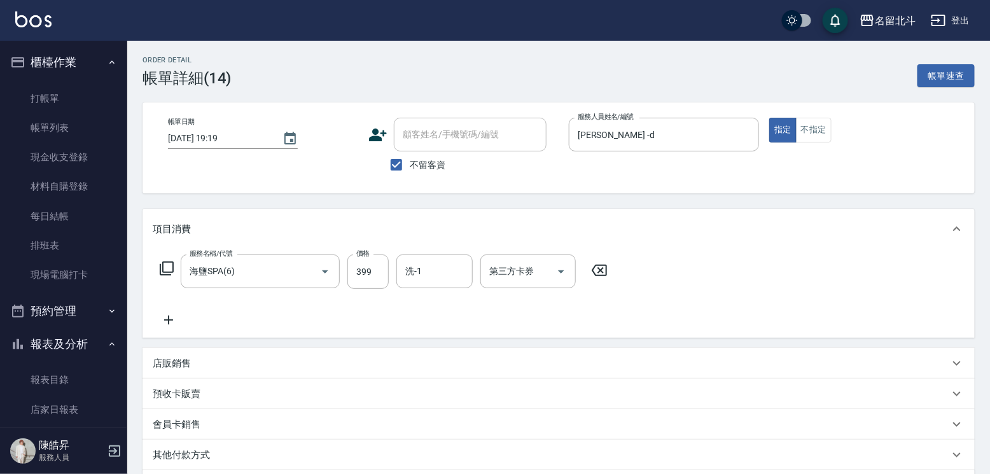
drag, startPoint x: 162, startPoint y: 326, endPoint x: 206, endPoint y: 305, distance: 48.1
click at [162, 325] on icon at bounding box center [169, 319] width 32 height 15
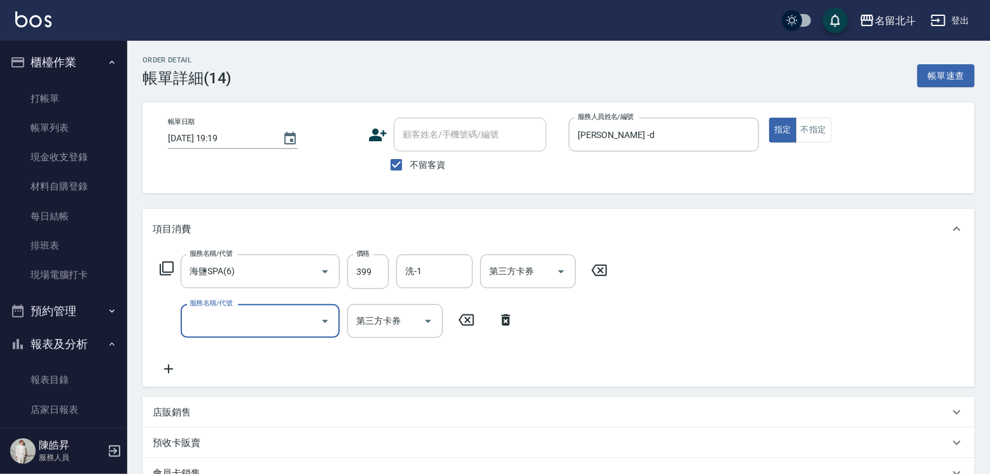
click at [495, 328] on icon at bounding box center [506, 319] width 32 height 15
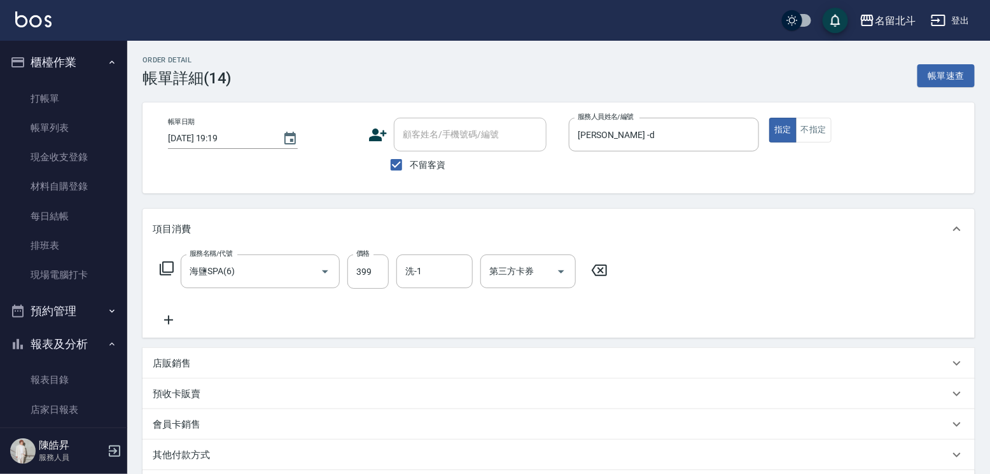
click at [164, 275] on icon at bounding box center [166, 268] width 15 height 15
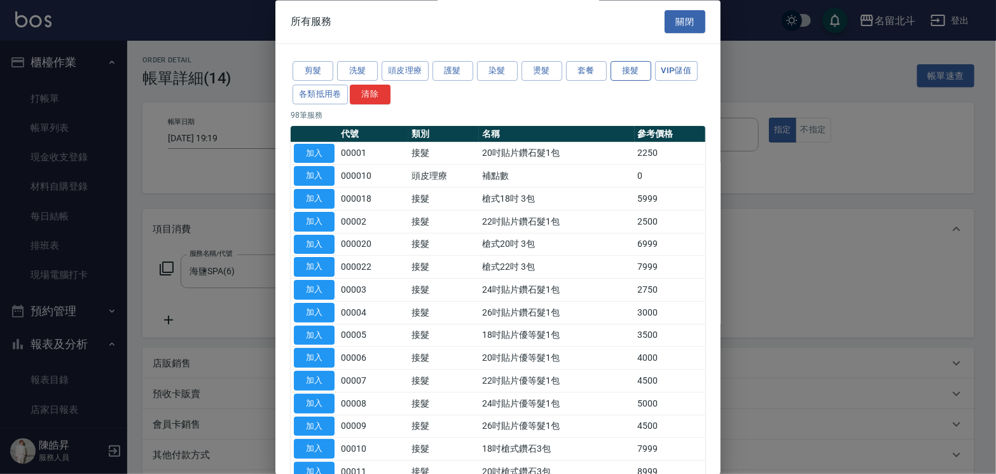
click at [652, 73] on button "接髮" at bounding box center [631, 72] width 41 height 20
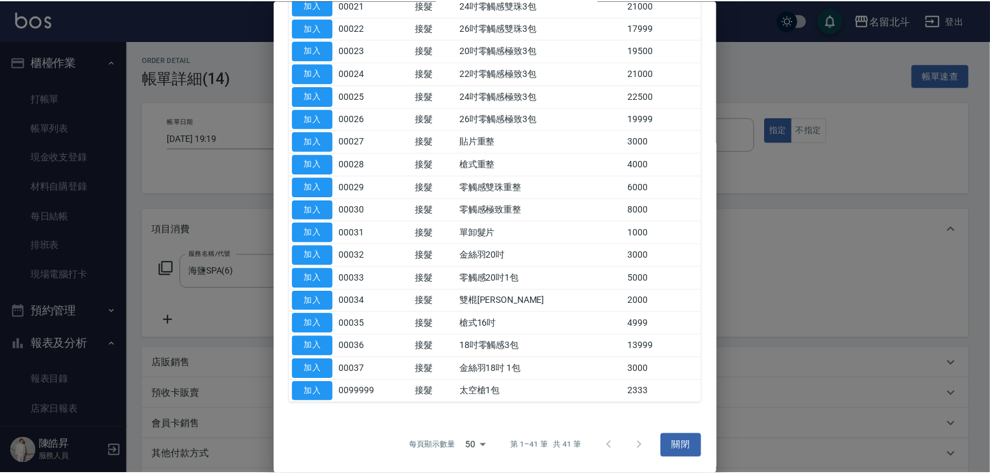
scroll to position [954, 0]
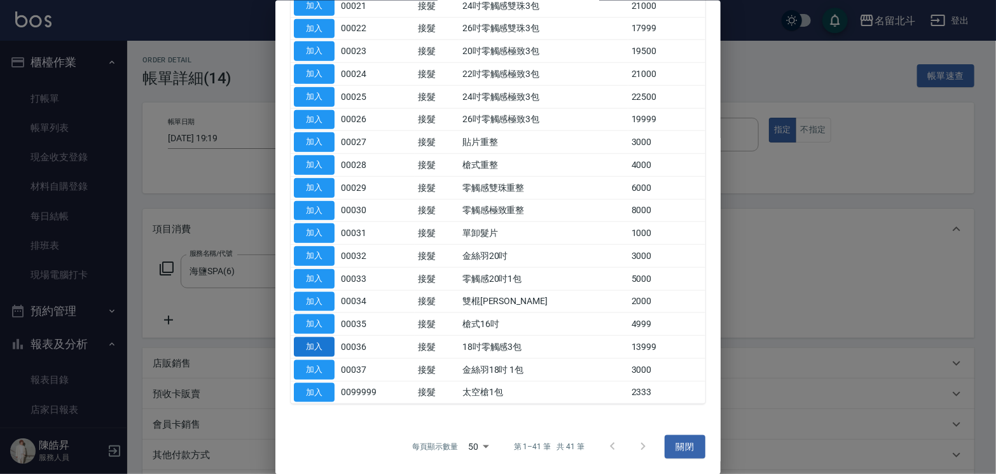
click at [327, 351] on button "加入" at bounding box center [314, 347] width 41 height 20
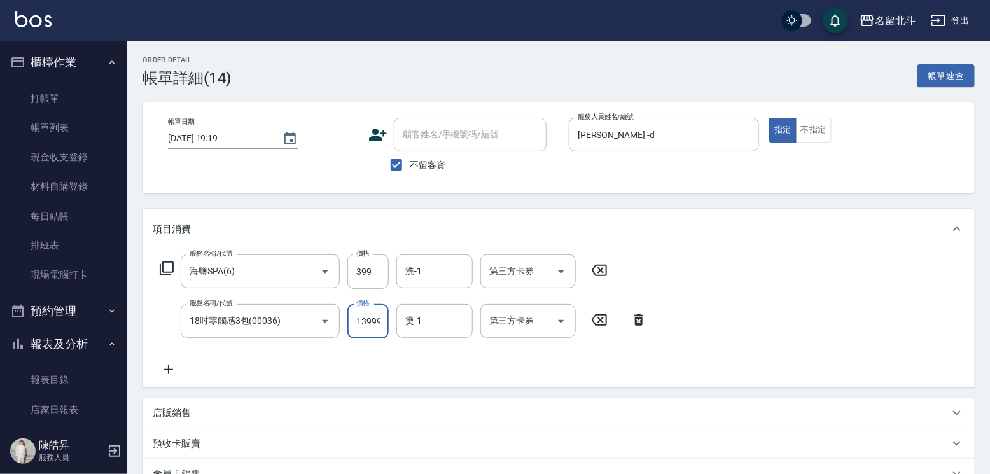
click at [370, 335] on input "13999" at bounding box center [367, 321] width 41 height 34
type input "15499"
click at [894, 316] on div "服務名稱/代號 海鹽SPA(6) 服務名稱/代號 價格 399 價格 洗-1 洗-1 第三方卡券 第三方卡券 服務名稱/代號 18吋零觸感3包(00036) …" at bounding box center [559, 318] width 832 height 138
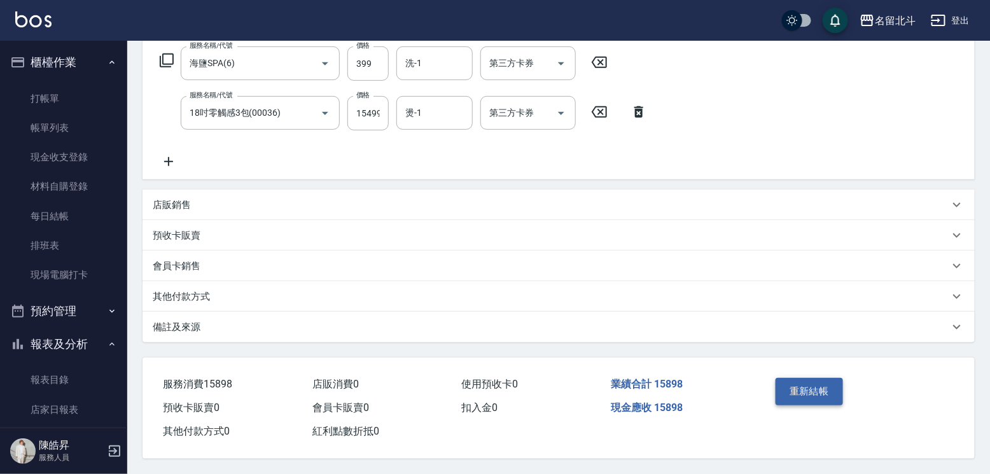
click at [802, 384] on button "重新結帳" at bounding box center [809, 391] width 67 height 27
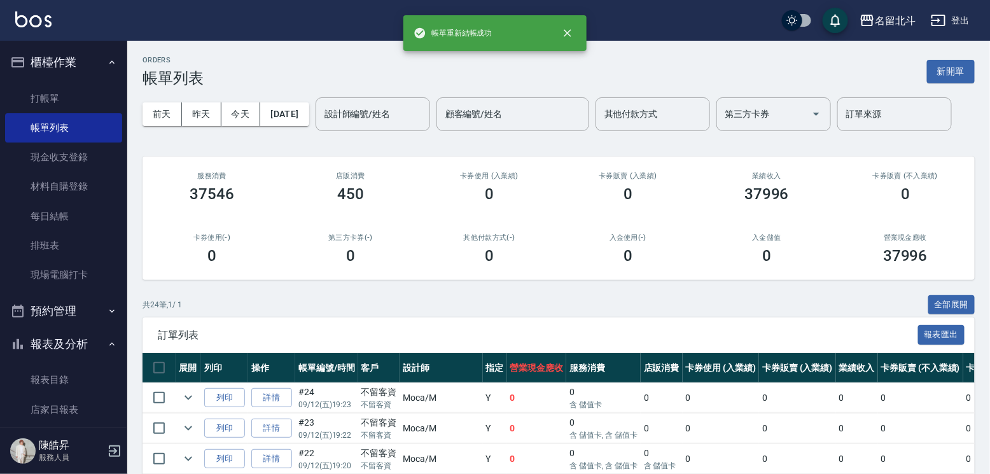
scroll to position [191, 0]
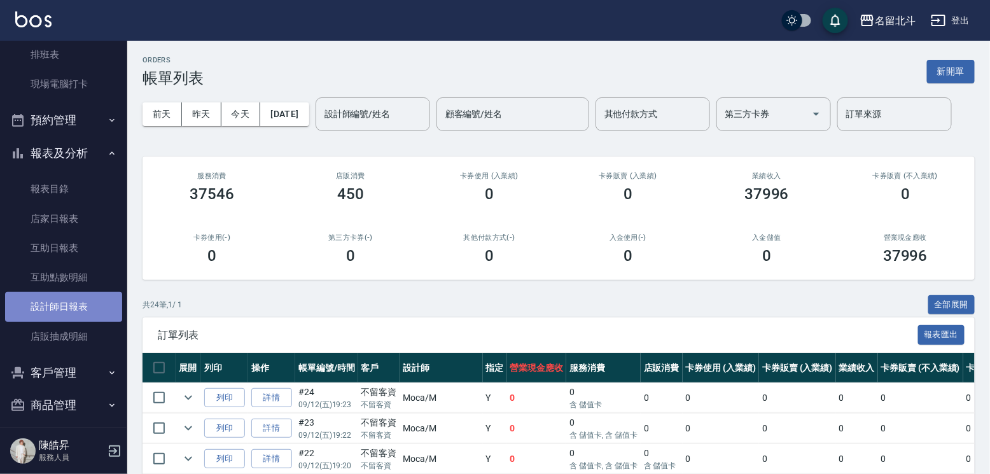
click at [68, 314] on link "設計師日報表" at bounding box center [63, 306] width 117 height 29
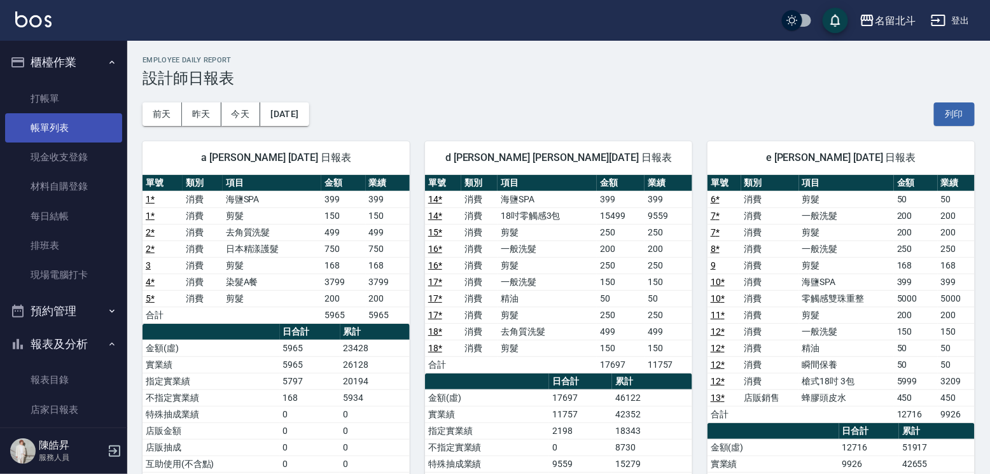
click at [69, 129] on link "帳單列表" at bounding box center [63, 127] width 117 height 29
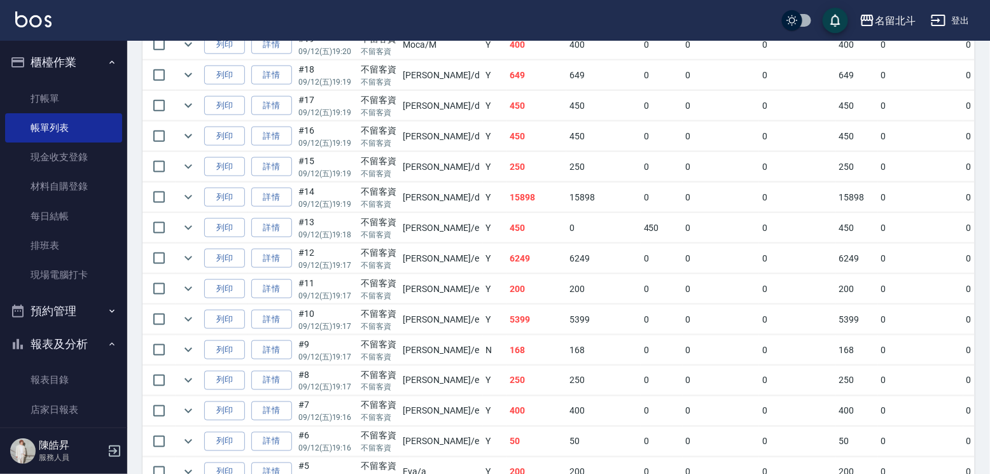
scroll to position [509, 0]
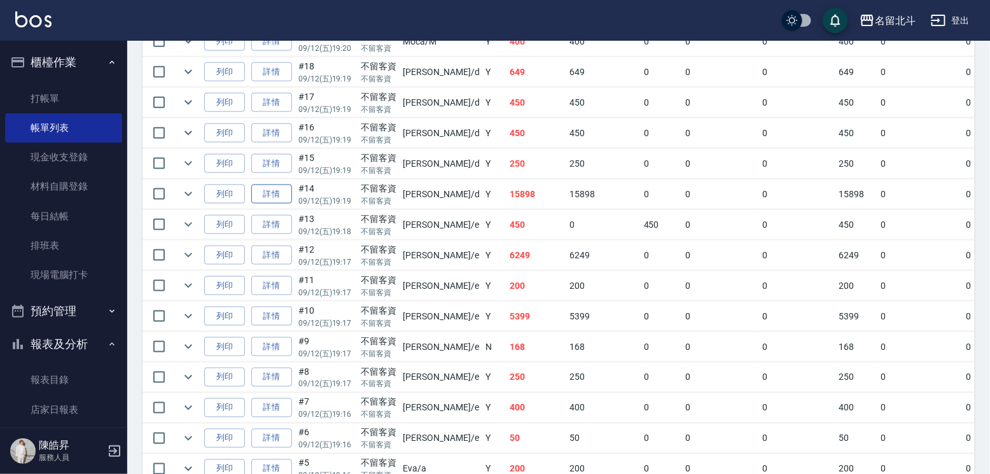
click at [272, 204] on link "詳情" at bounding box center [271, 195] width 41 height 20
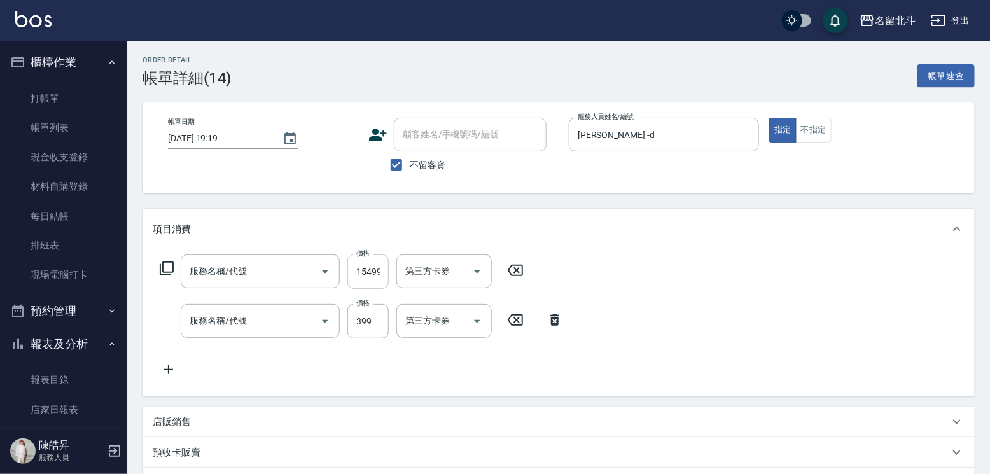
type input "[DATE] 19:19"
checkbox input "true"
type input "[PERSON_NAME] -d"
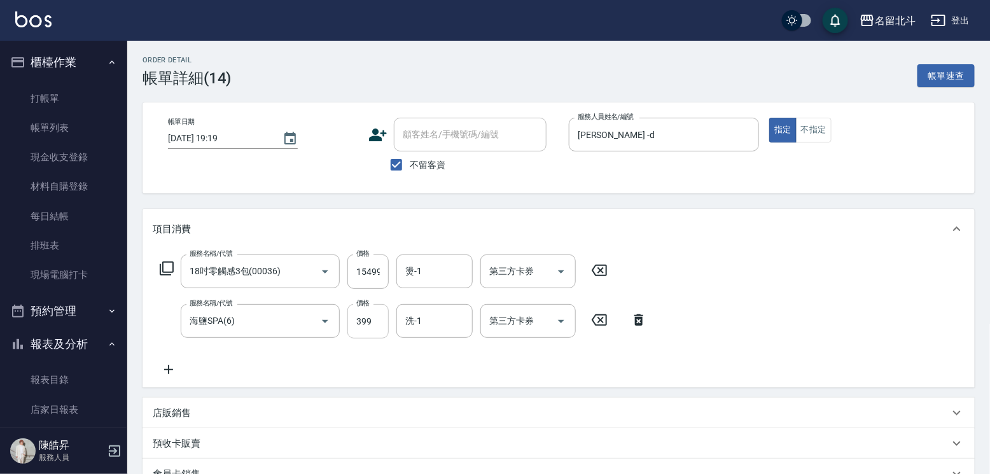
type input "18吋零觸感3包(00036)"
type input "海鹽SPA(6)"
click at [370, 283] on input "15499" at bounding box center [367, 271] width 41 height 34
type input "13999"
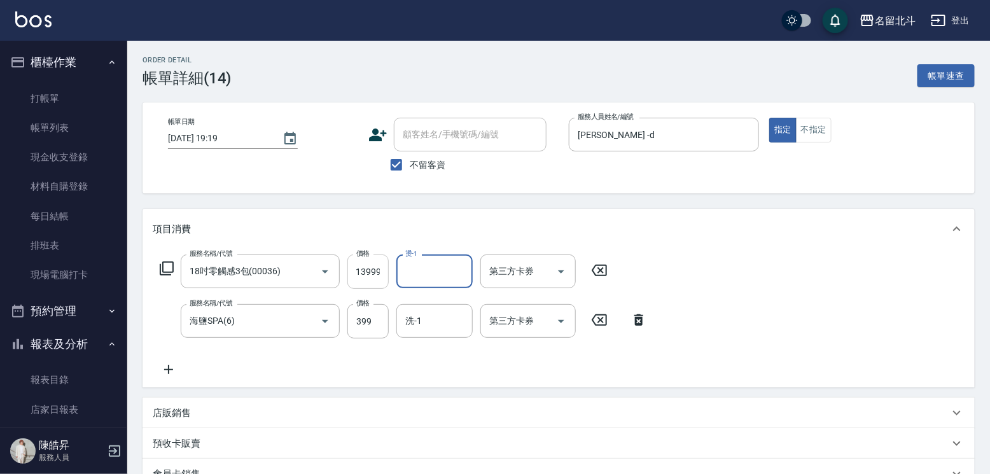
scroll to position [0, 0]
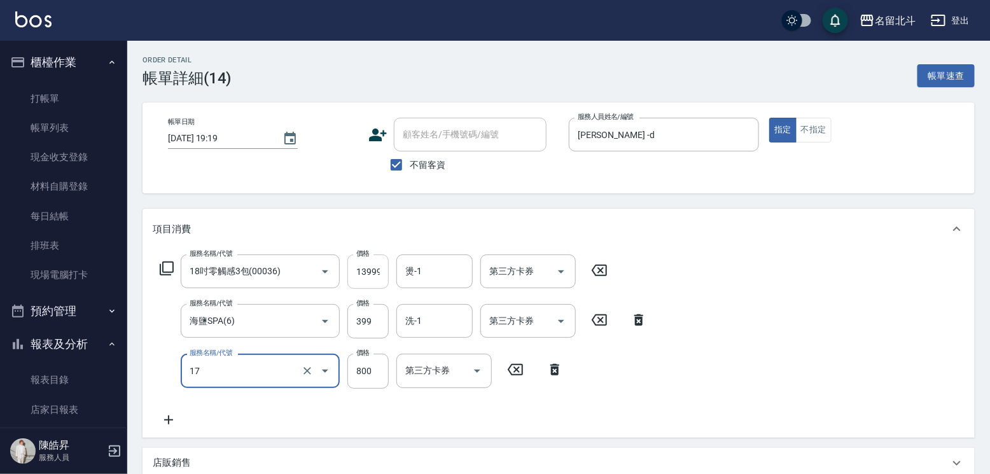
type input "染髮(17)"
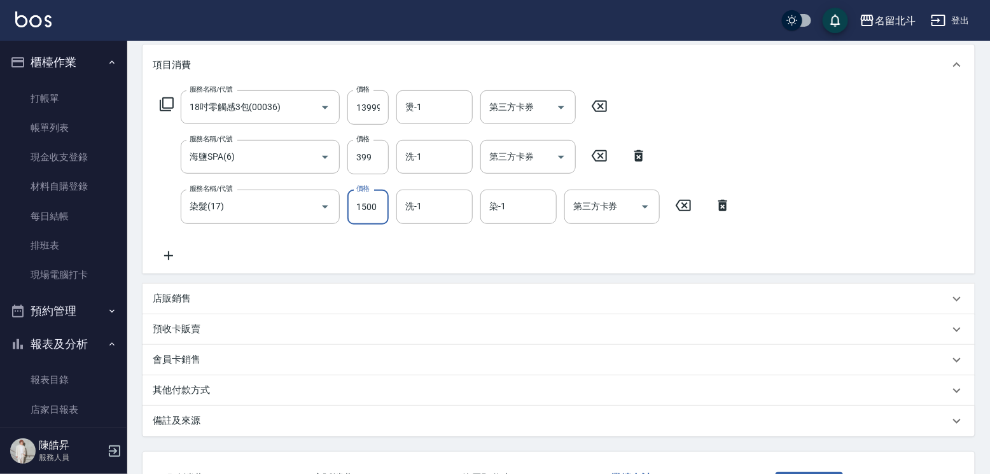
scroll to position [254, 0]
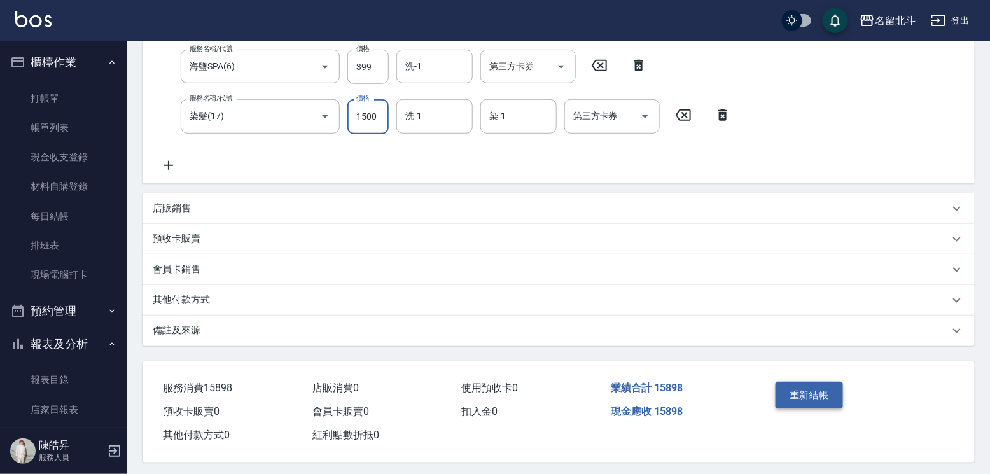
type input "1500"
click at [836, 408] on button "重新結帳" at bounding box center [809, 395] width 67 height 27
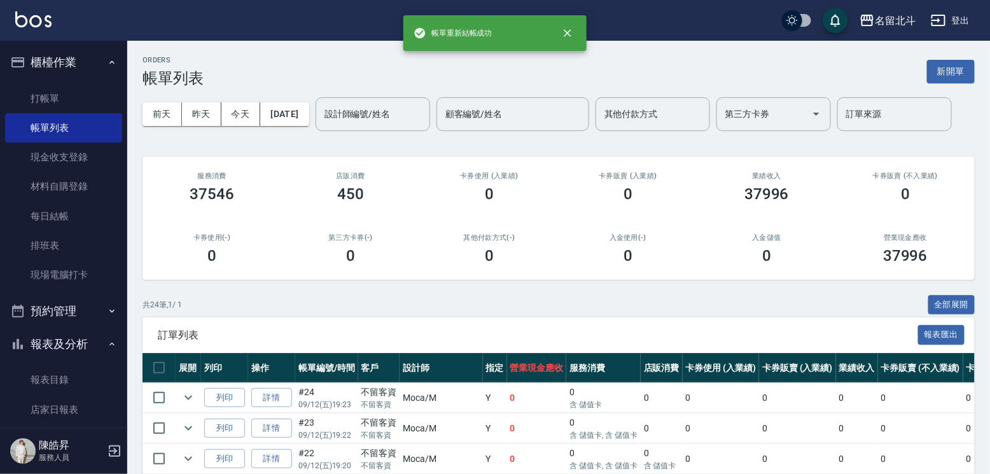
scroll to position [191, 0]
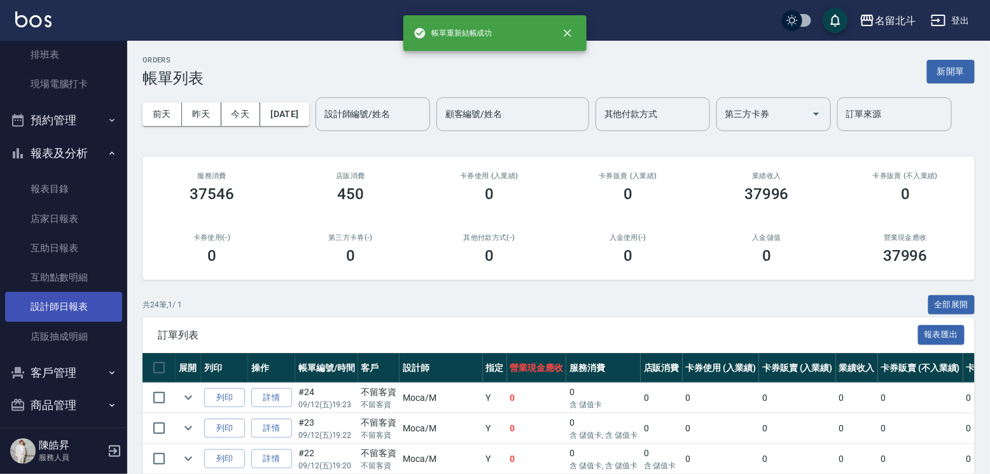
click at [55, 304] on link "設計師日報表" at bounding box center [63, 306] width 117 height 29
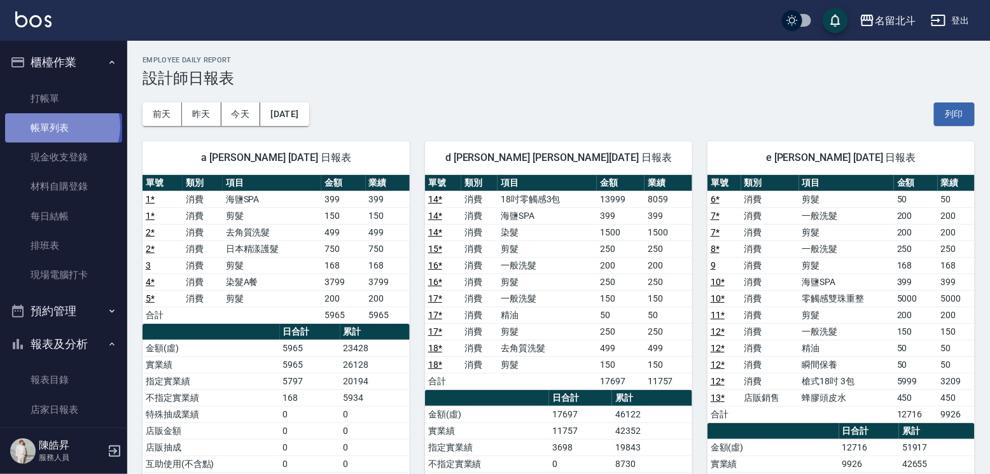
click at [61, 129] on link "帳單列表" at bounding box center [63, 127] width 117 height 29
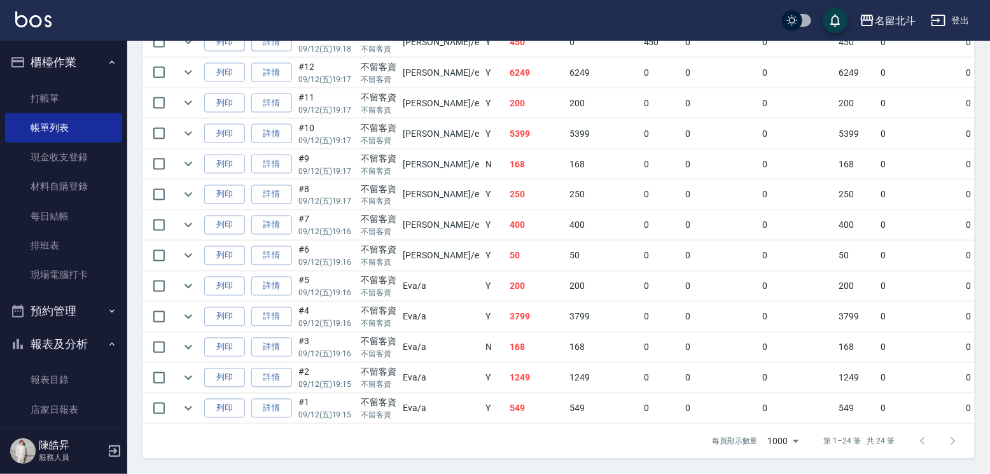
scroll to position [636, 0]
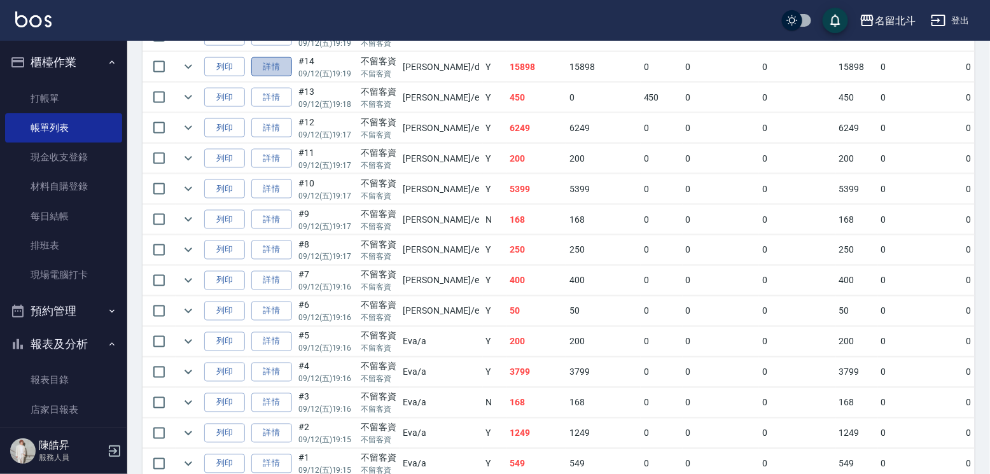
click at [289, 77] on link "詳情" at bounding box center [271, 67] width 41 height 20
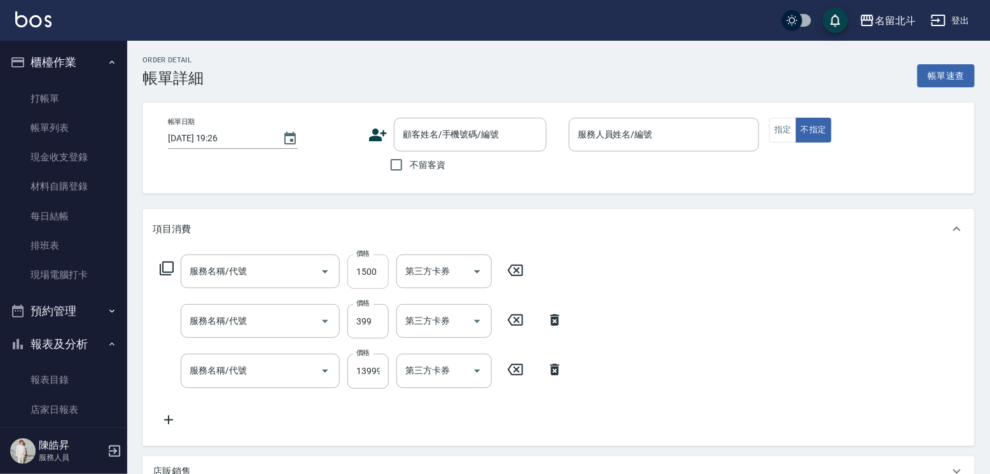
type input "[DATE] 19:19"
checkbox input "true"
type input "[PERSON_NAME] -d"
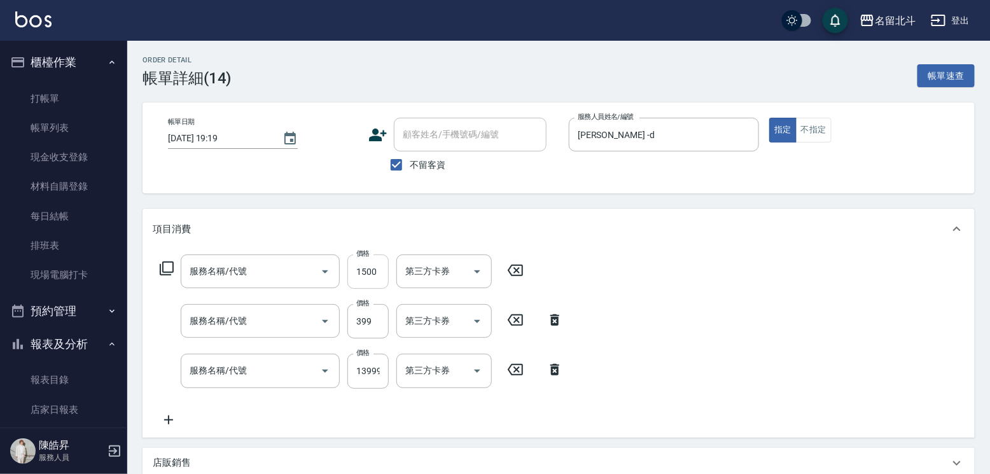
type input "染髮(17)"
type input "海鹽SPA(6)"
type input "18吋零觸感3包(00036)"
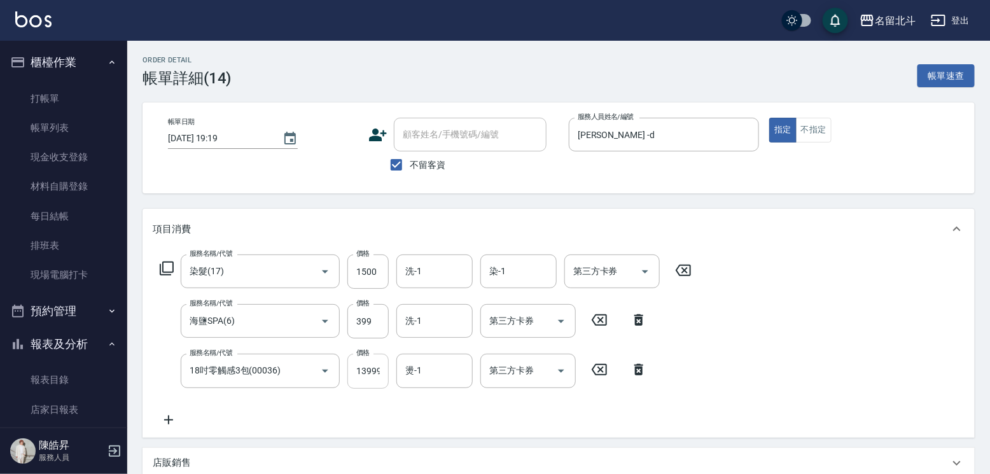
click at [370, 380] on input "13999" at bounding box center [367, 371] width 41 height 34
type input "15499"
drag, startPoint x: 383, startPoint y: 279, endPoint x: 402, endPoint y: 277, distance: 19.1
click at [383, 279] on input "1500" at bounding box center [367, 271] width 41 height 34
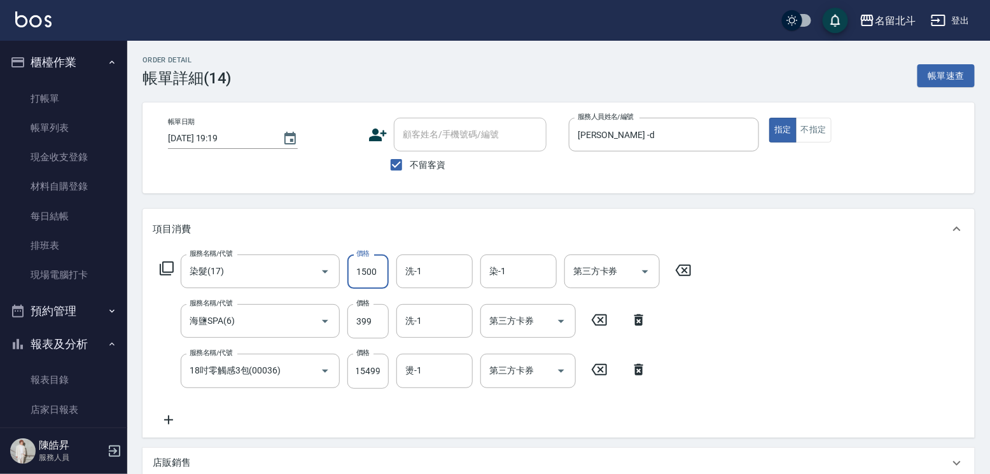
scroll to position [0, 0]
click at [688, 278] on icon at bounding box center [683, 270] width 32 height 15
click at [748, 319] on div "服務名稱/代號 服務名稱/代號 第三方卡券 第三方卡券 服務名稱/代號 海鹽SPA(6) 服務名稱/代號 價格 399 價格 洗-1 洗-1 第三方卡券 第三…" at bounding box center [559, 342] width 832 height 187
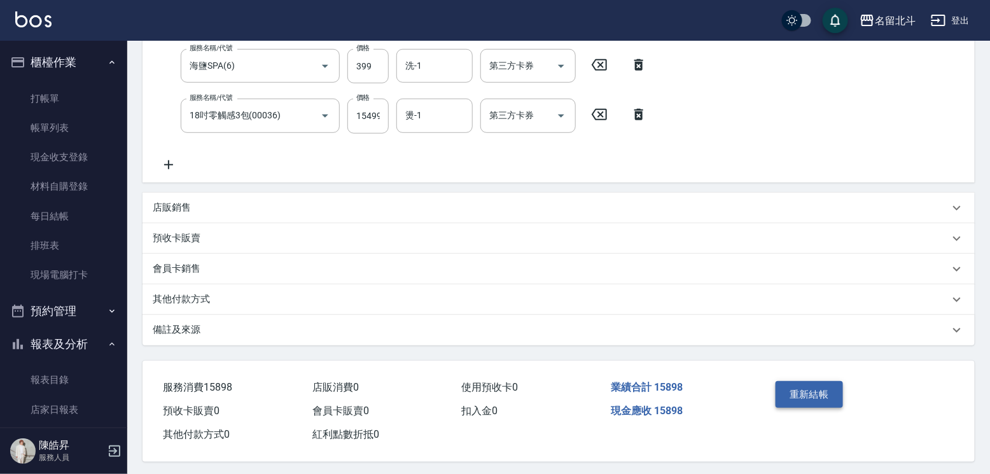
click at [838, 408] on button "重新結帳" at bounding box center [809, 394] width 67 height 27
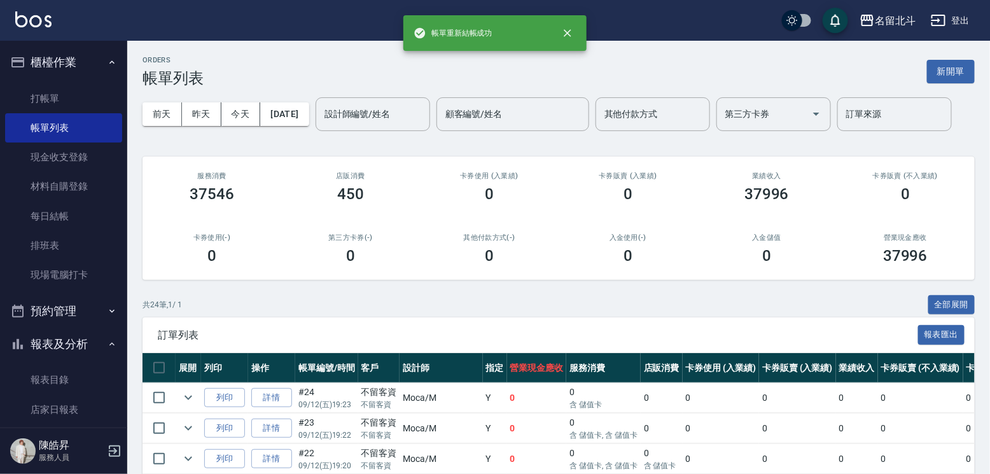
scroll to position [214, 0]
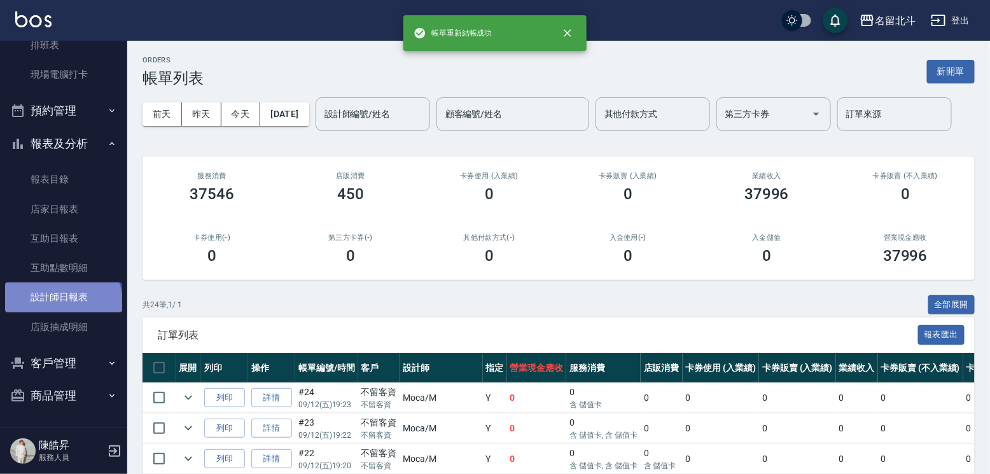
click at [62, 297] on link "設計師日報表" at bounding box center [63, 296] width 117 height 29
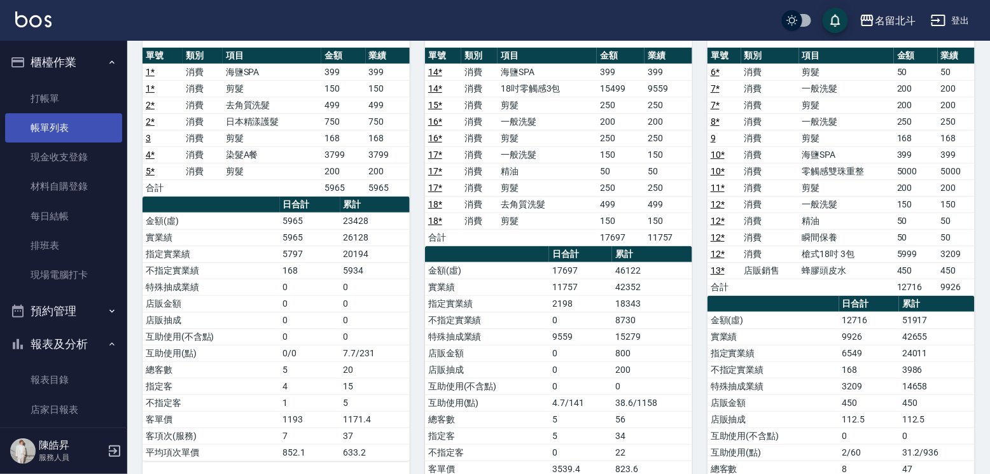
click at [67, 137] on link "帳單列表" at bounding box center [63, 127] width 117 height 29
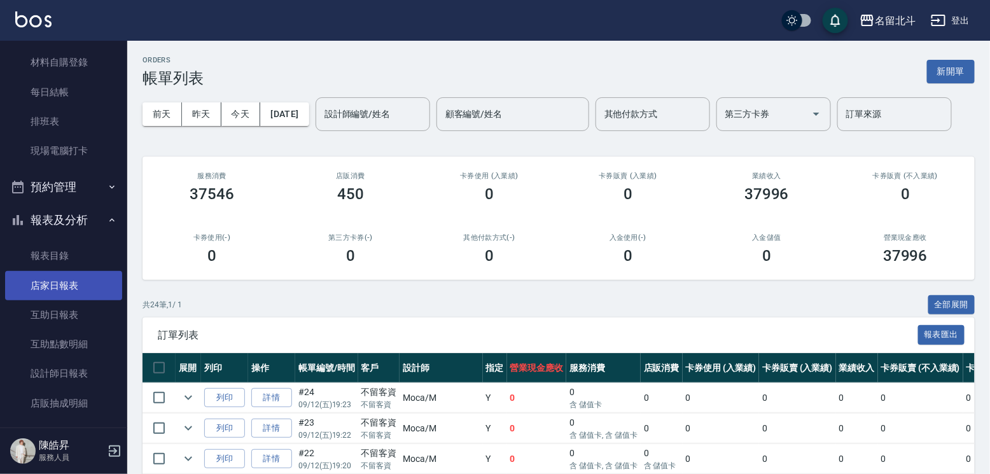
scroll to position [214, 0]
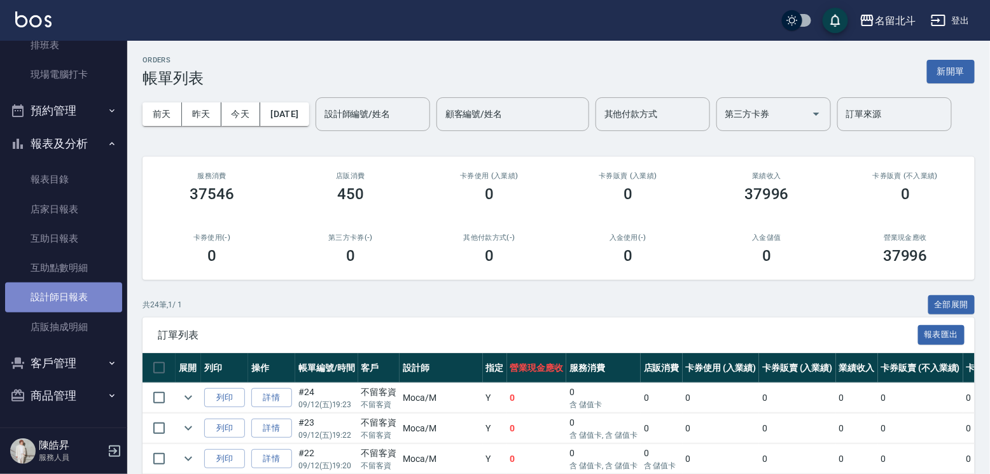
click at [69, 283] on link "設計師日報表" at bounding box center [63, 296] width 117 height 29
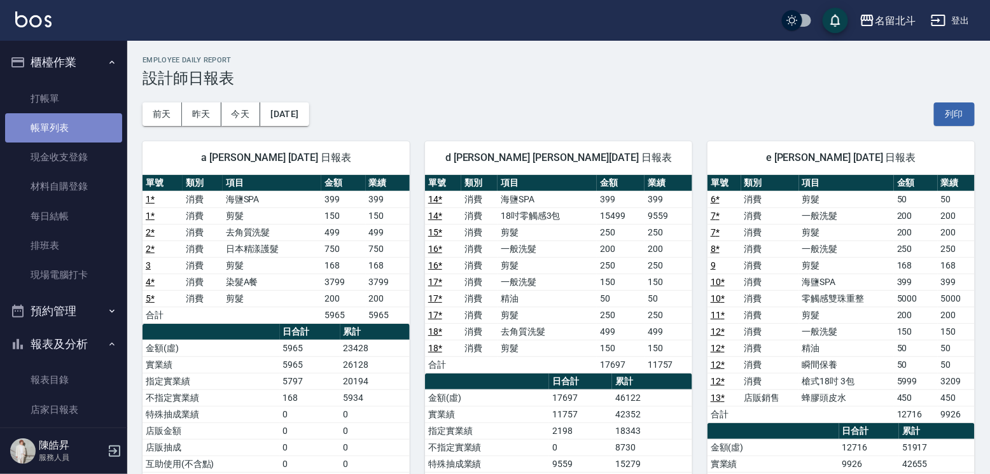
click at [75, 126] on link "帳單列表" at bounding box center [63, 127] width 117 height 29
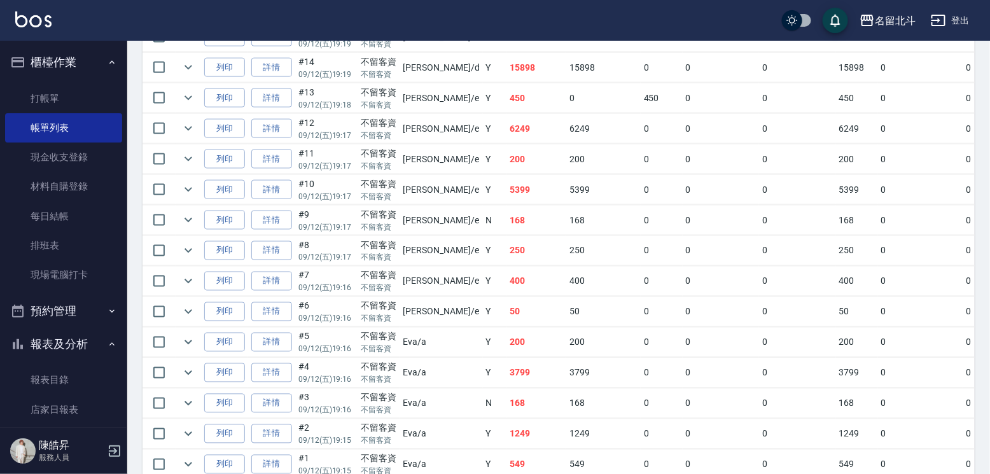
scroll to position [636, 0]
click at [292, 77] on link "詳情" at bounding box center [271, 67] width 41 height 20
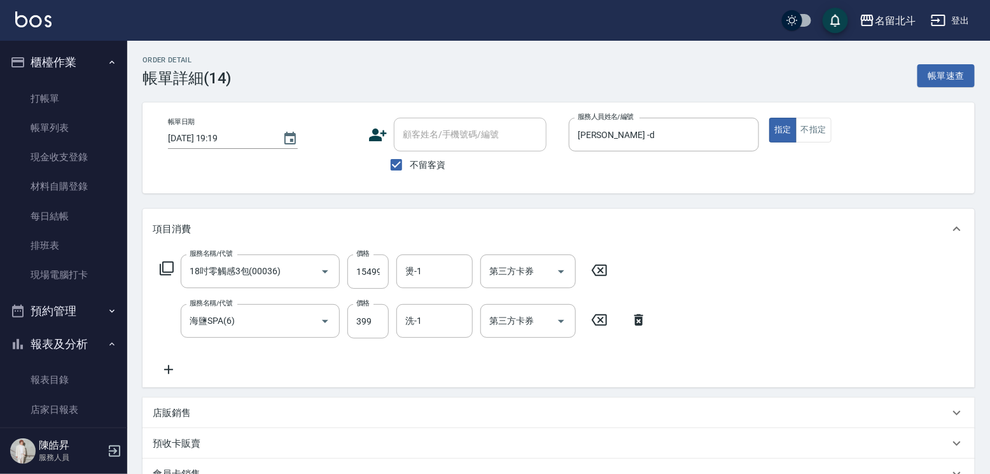
click at [607, 276] on icon at bounding box center [599, 270] width 15 height 11
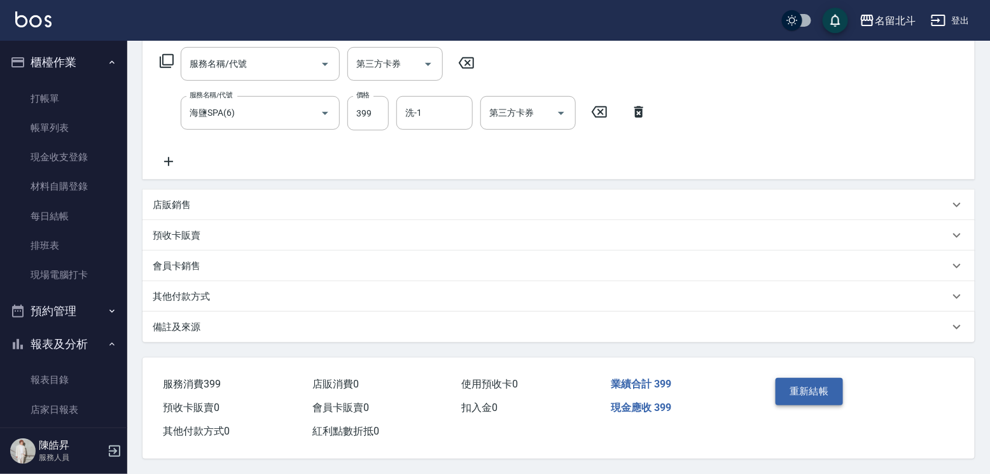
click at [801, 378] on button "重新結帳" at bounding box center [809, 391] width 67 height 27
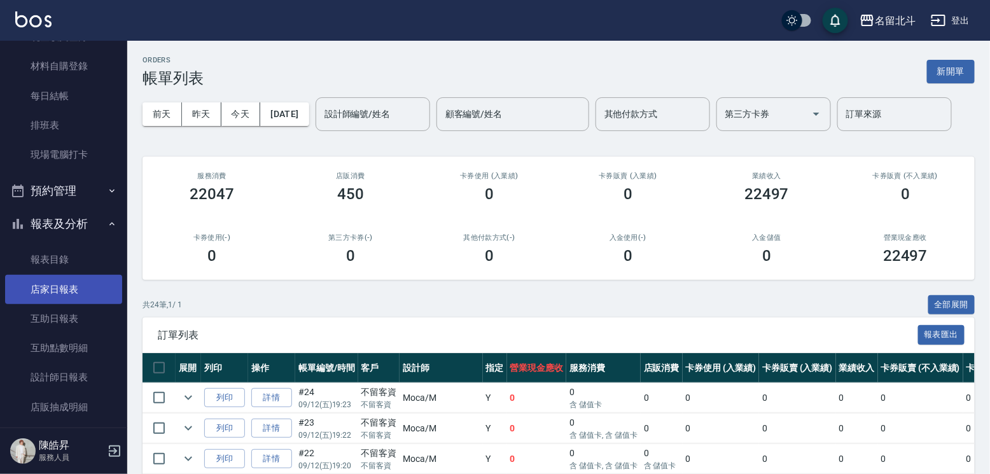
scroll to position [214, 0]
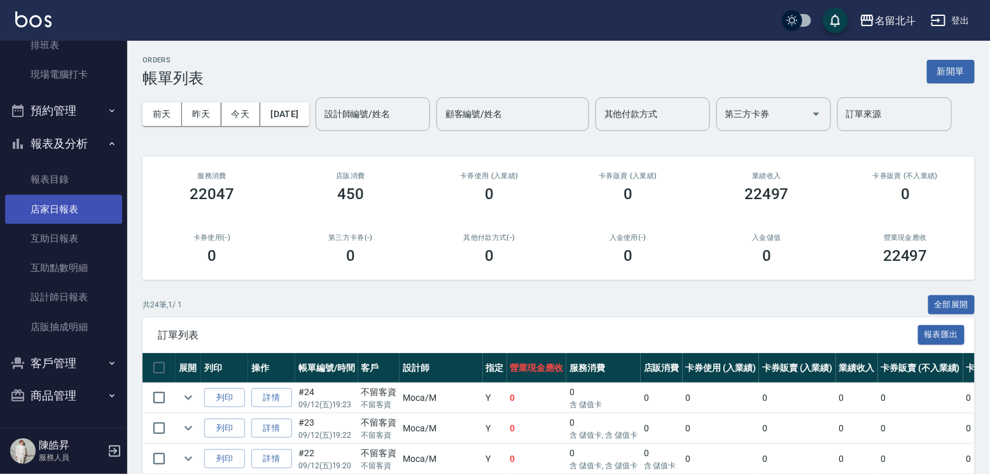
click at [66, 195] on link "店家日報表" at bounding box center [63, 209] width 117 height 29
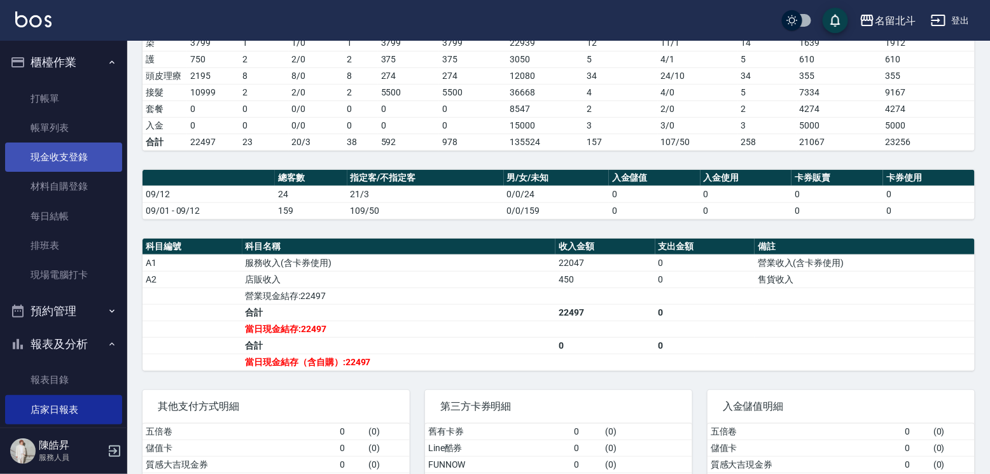
click at [70, 156] on link "現金收支登錄" at bounding box center [63, 157] width 117 height 29
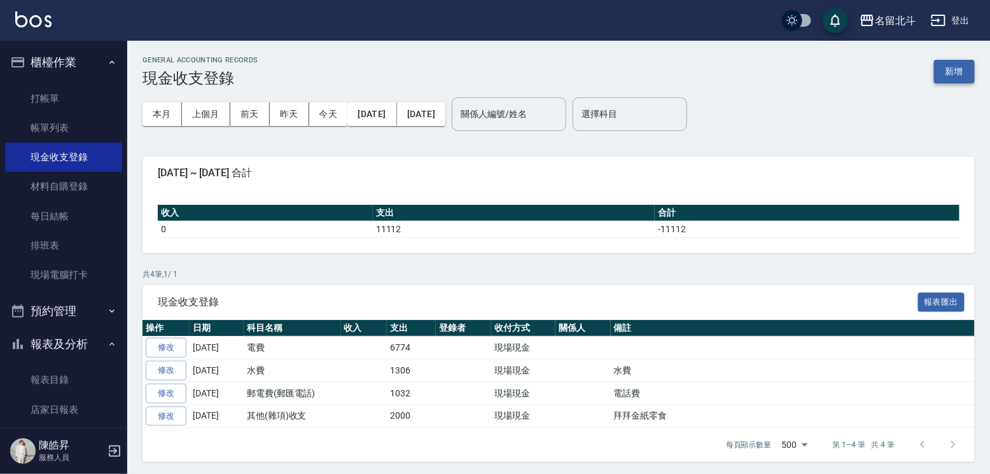
click at [951, 76] on button "新增" at bounding box center [954, 72] width 41 height 24
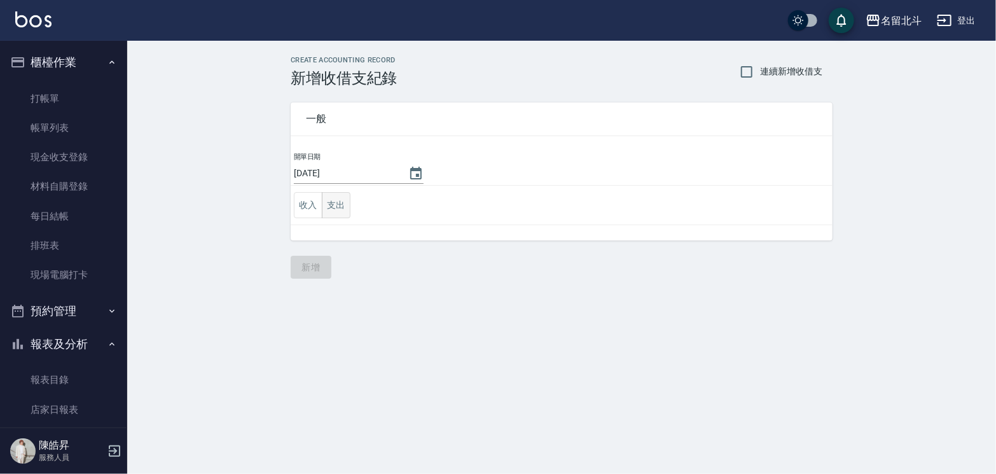
drag, startPoint x: 328, startPoint y: 202, endPoint x: 336, endPoint y: 202, distance: 7.7
click at [328, 202] on button "支出" at bounding box center [336, 205] width 29 height 26
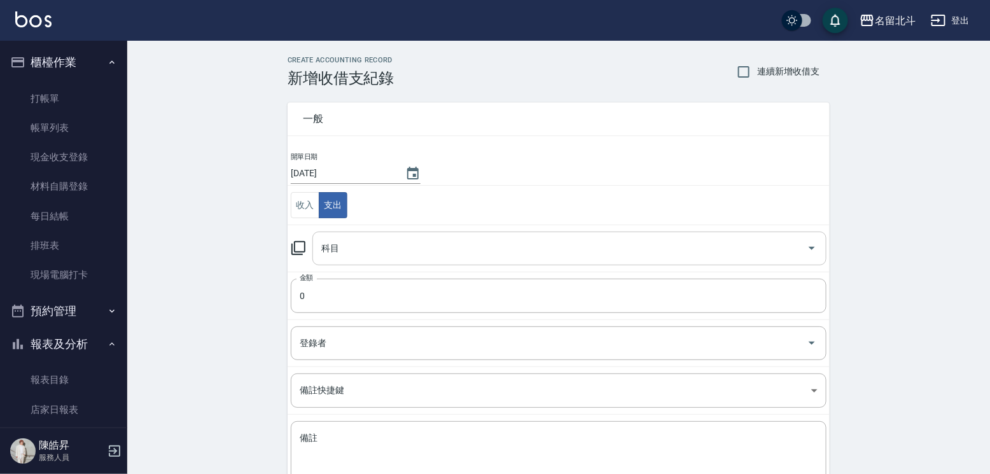
click at [377, 249] on input "科目" at bounding box center [560, 248] width 484 height 22
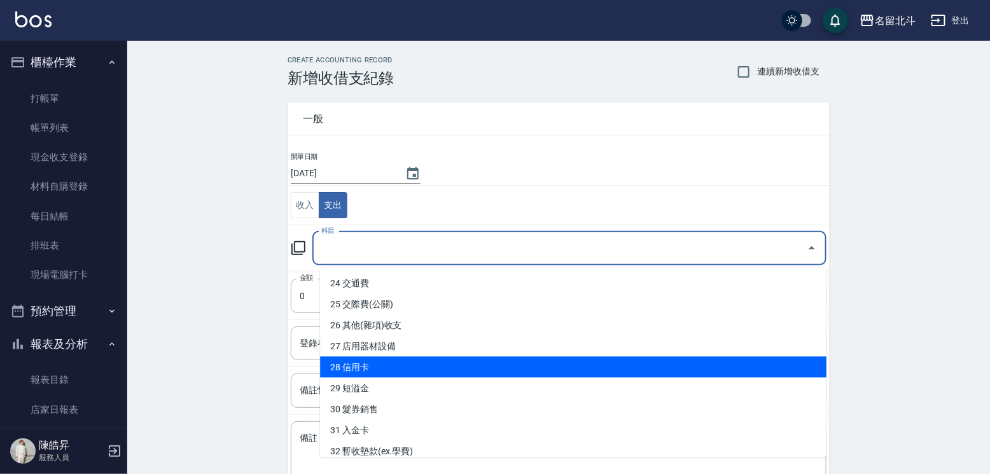
scroll to position [509, 0]
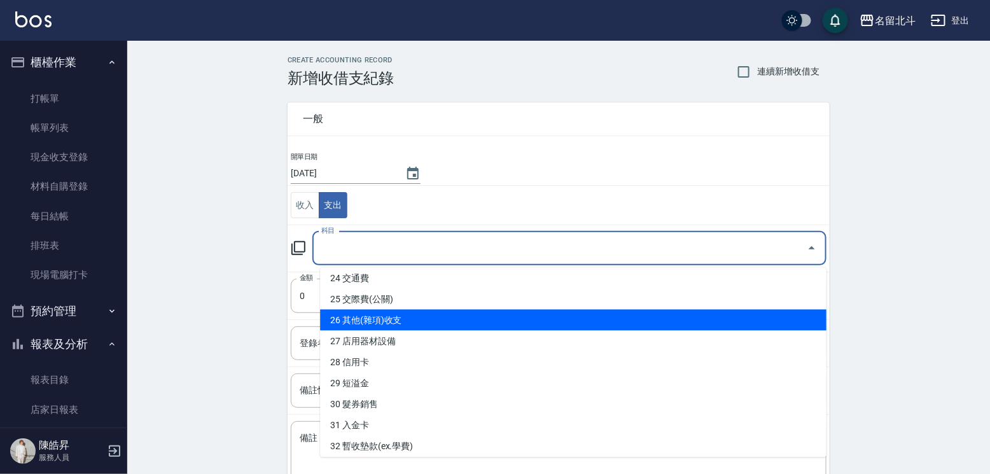
click at [432, 323] on li "26 其他(雜項)收支" at bounding box center [573, 319] width 506 height 21
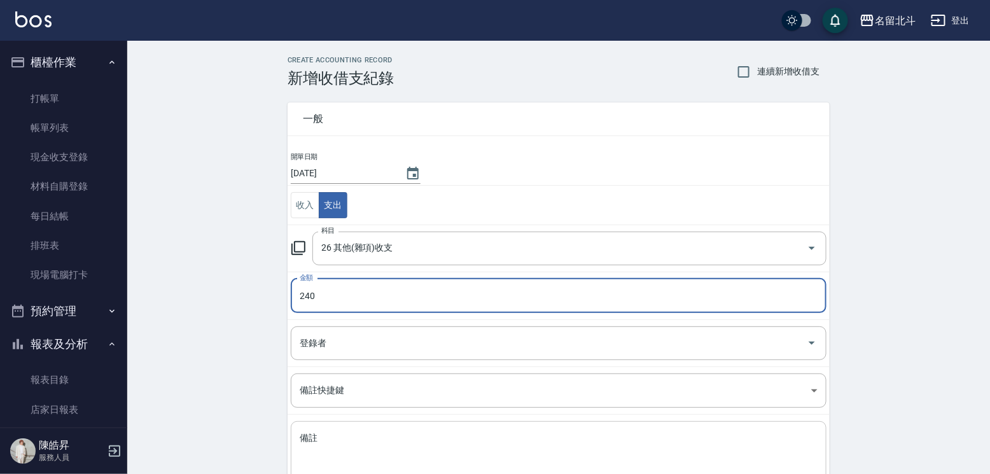
click at [450, 449] on textarea "備註" at bounding box center [559, 453] width 518 height 43
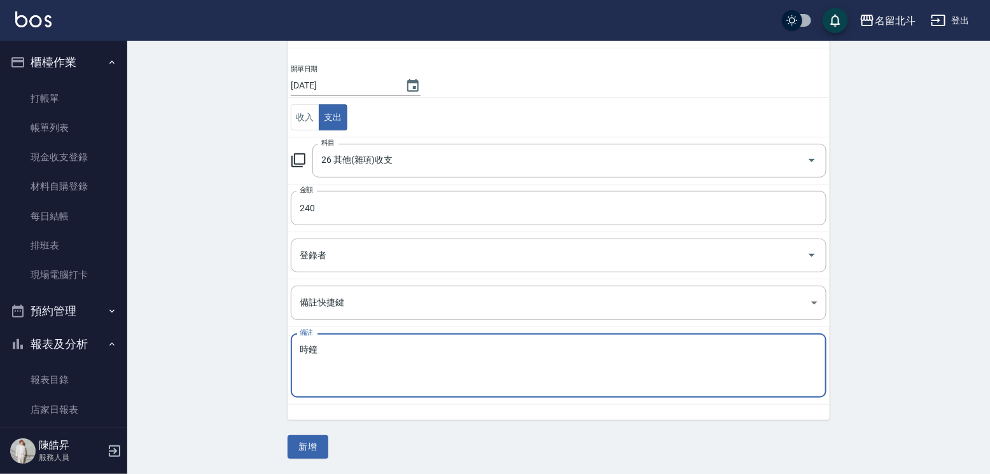
scroll to position [89, 0]
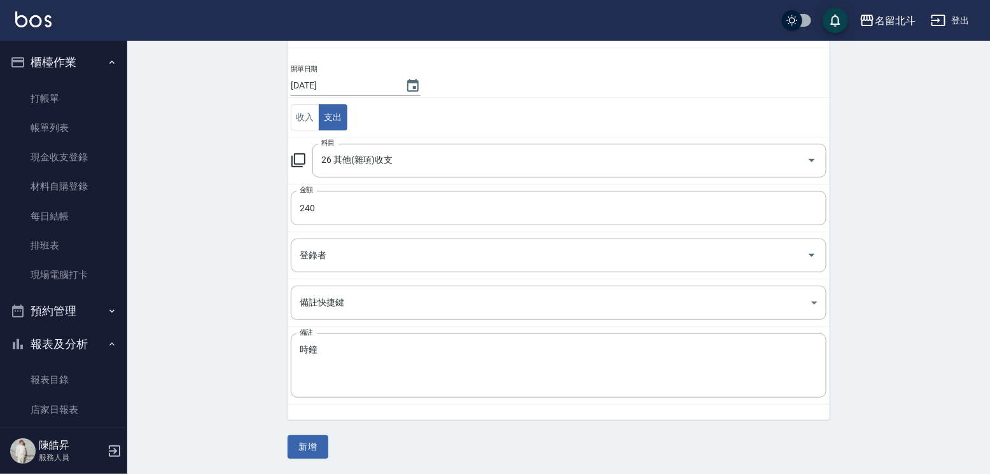
click at [296, 463] on div "CREATE ACCOUNTING RECORD 新增收借支紀錄 連續新增收借支 一般 開單日期 [DATE] 收入 支出 科目 26 其他(雜項)收支 科目…" at bounding box center [558, 213] width 863 height 521
click at [316, 445] on button "新增" at bounding box center [308, 447] width 41 height 24
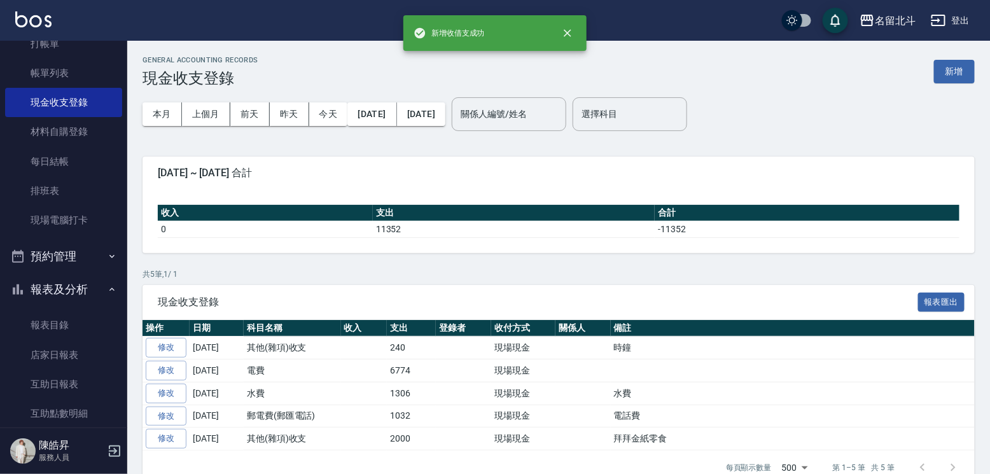
scroll to position [127, 0]
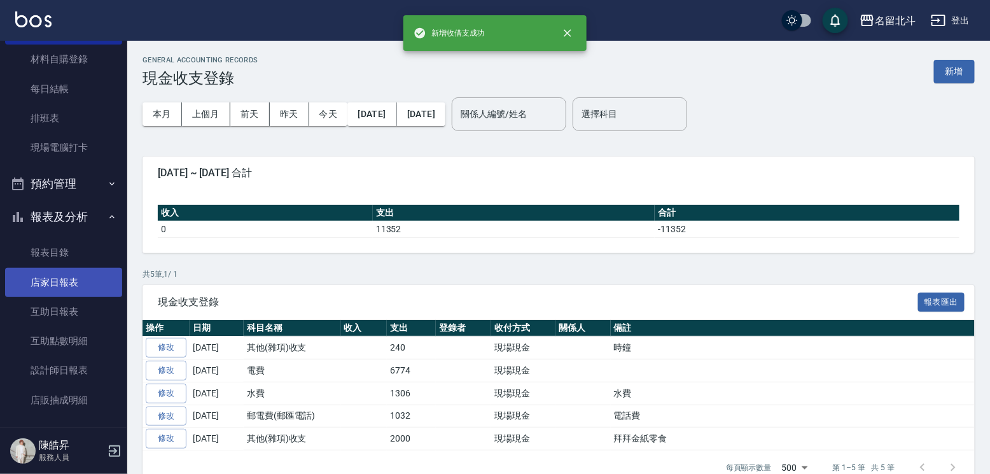
click at [66, 297] on link "店家日報表" at bounding box center [63, 282] width 117 height 29
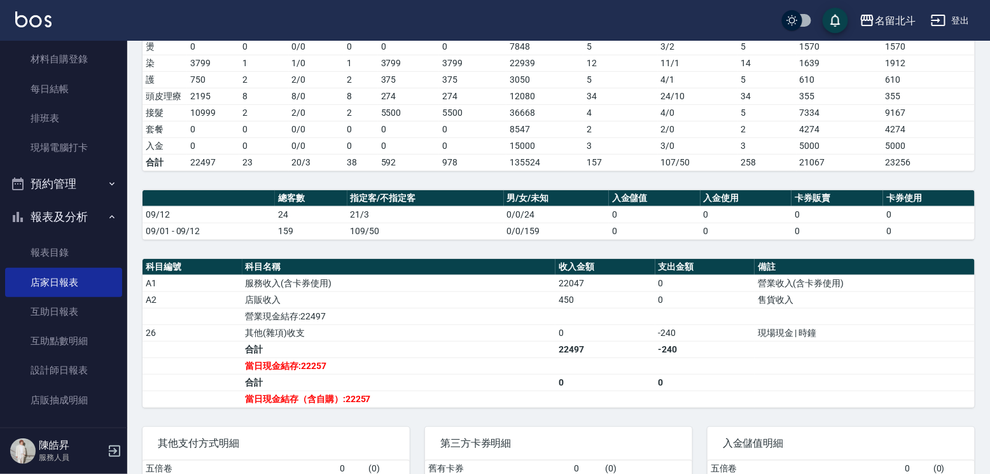
scroll to position [254, 0]
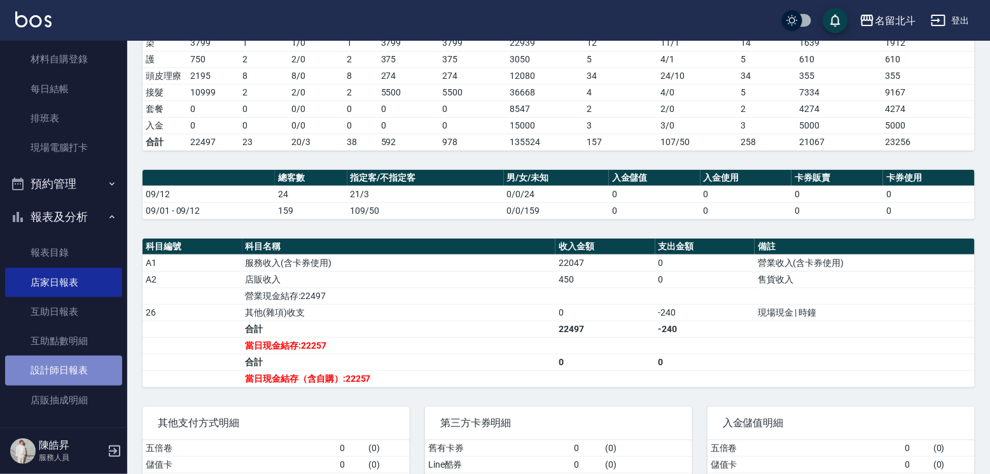
click at [68, 370] on link "設計師日報表" at bounding box center [63, 370] width 117 height 29
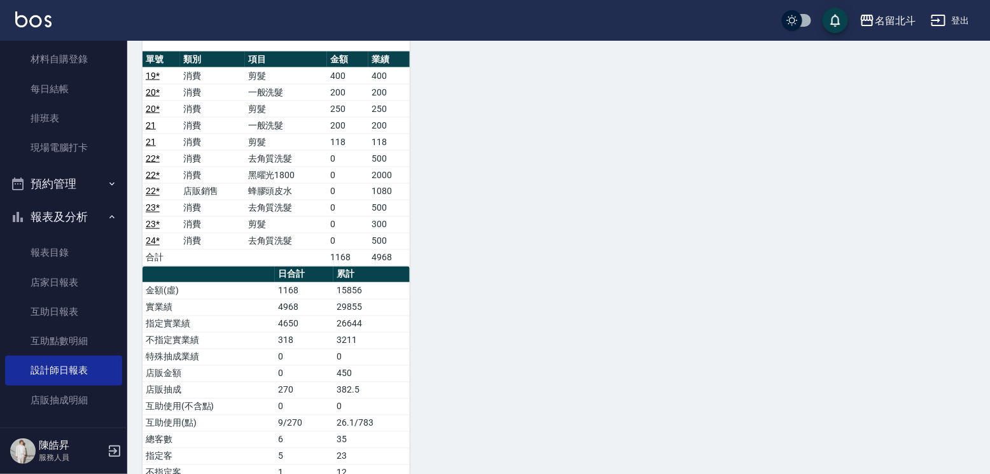
scroll to position [673, 0]
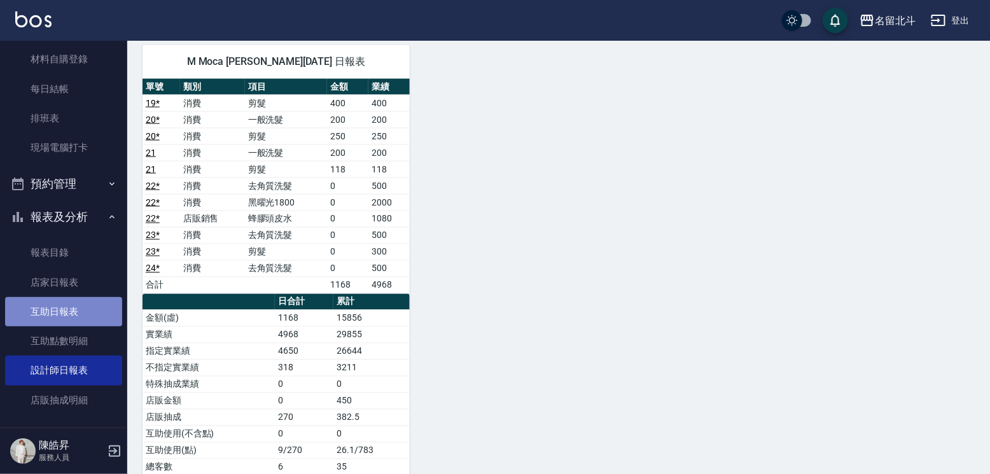
click at [66, 326] on link "互助日報表" at bounding box center [63, 311] width 117 height 29
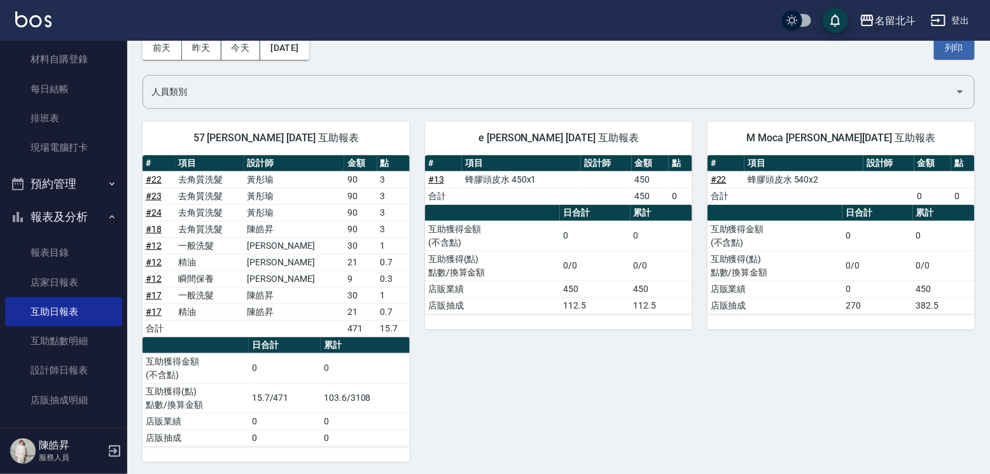
scroll to position [67, 0]
